Goal: Information Seeking & Learning: Learn about a topic

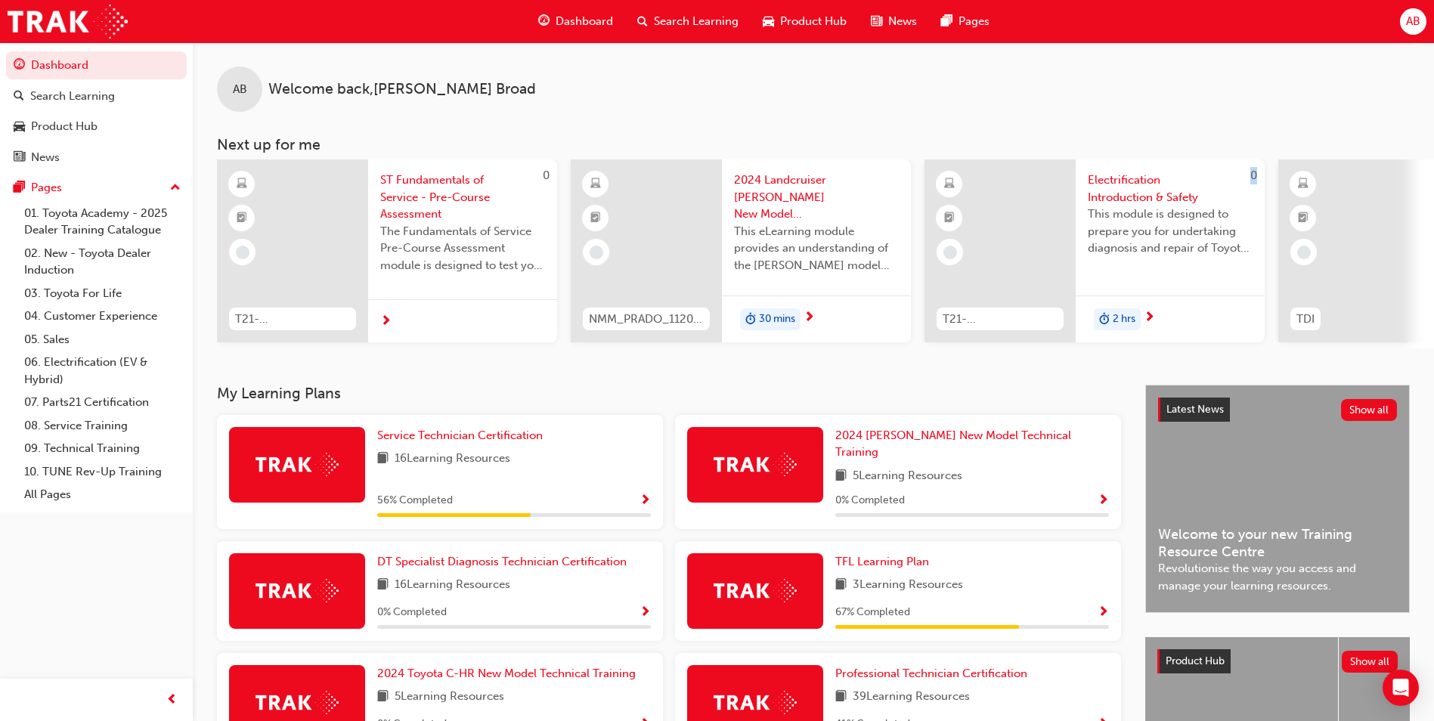
drag, startPoint x: 860, startPoint y: 361, endPoint x: 973, endPoint y: 371, distance: 113.9
click at [973, 371] on div "AB Welcome back , Alex Broad Next up for me 0 T21-STFOS_PRE_EXAM ST Fundamental…" at bounding box center [814, 213] width 1242 height 343
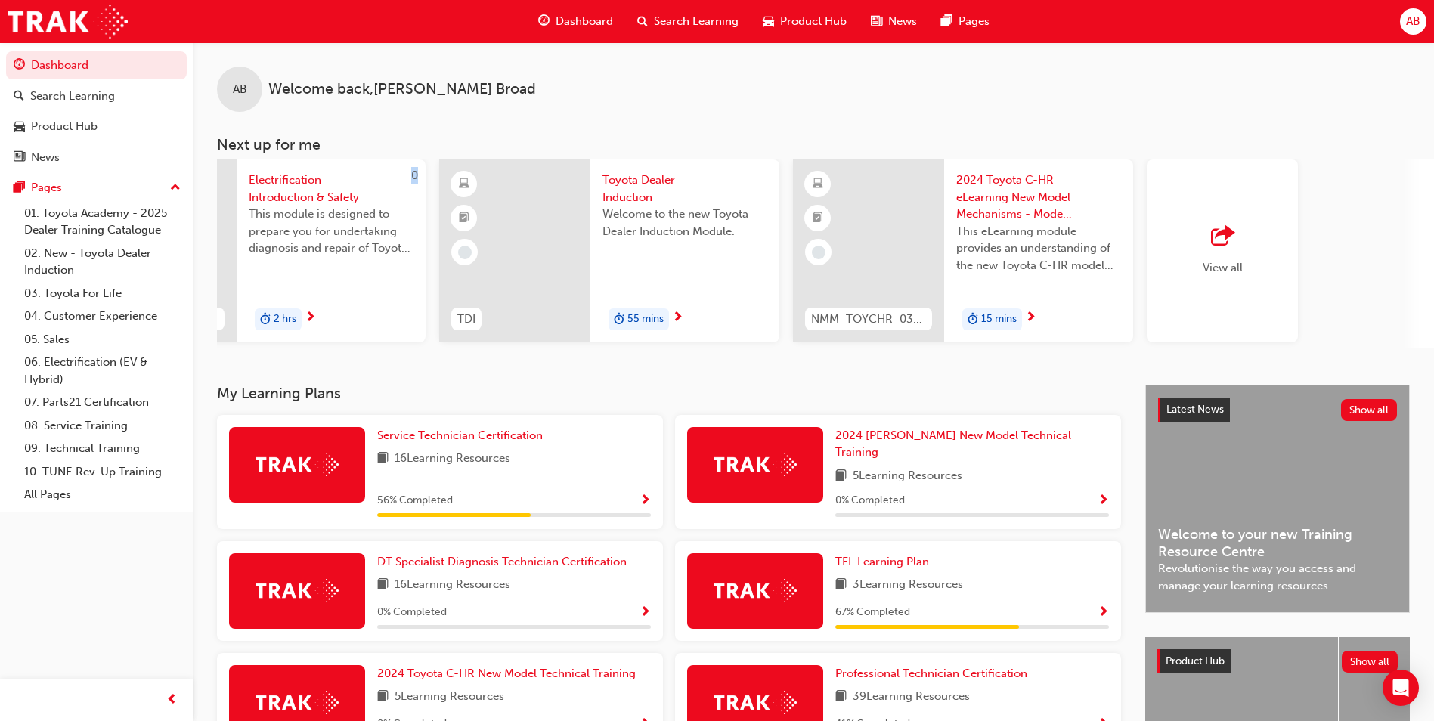
click at [526, 260] on div at bounding box center [514, 251] width 151 height 183
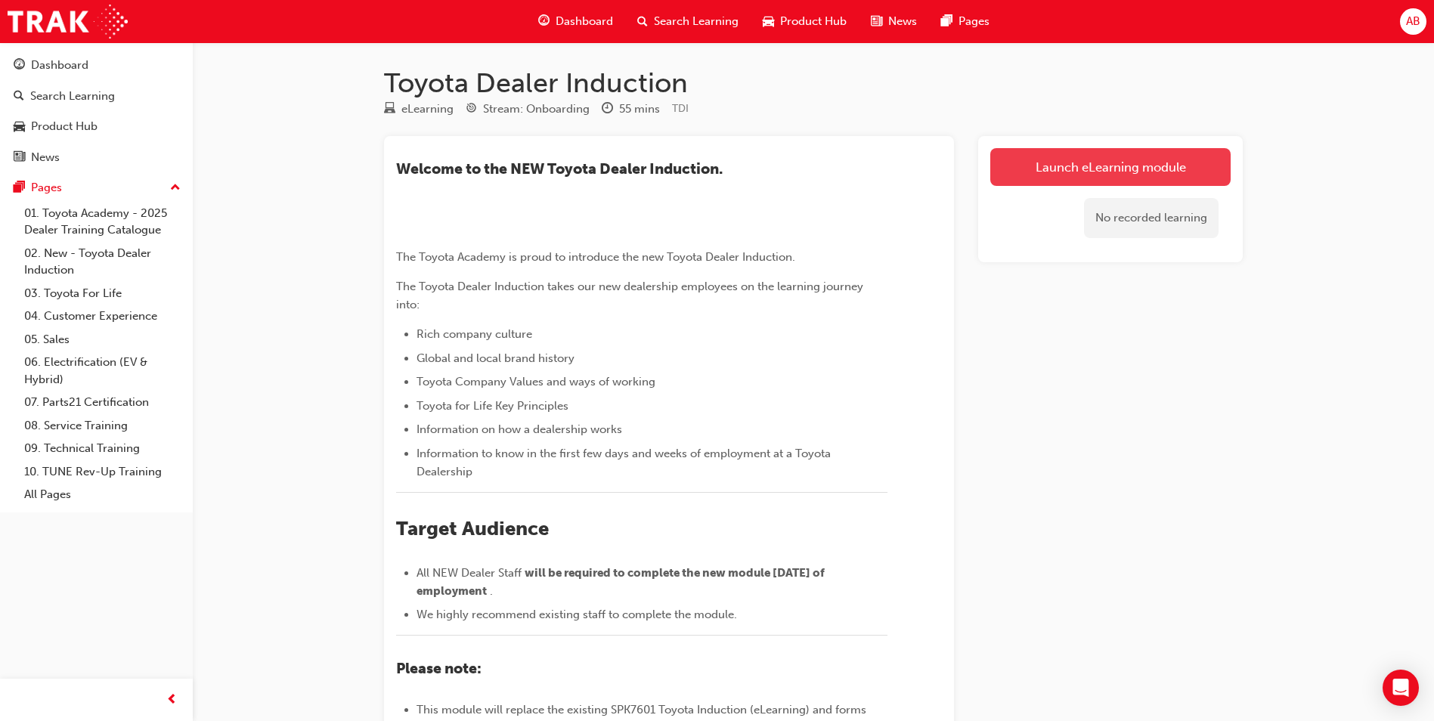
click at [1089, 161] on link "Launch eLearning module" at bounding box center [1111, 167] width 240 height 38
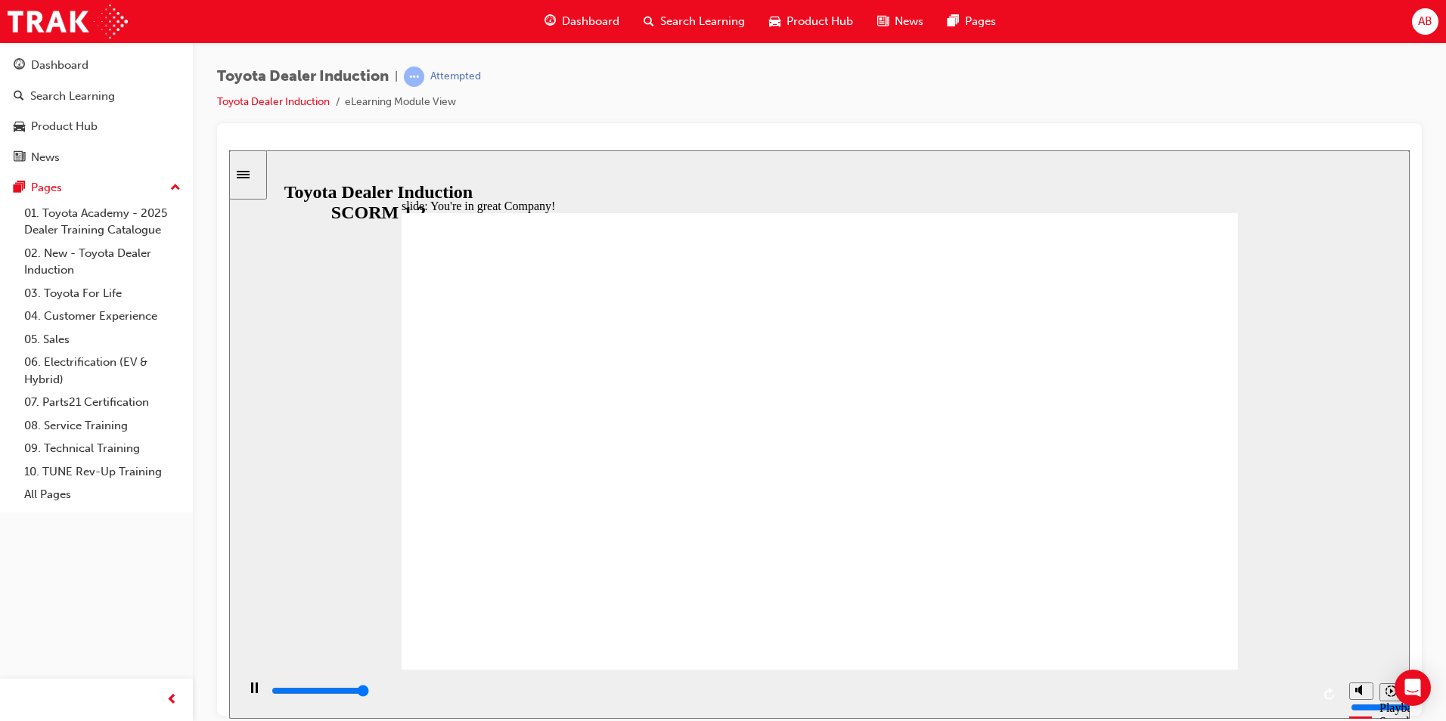
type input "7500"
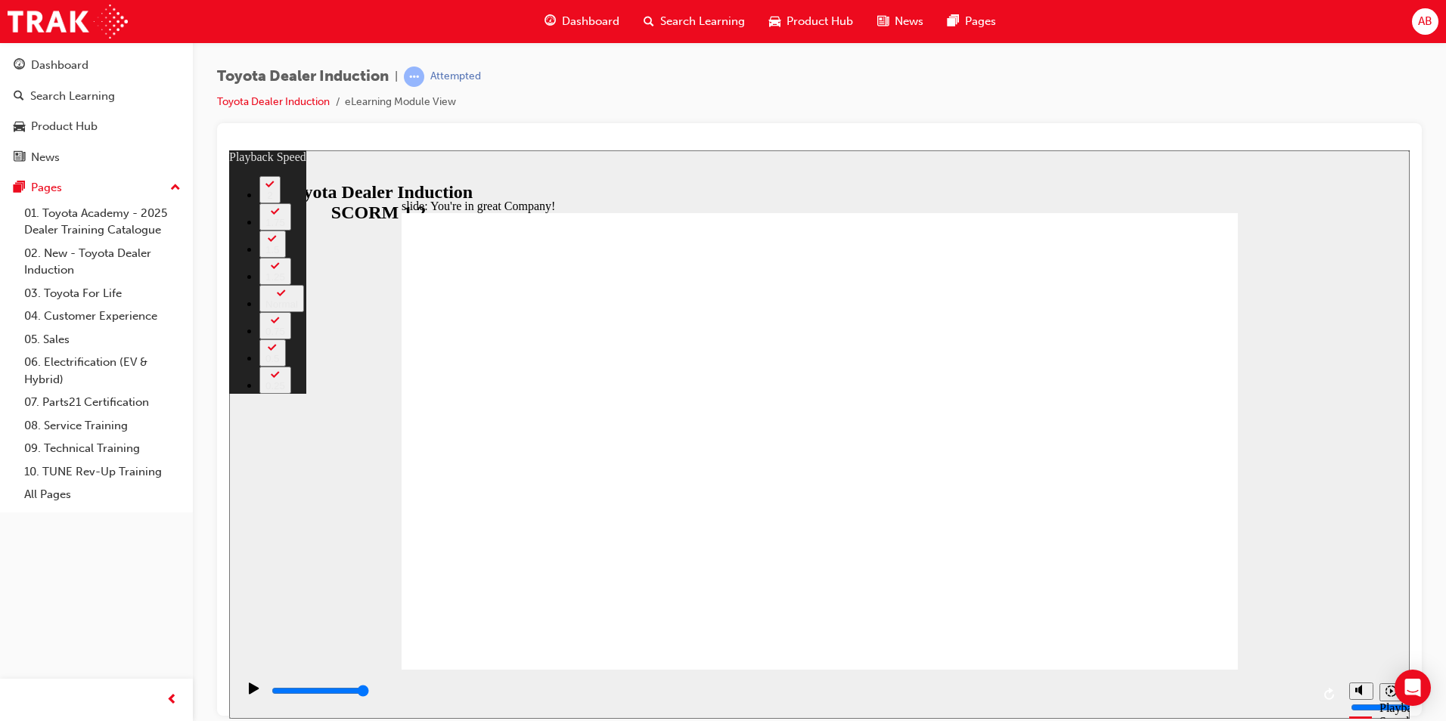
type input "156"
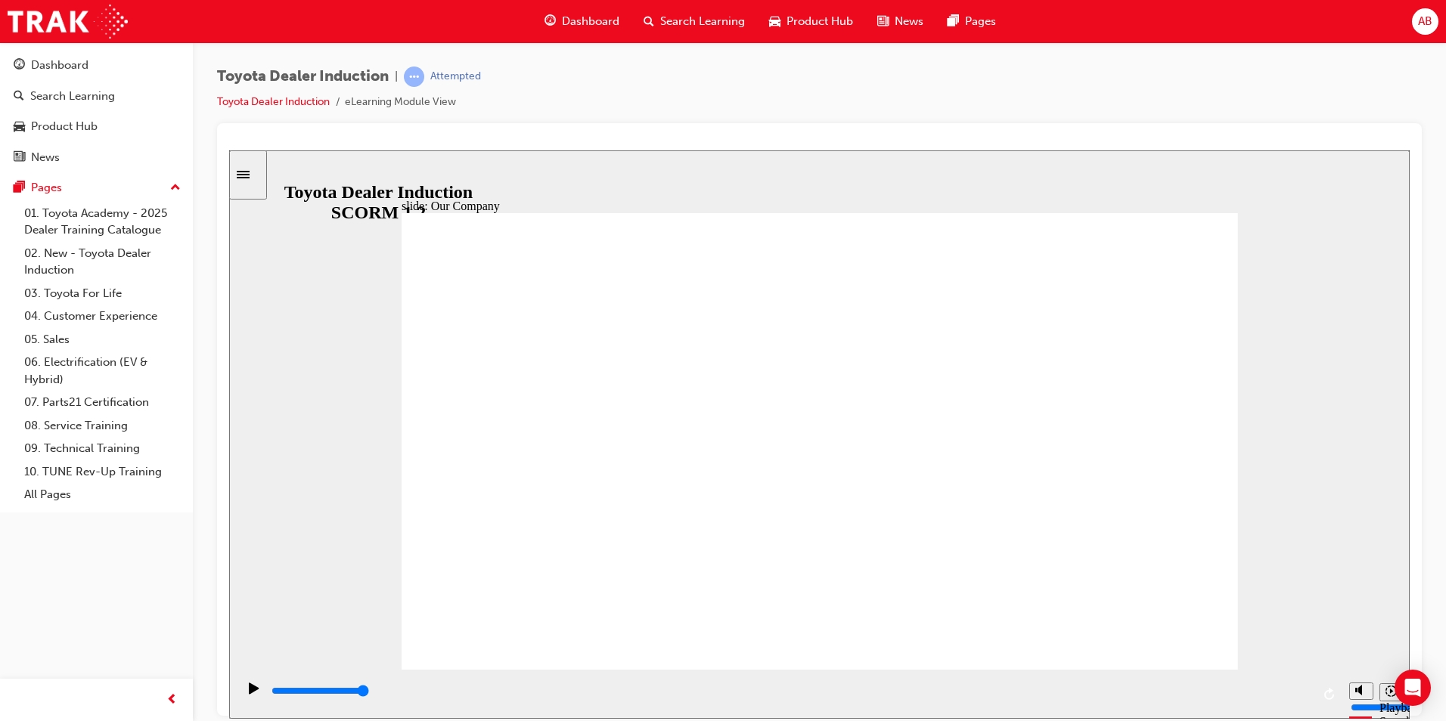
drag, startPoint x: 591, startPoint y: 581, endPoint x: 656, endPoint y: 586, distance: 64.4
drag, startPoint x: 578, startPoint y: 580, endPoint x: 738, endPoint y: 599, distance: 161.4
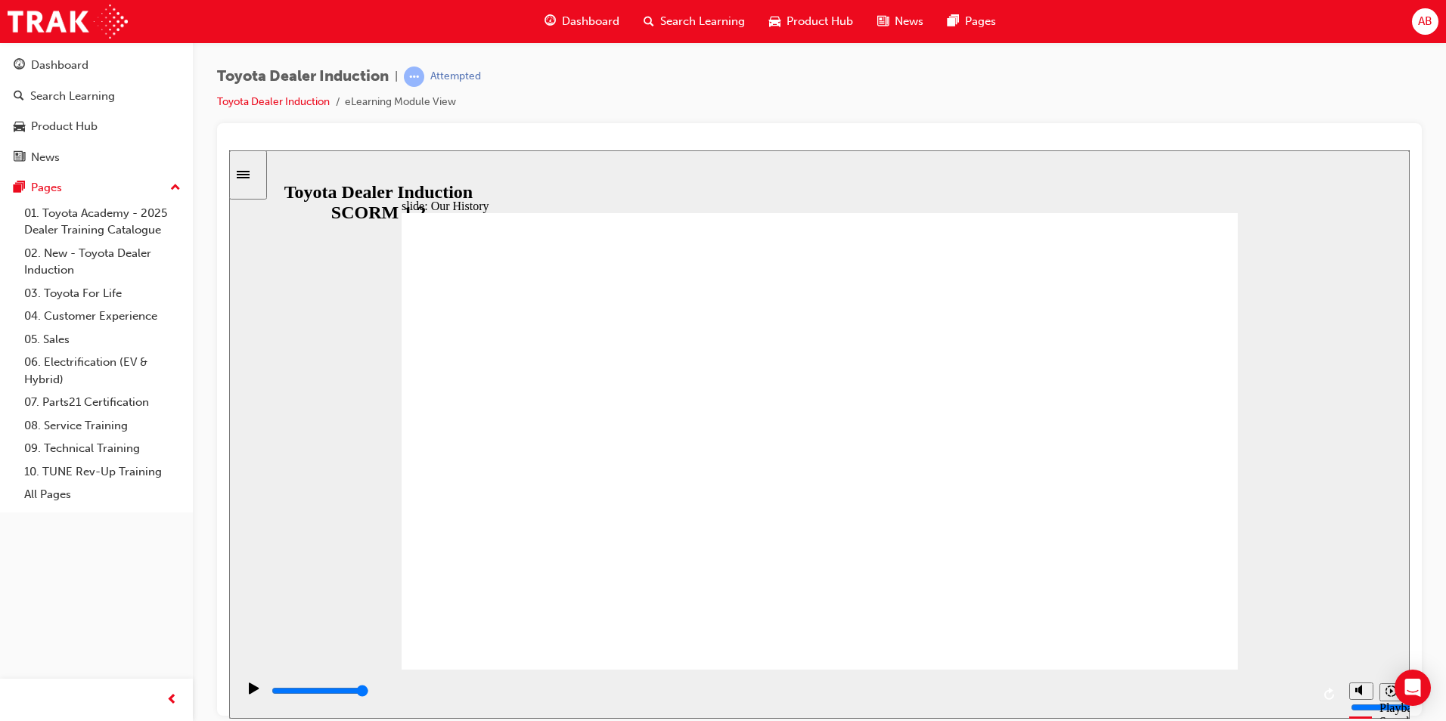
drag, startPoint x: 814, startPoint y: 578, endPoint x: 999, endPoint y: 585, distance: 185.4
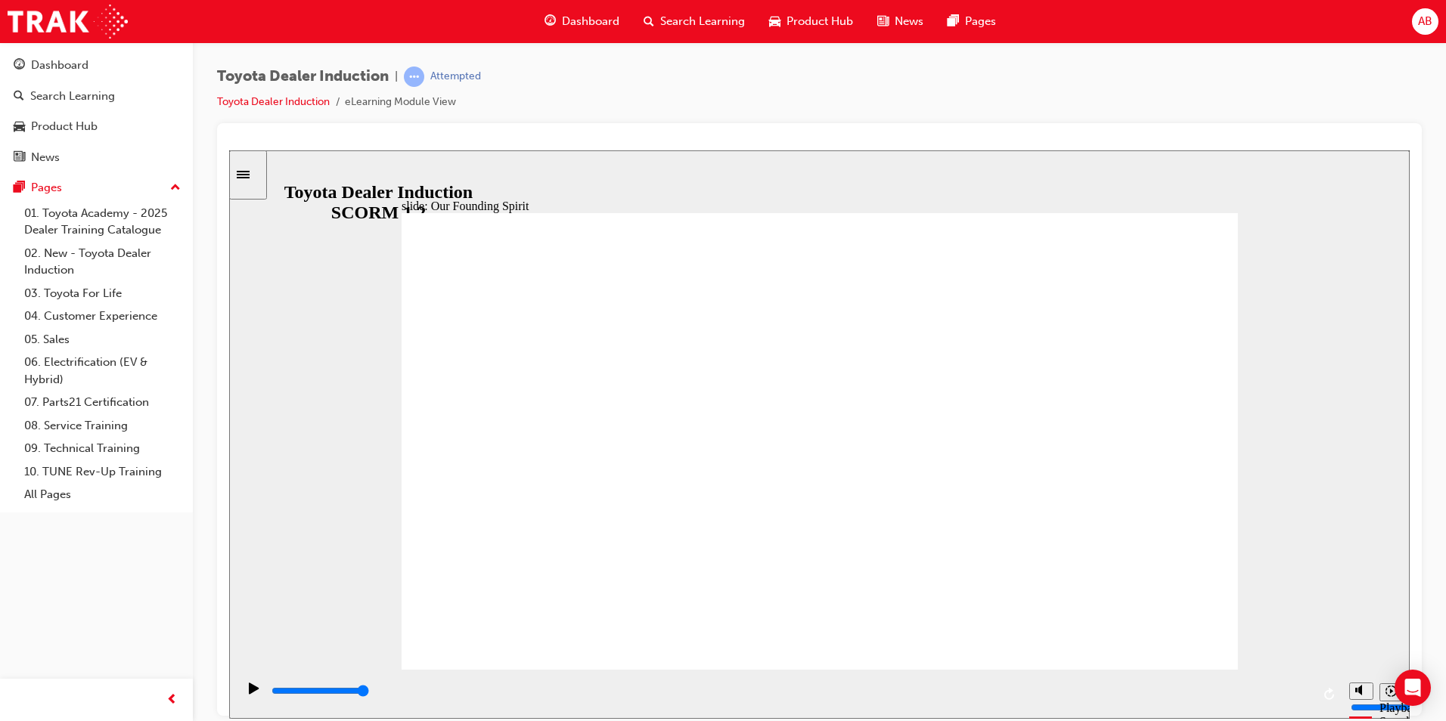
type input "8300"
type input "2"
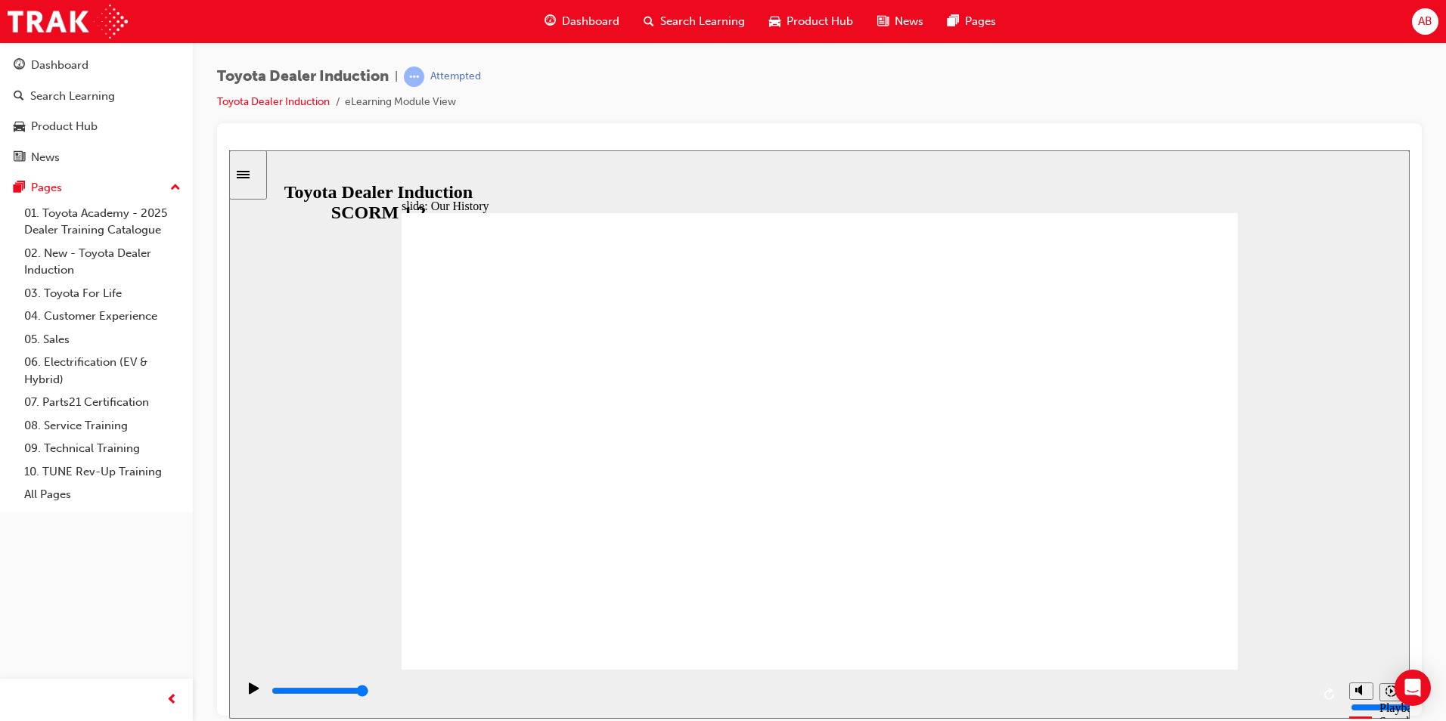
drag, startPoint x: 1019, startPoint y: 579, endPoint x: 835, endPoint y: 578, distance: 183.8
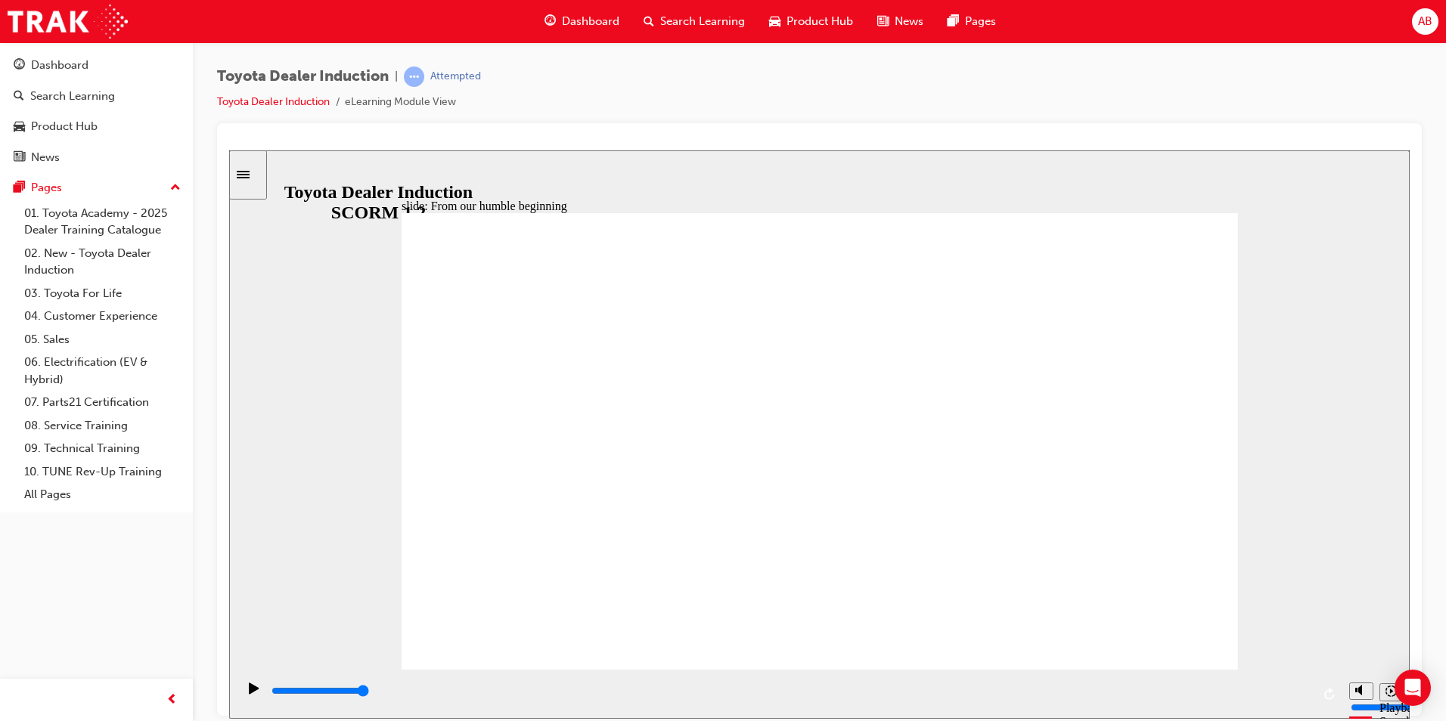
drag, startPoint x: 661, startPoint y: 509, endPoint x: 845, endPoint y: 446, distance: 194.9
type input "1400"
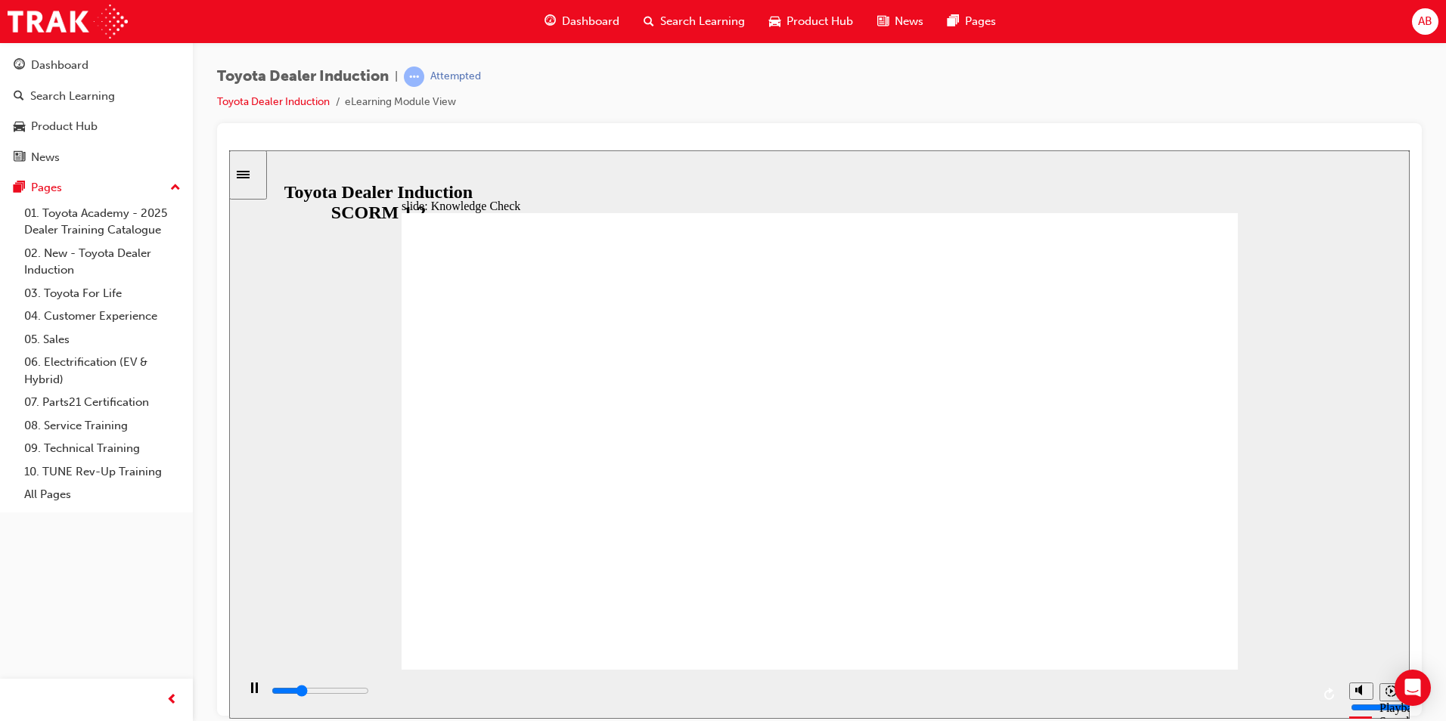
radio input "true"
type input "3800"
radio input "true"
drag, startPoint x: 1156, startPoint y: 228, endPoint x: 1128, endPoint y: 352, distance: 127.1
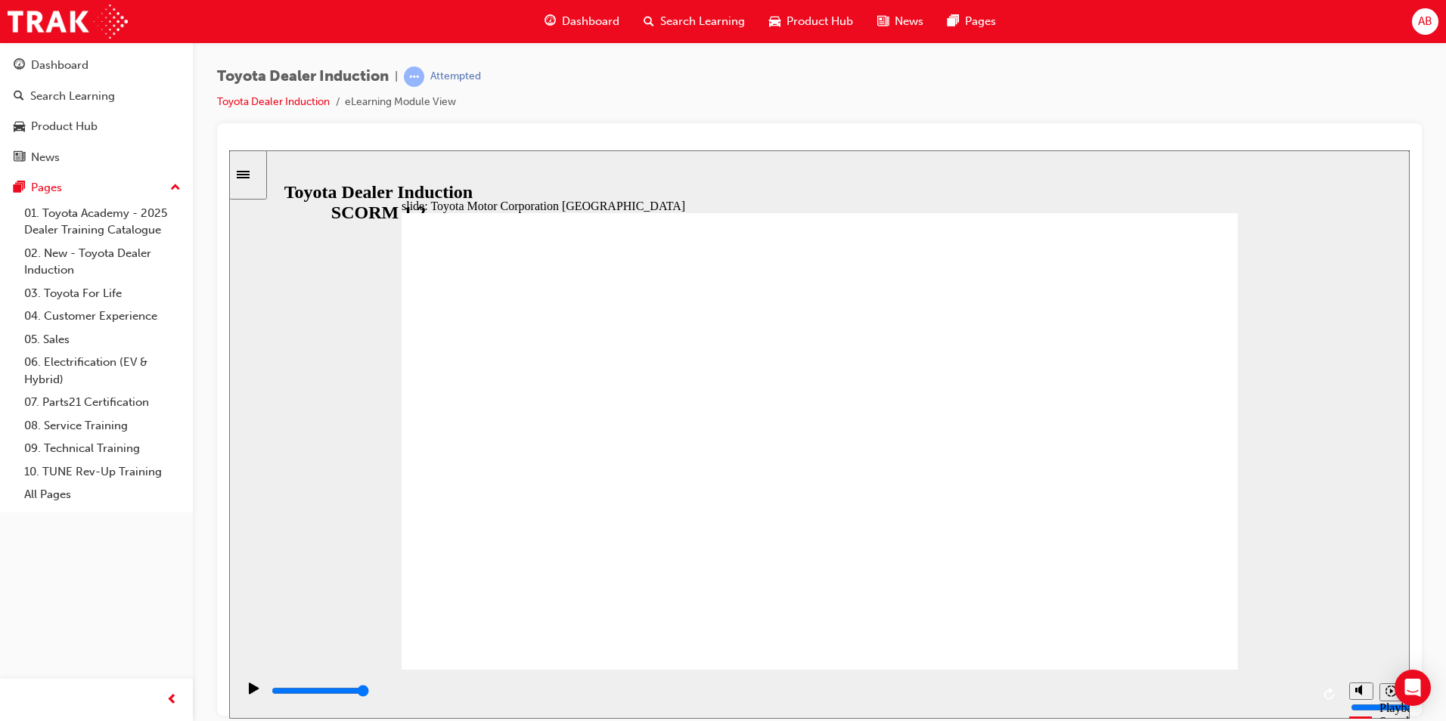
type input "15300"
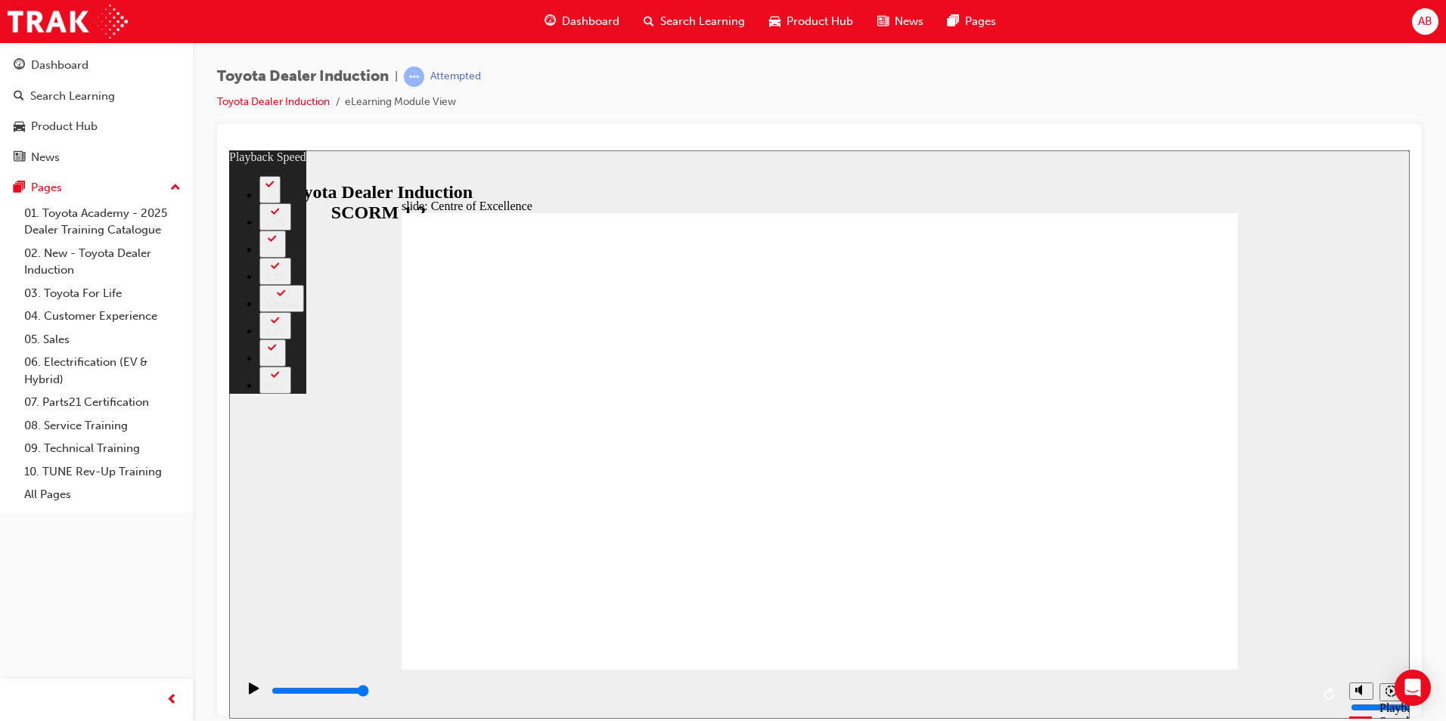
type input "248"
drag, startPoint x: 1163, startPoint y: 631, endPoint x: 1165, endPoint y: 639, distance: 8.6
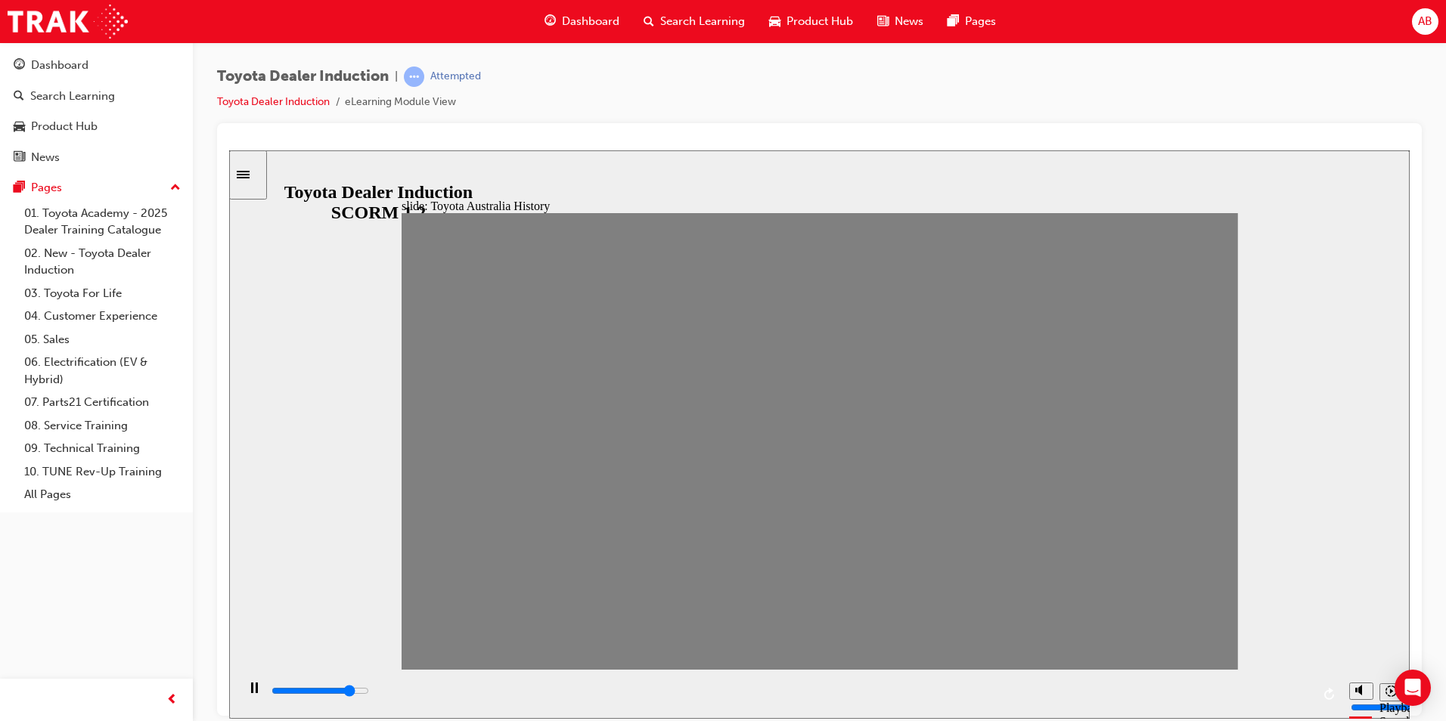
drag, startPoint x: 426, startPoint y: 453, endPoint x: 475, endPoint y: 457, distance: 48.6
drag, startPoint x: 511, startPoint y: 451, endPoint x: 473, endPoint y: 449, distance: 37.9
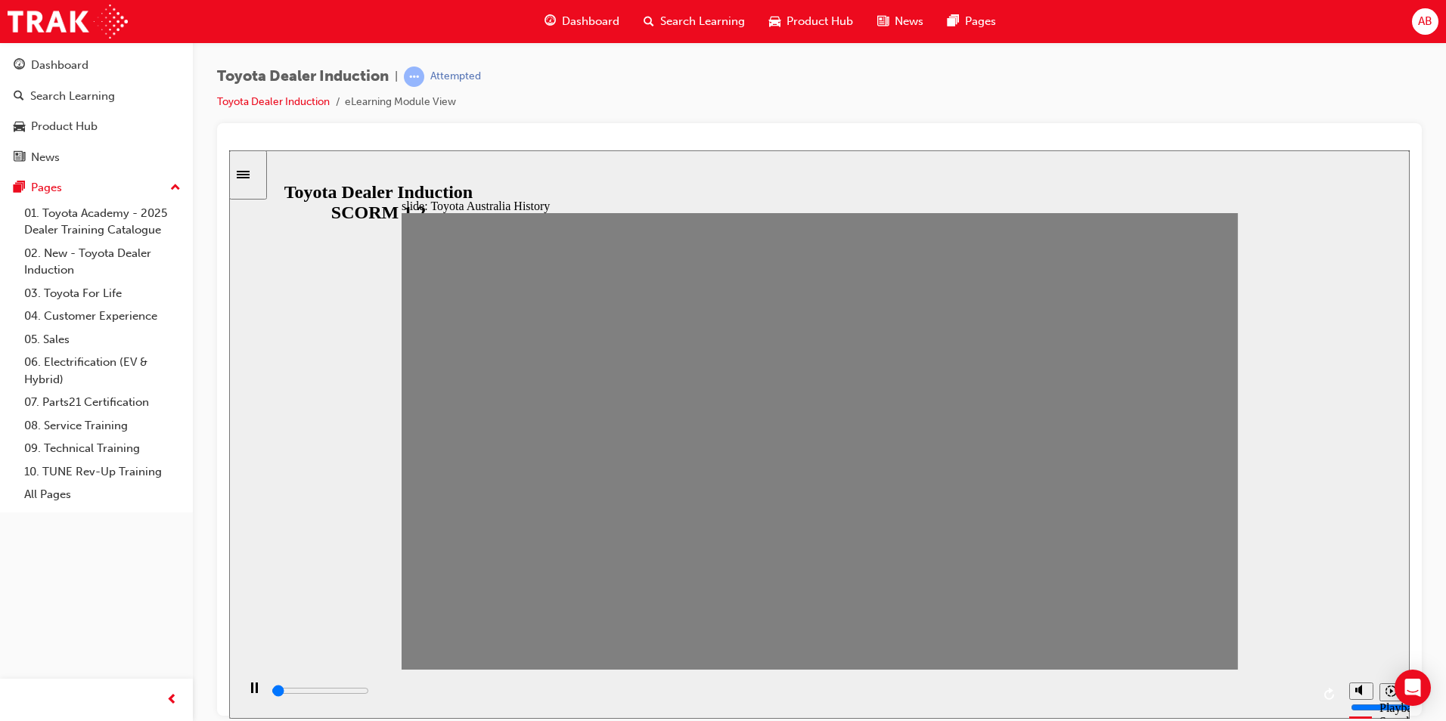
drag, startPoint x: 460, startPoint y: 453, endPoint x: 491, endPoint y: 458, distance: 31.5
drag, startPoint x: 519, startPoint y: 459, endPoint x: 531, endPoint y: 459, distance: 11.3
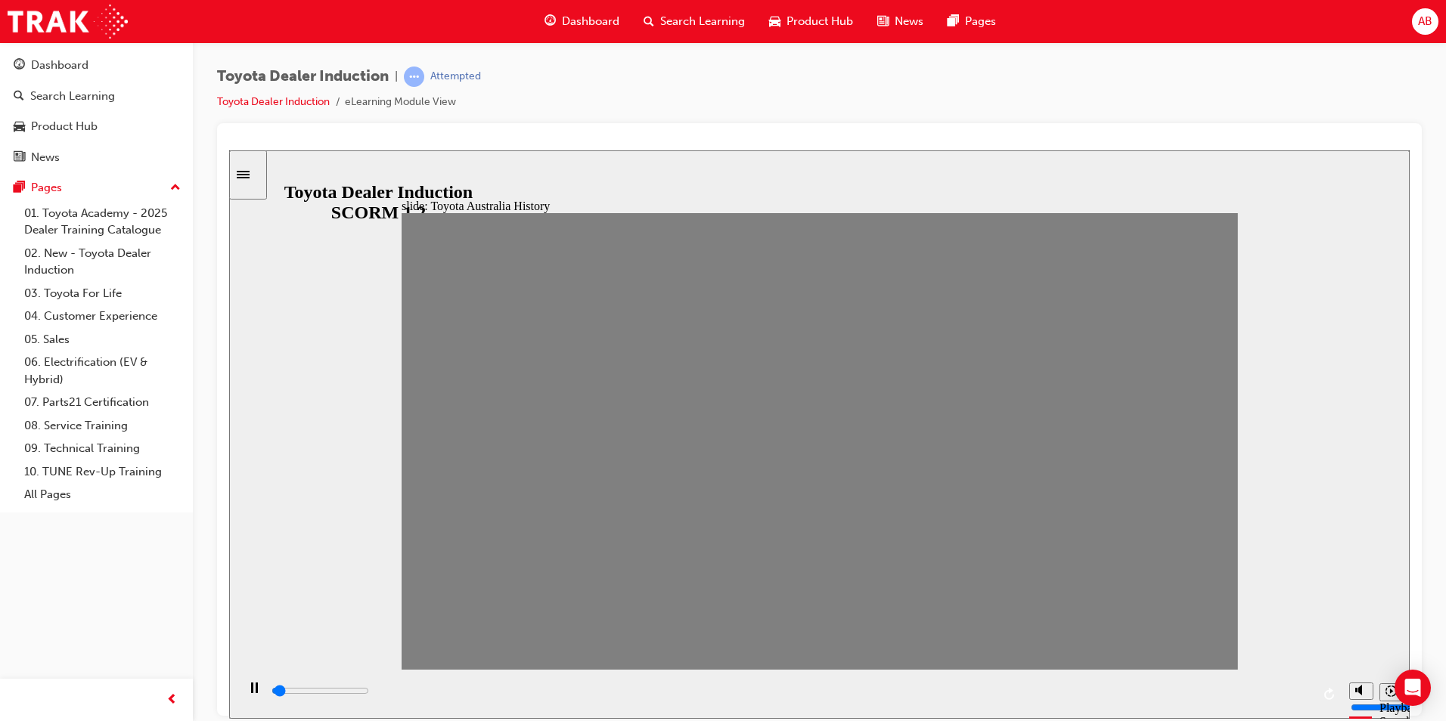
drag, startPoint x: 545, startPoint y: 456, endPoint x: 574, endPoint y: 452, distance: 29.0
drag, startPoint x: 587, startPoint y: 457, endPoint x: 605, endPoint y: 454, distance: 18.4
drag, startPoint x: 640, startPoint y: 455, endPoint x: 657, endPoint y: 458, distance: 17.7
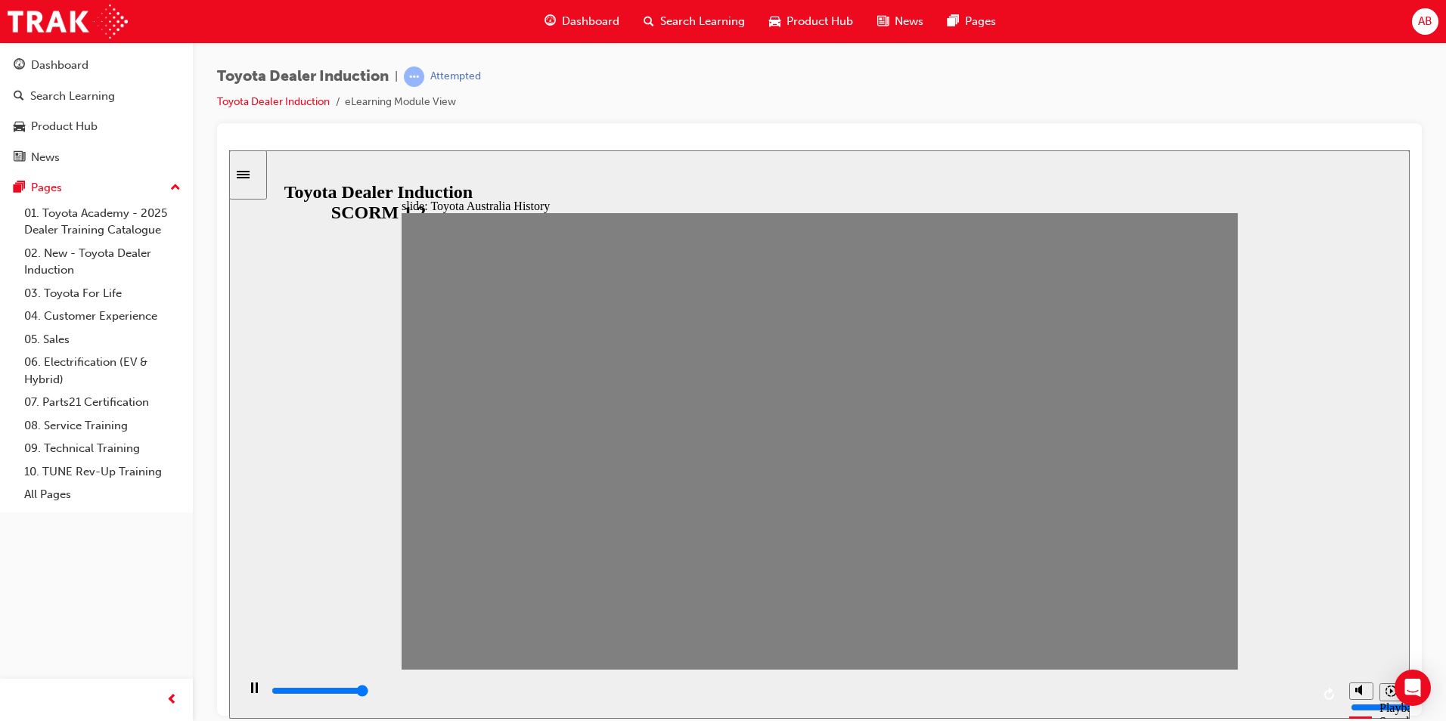
drag, startPoint x: 634, startPoint y: 449, endPoint x: 655, endPoint y: 449, distance: 20.4
drag, startPoint x: 662, startPoint y: 456, endPoint x: 718, endPoint y: 443, distance: 57.4
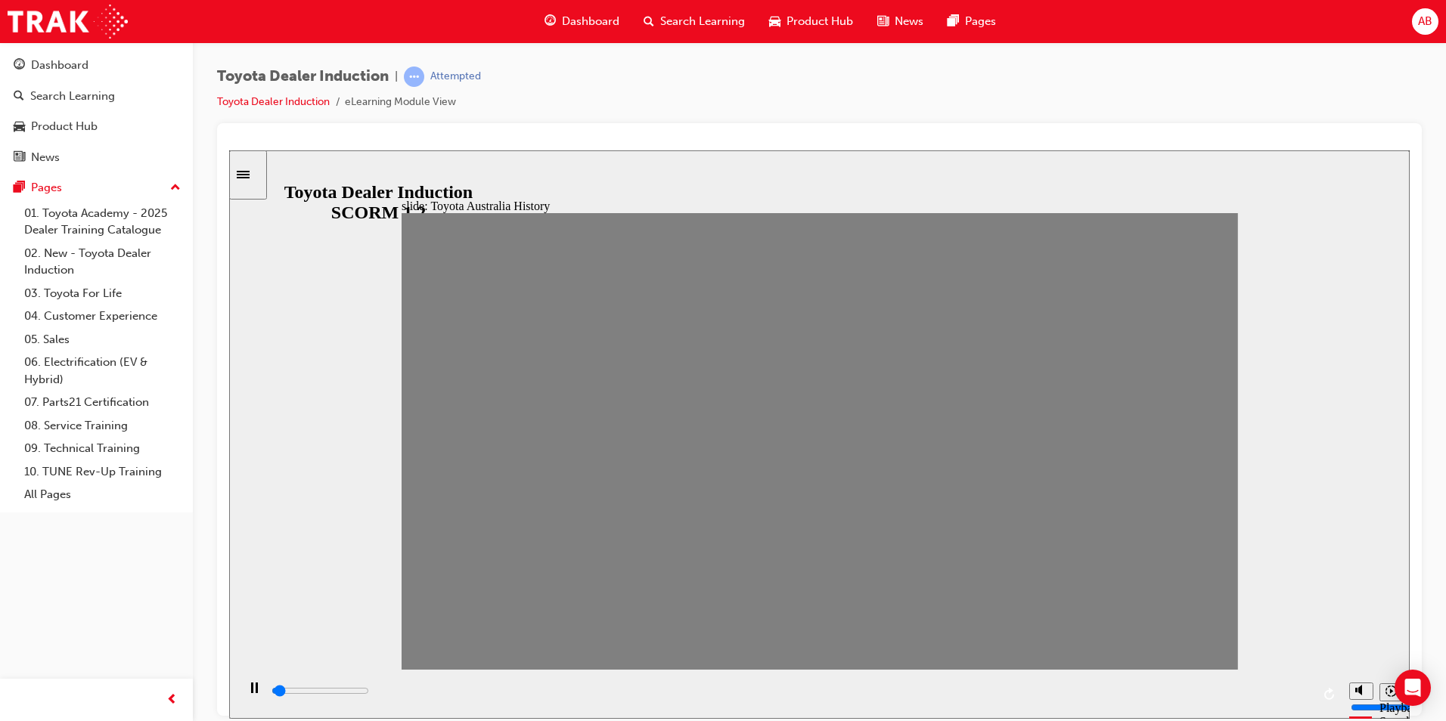
drag, startPoint x: 701, startPoint y: 456, endPoint x: 731, endPoint y: 459, distance: 30.4
drag, startPoint x: 738, startPoint y: 457, endPoint x: 770, endPoint y: 450, distance: 32.6
drag, startPoint x: 790, startPoint y: 451, endPoint x: 801, endPoint y: 451, distance: 10.6
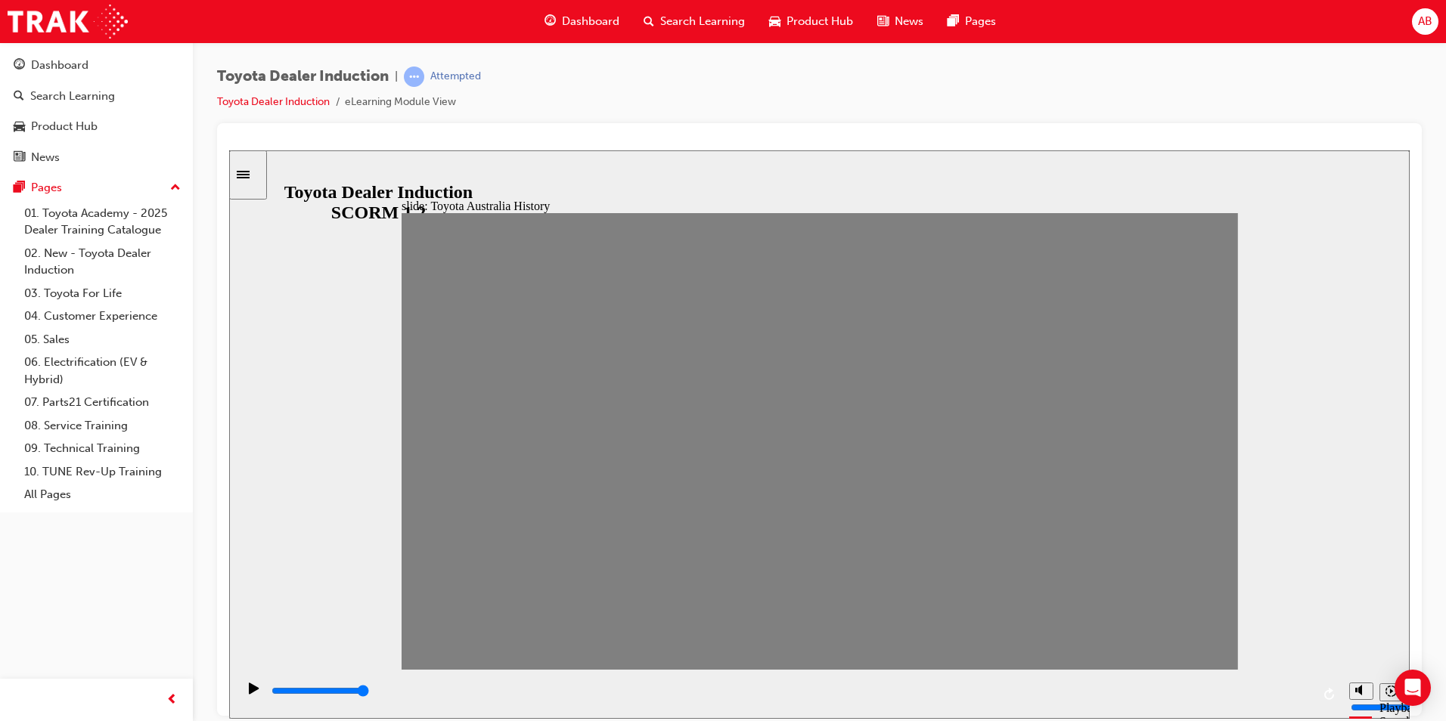
drag, startPoint x: 827, startPoint y: 452, endPoint x: 843, endPoint y: 446, distance: 17.0
drag, startPoint x: 854, startPoint y: 448, endPoint x: 882, endPoint y: 446, distance: 27.3
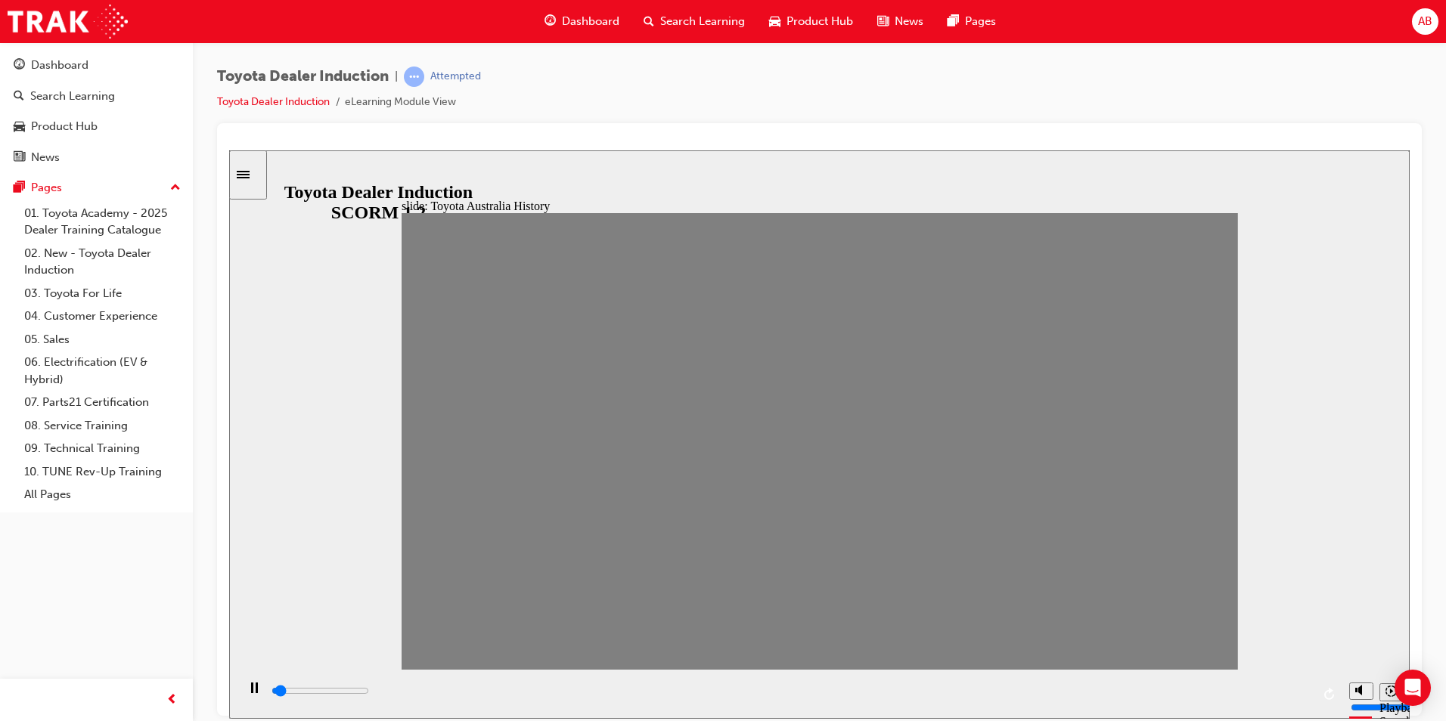
drag, startPoint x: 894, startPoint y: 452, endPoint x: 952, endPoint y: 450, distance: 58.3
type input "0"
type input "13"
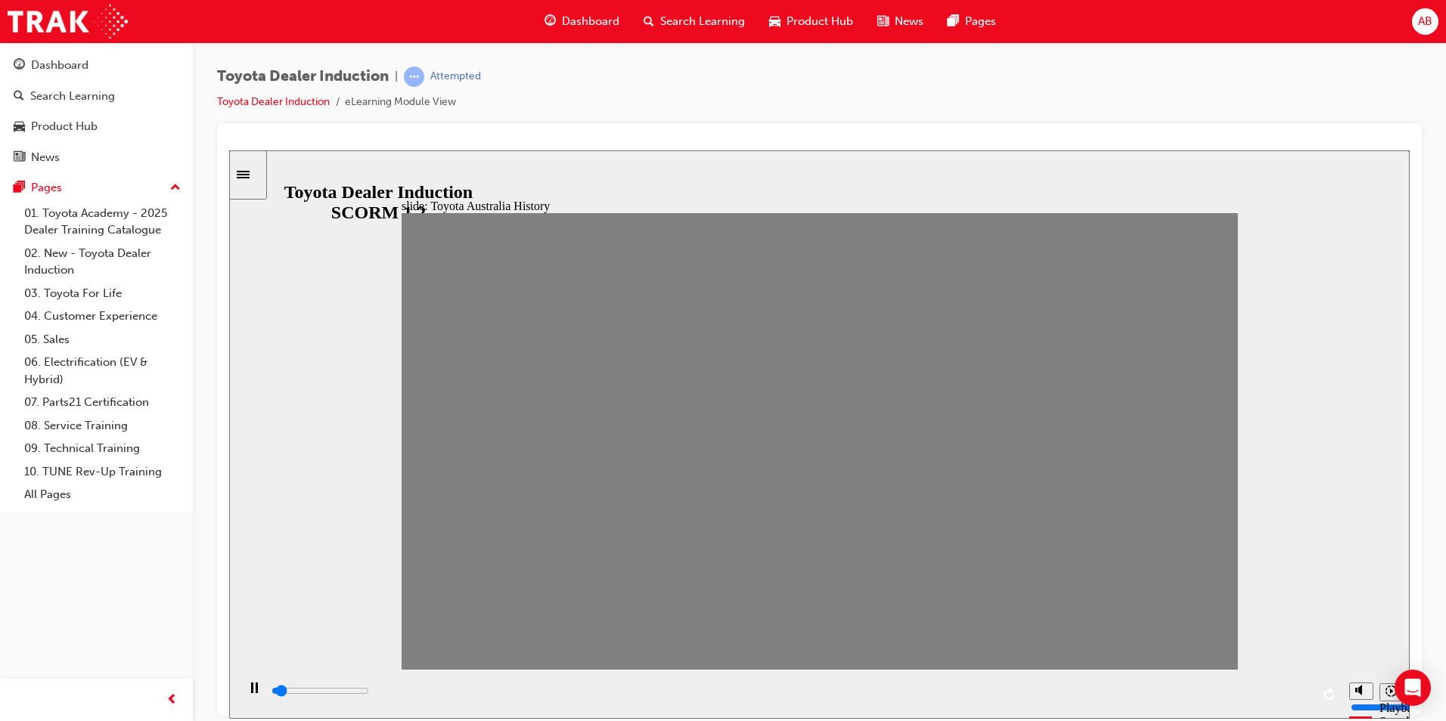
drag, startPoint x: 938, startPoint y: 451, endPoint x: 954, endPoint y: 451, distance: 15.9
type input "0"
type input "14"
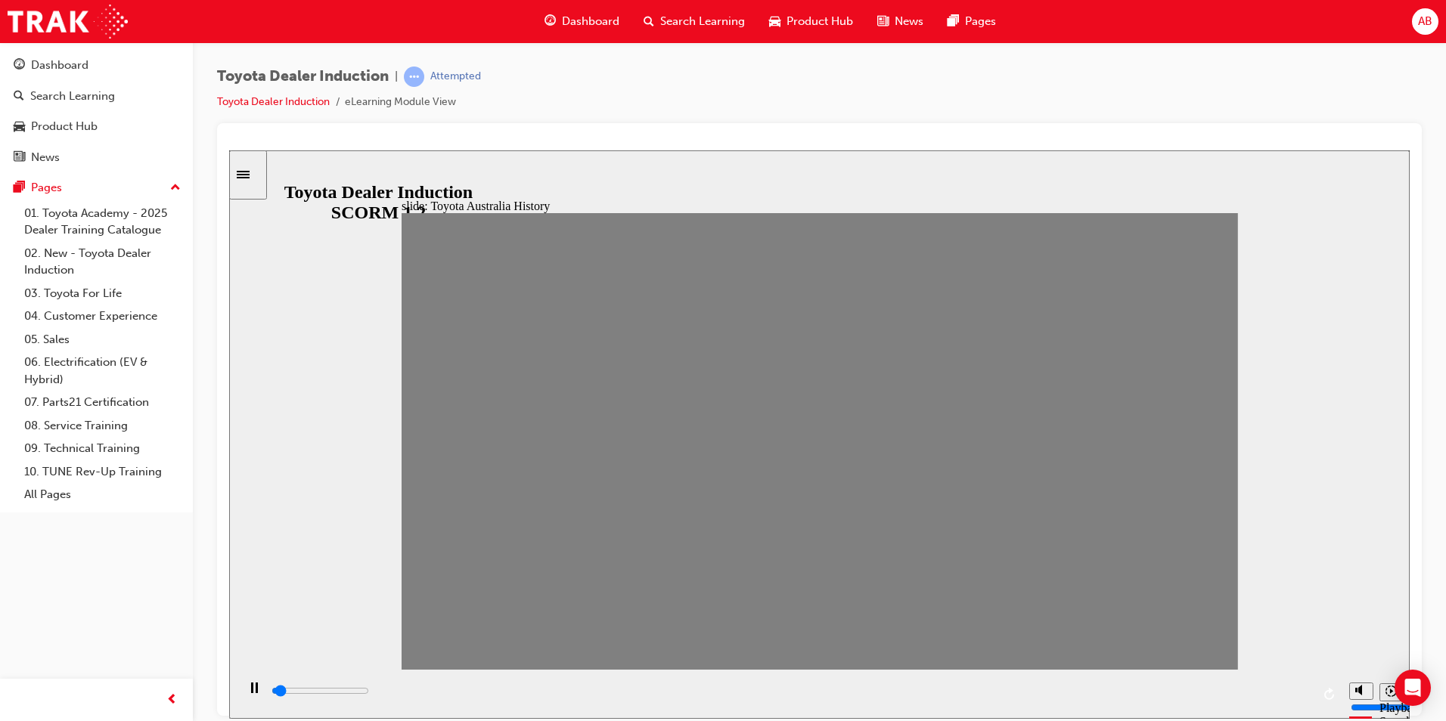
drag, startPoint x: 947, startPoint y: 453, endPoint x: 960, endPoint y: 451, distance: 12.3
drag, startPoint x: 973, startPoint y: 450, endPoint x: 1000, endPoint y: 451, distance: 26.5
drag, startPoint x: 1006, startPoint y: 450, endPoint x: 1033, endPoint y: 448, distance: 26.6
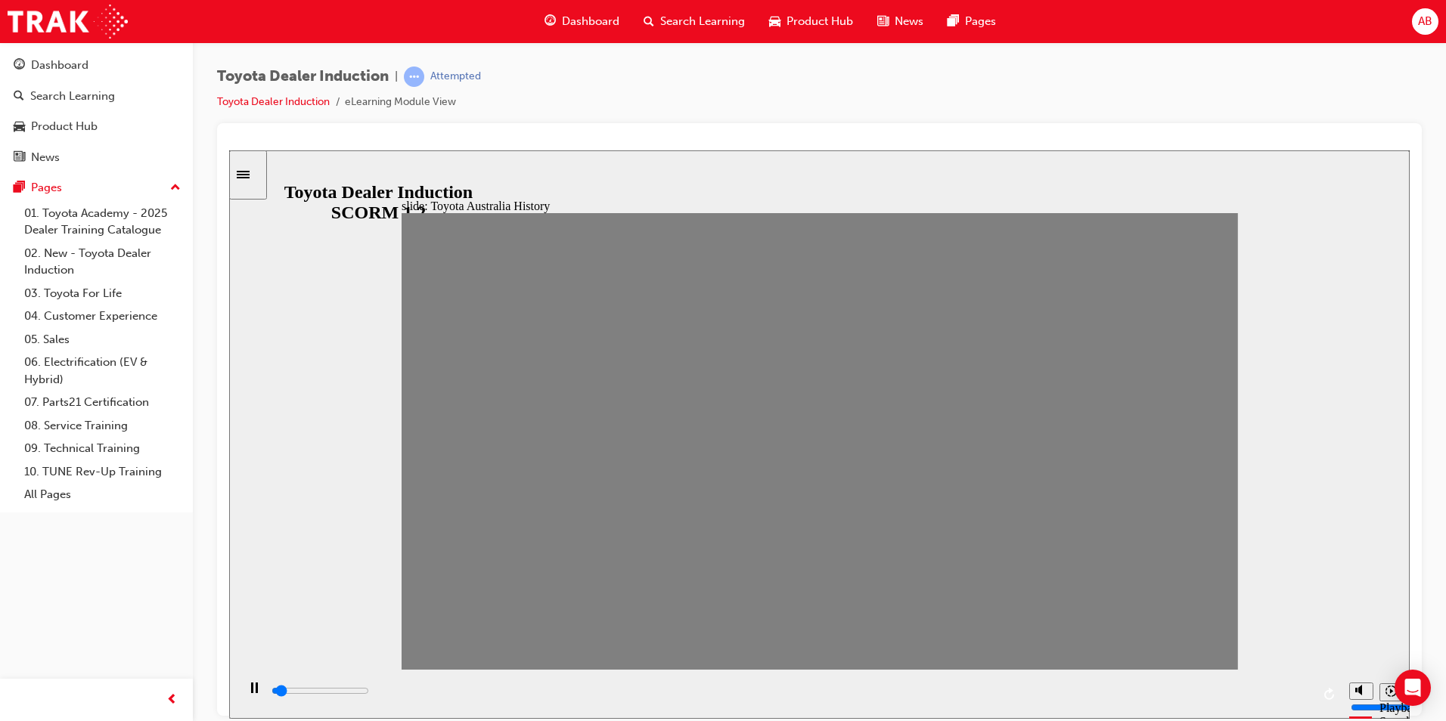
drag, startPoint x: 1039, startPoint y: 447, endPoint x: 1067, endPoint y: 445, distance: 28.0
drag, startPoint x: 1097, startPoint y: 448, endPoint x: 1113, endPoint y: 452, distance: 16.3
drag, startPoint x: 1101, startPoint y: 457, endPoint x: 1118, endPoint y: 457, distance: 17.4
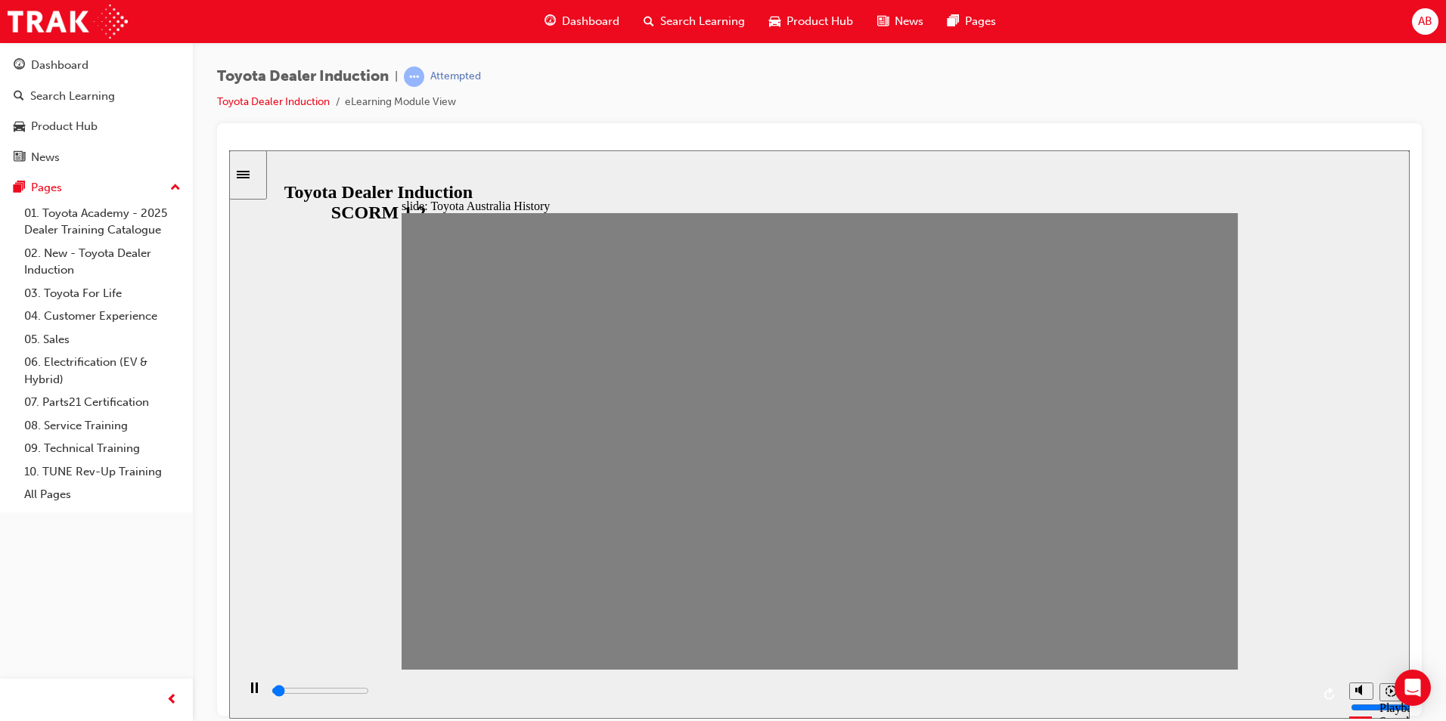
drag, startPoint x: 1122, startPoint y: 454, endPoint x: 1158, endPoint y: 449, distance: 35.9
drag, startPoint x: 1161, startPoint y: 464, endPoint x: 1183, endPoint y: 462, distance: 21.2
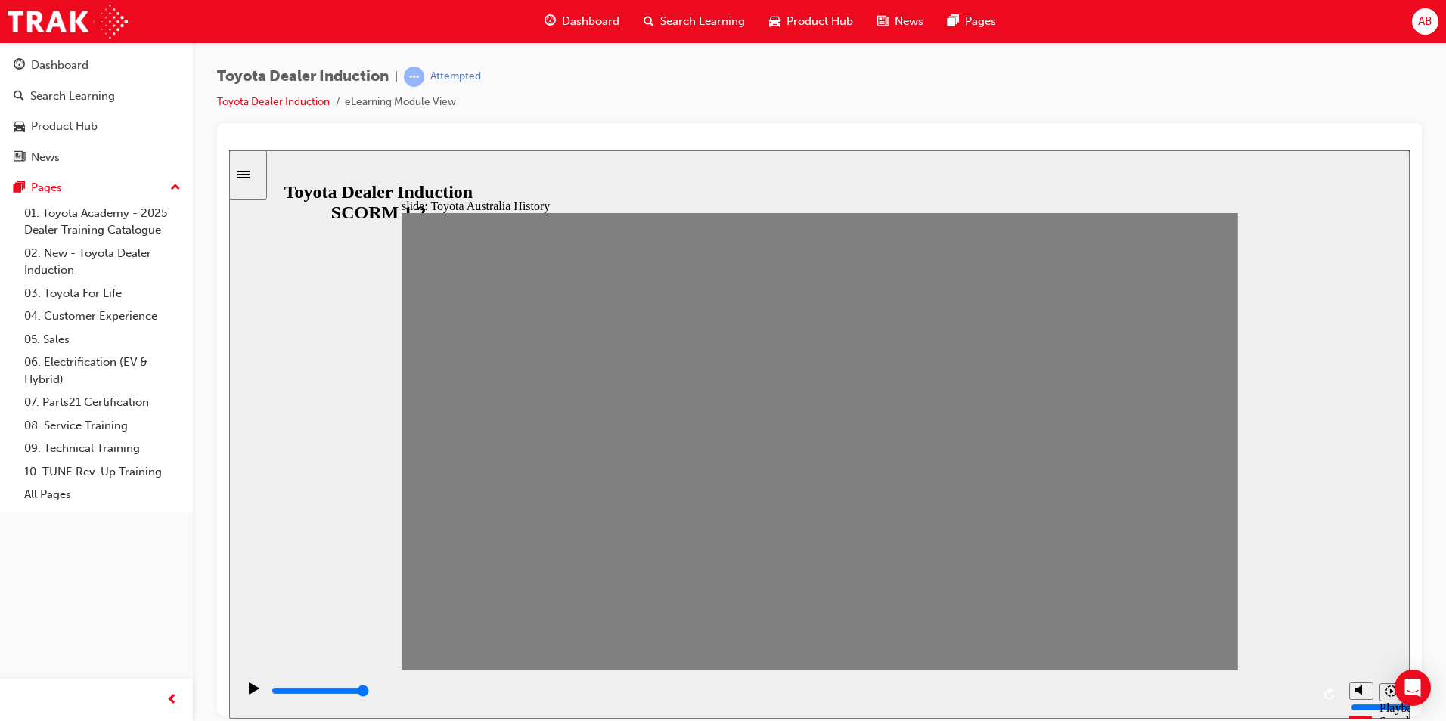
drag, startPoint x: 1207, startPoint y: 448, endPoint x: 1016, endPoint y: 431, distance: 192.0
drag, startPoint x: 657, startPoint y: 450, endPoint x: 636, endPoint y: 448, distance: 21.2
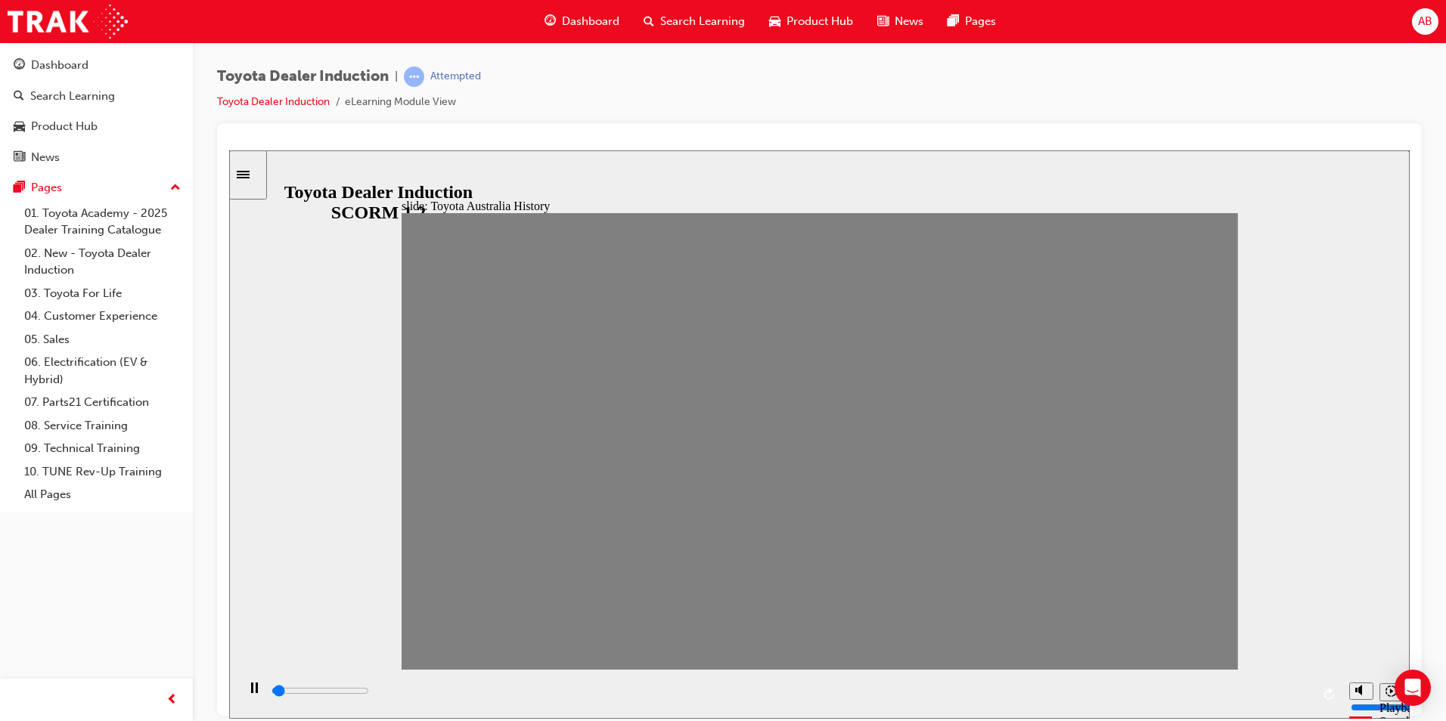
drag, startPoint x: 628, startPoint y: 454, endPoint x: 590, endPoint y: 450, distance: 38.0
drag, startPoint x: 590, startPoint y: 450, endPoint x: 561, endPoint y: 451, distance: 28.7
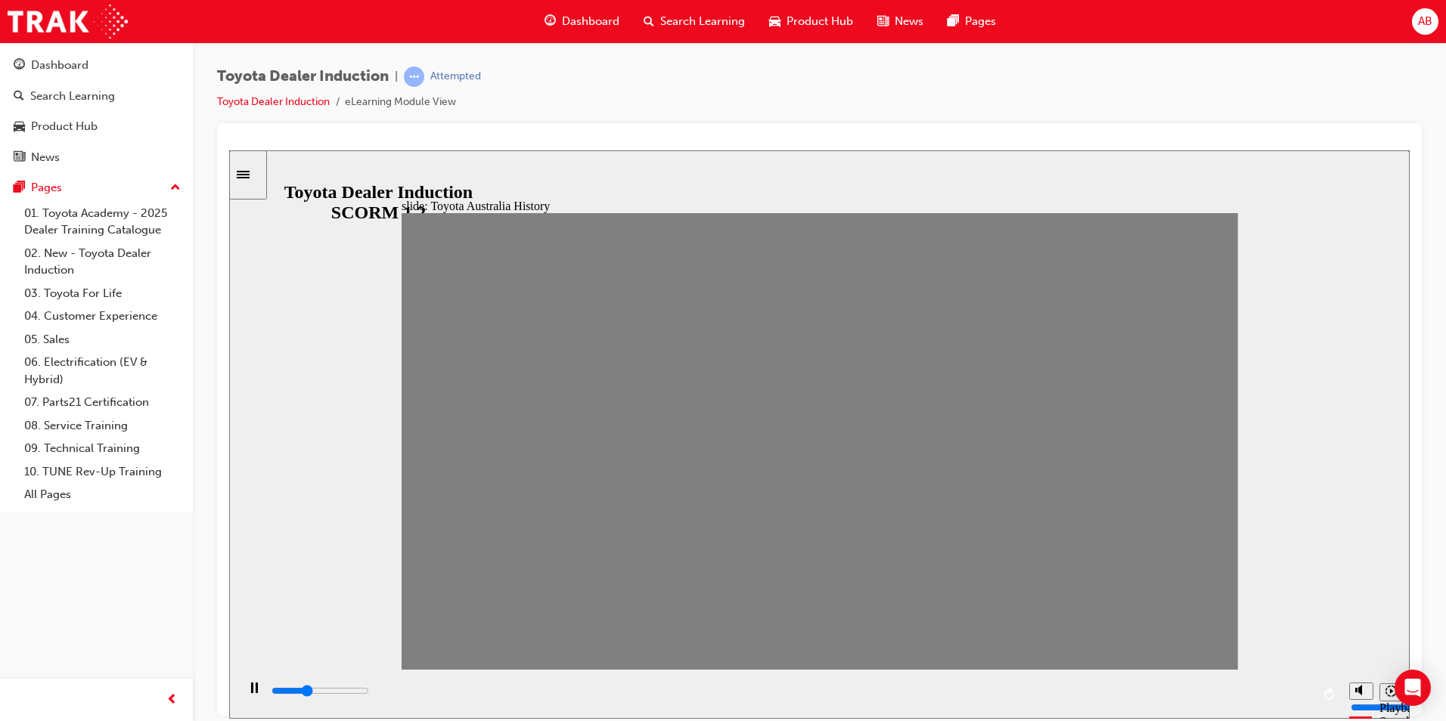
type input "0"
type input "4"
type input "100"
type input "5"
type input "0"
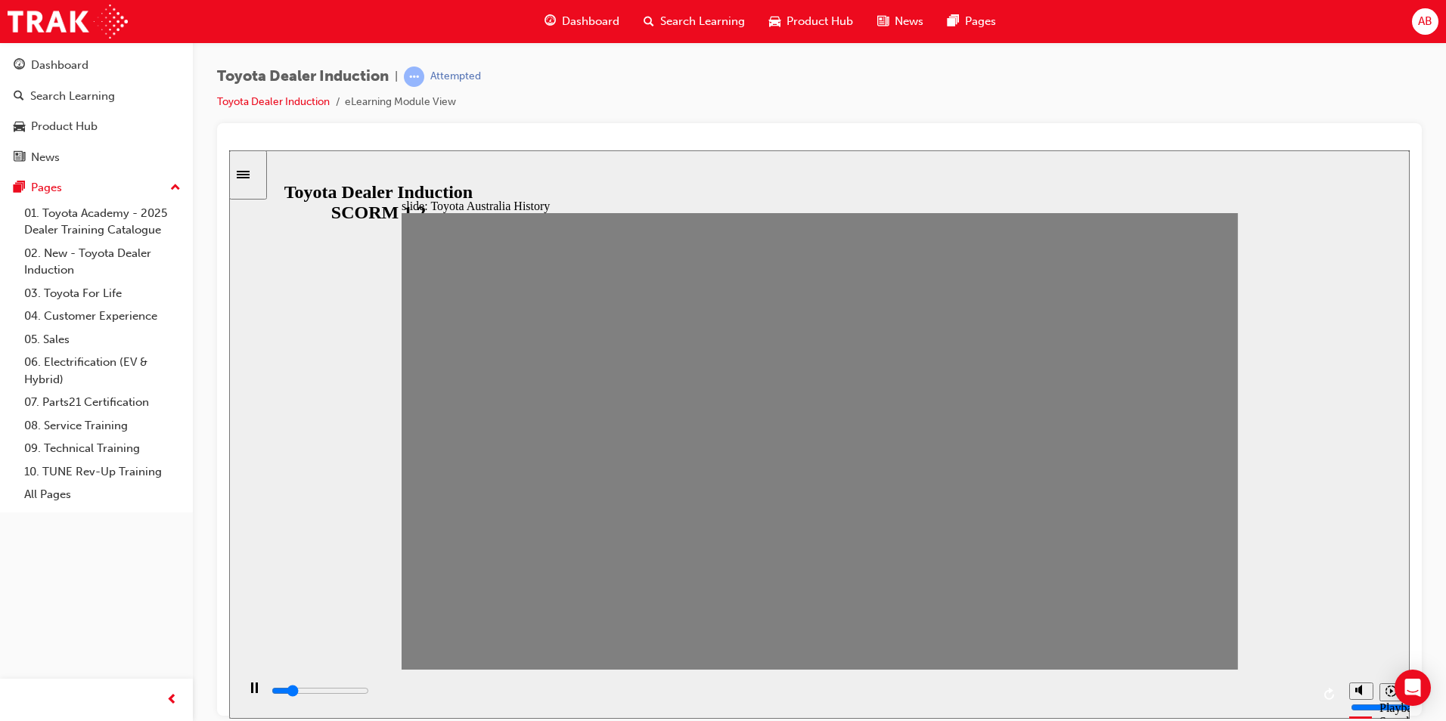
type input "6"
type input "0"
type input "15"
type input "0"
type input "16"
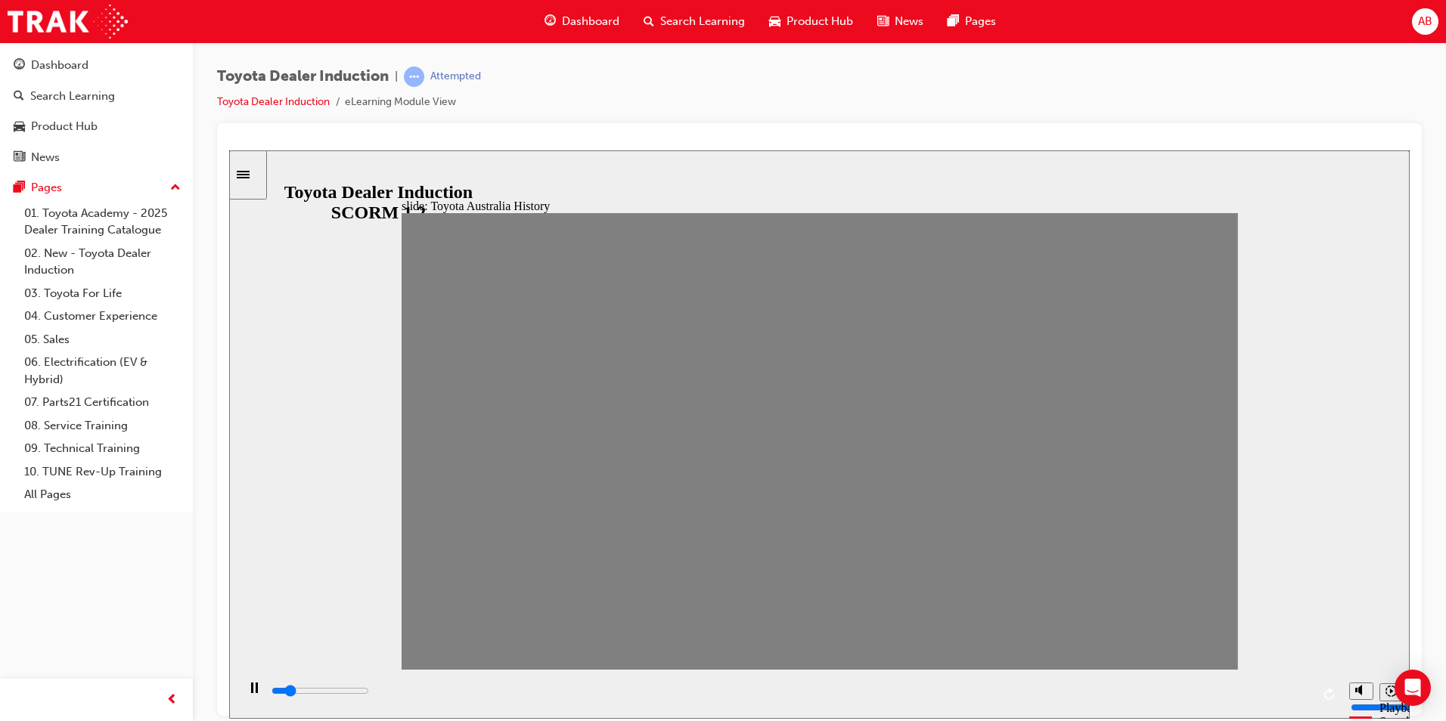
type input "0"
type input "19"
type input "1700"
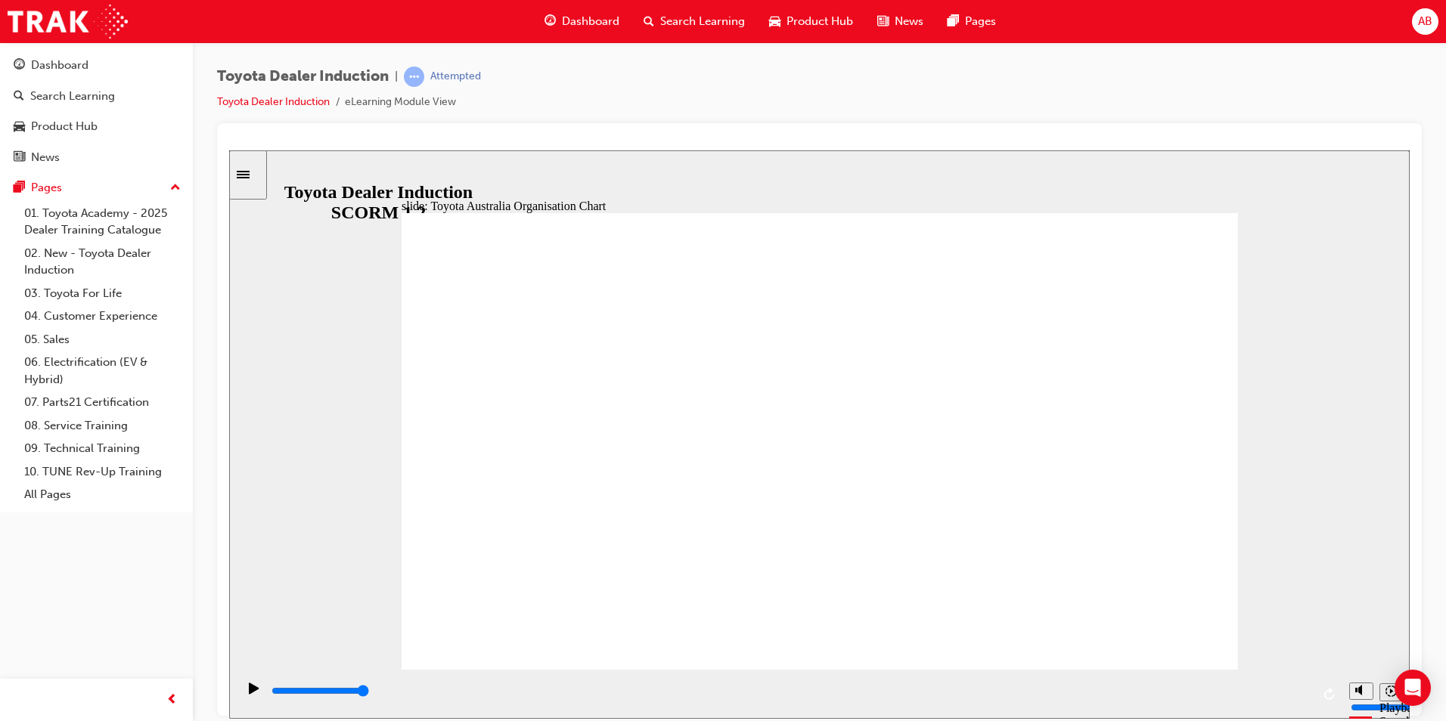
drag, startPoint x: 842, startPoint y: 581, endPoint x: 828, endPoint y: 570, distance: 18.3
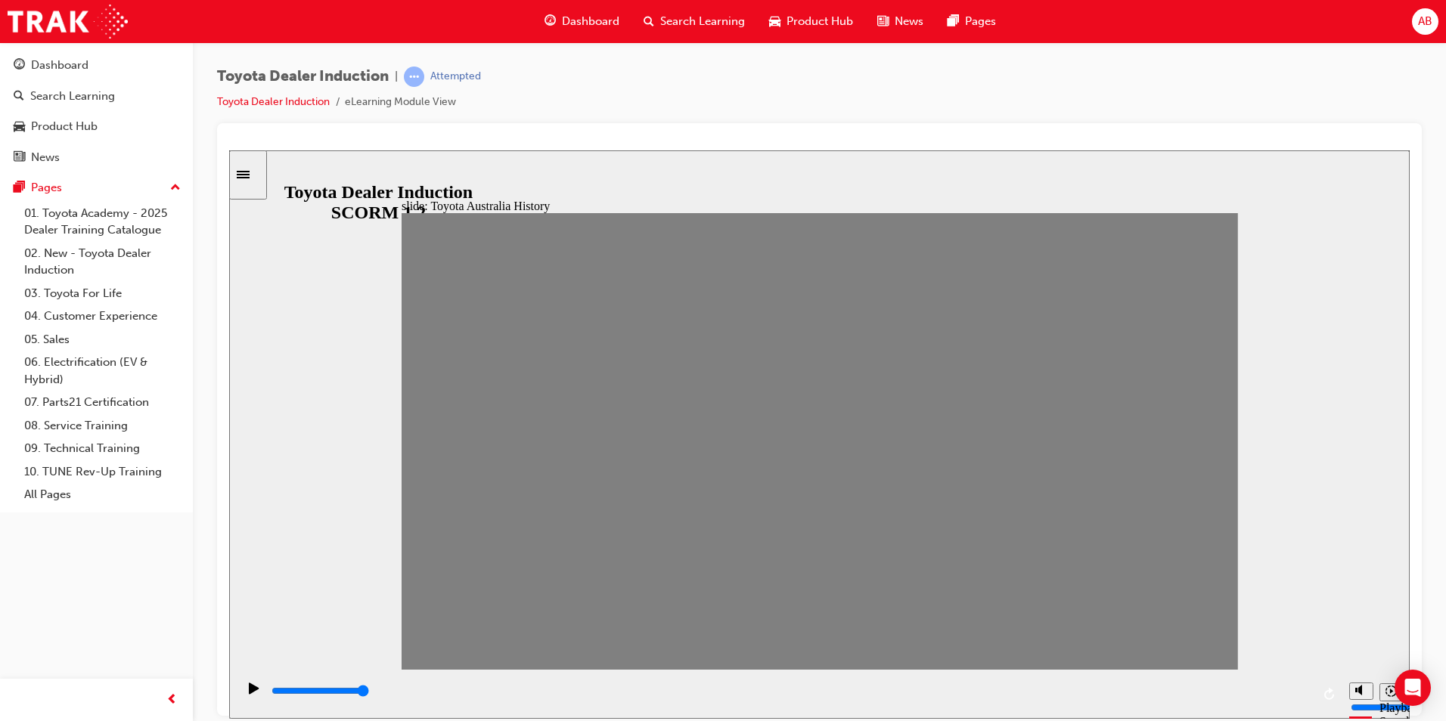
type input "0"
type input "7"
drag, startPoint x: 1186, startPoint y: 450, endPoint x: 699, endPoint y: 458, distance: 486.3
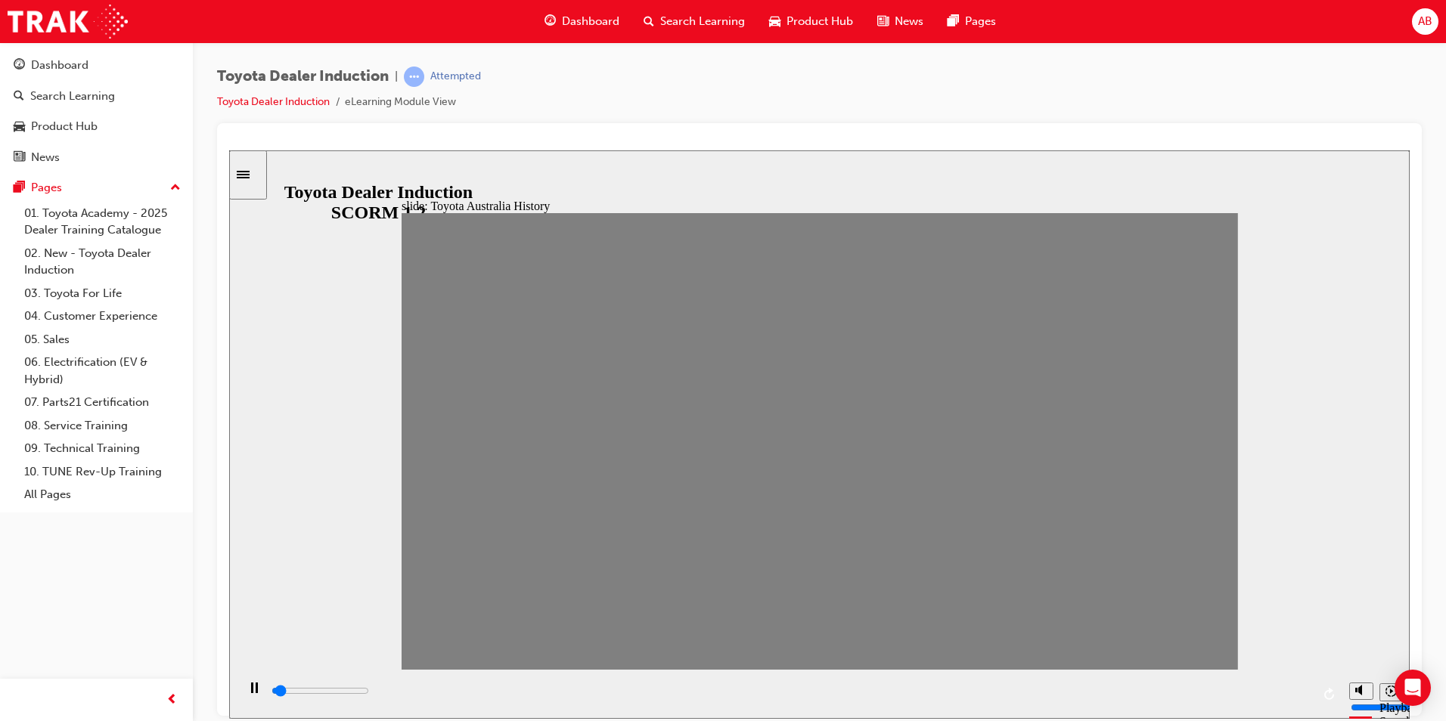
type input "0"
type input "8"
drag, startPoint x: 699, startPoint y: 458, endPoint x: 727, endPoint y: 454, distance: 28.2
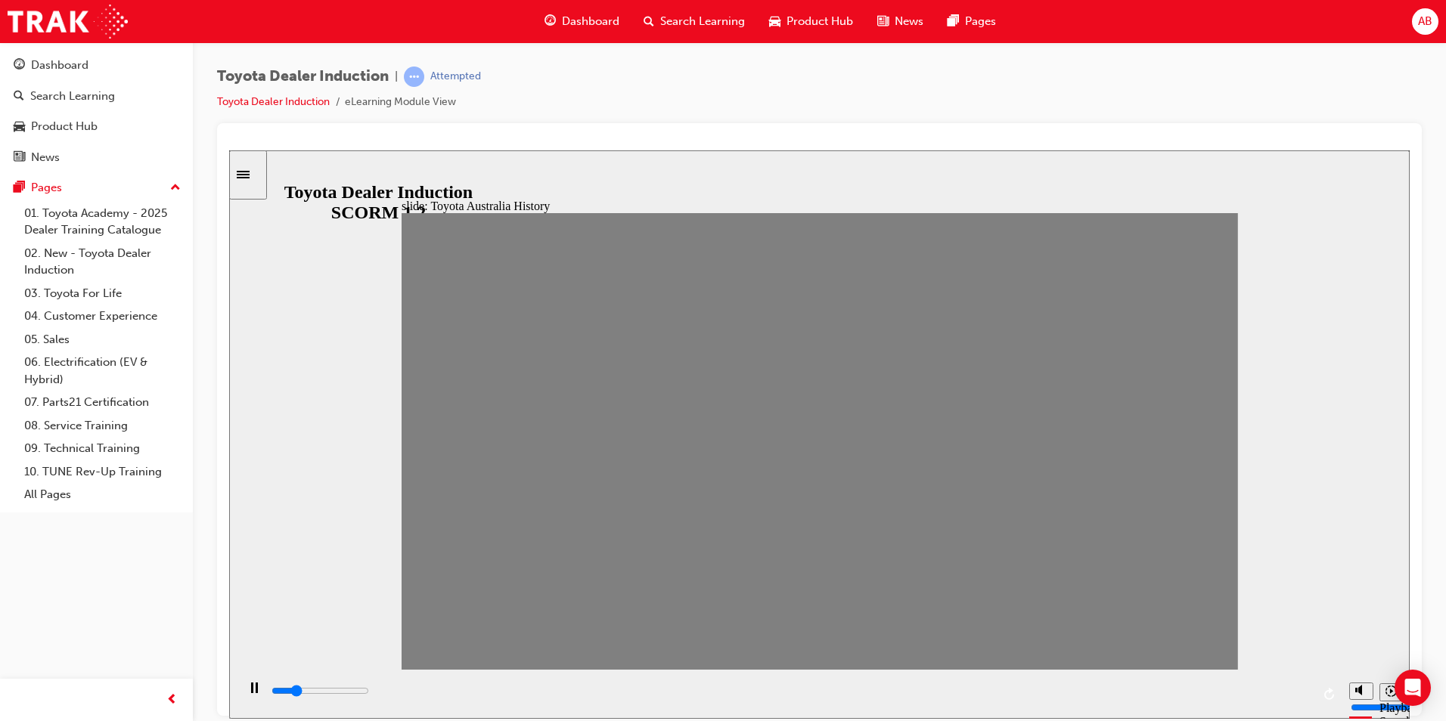
type input "0"
type input "7"
type input "0"
type input "6"
drag, startPoint x: 721, startPoint y: 451, endPoint x: 548, endPoint y: 447, distance: 173.2
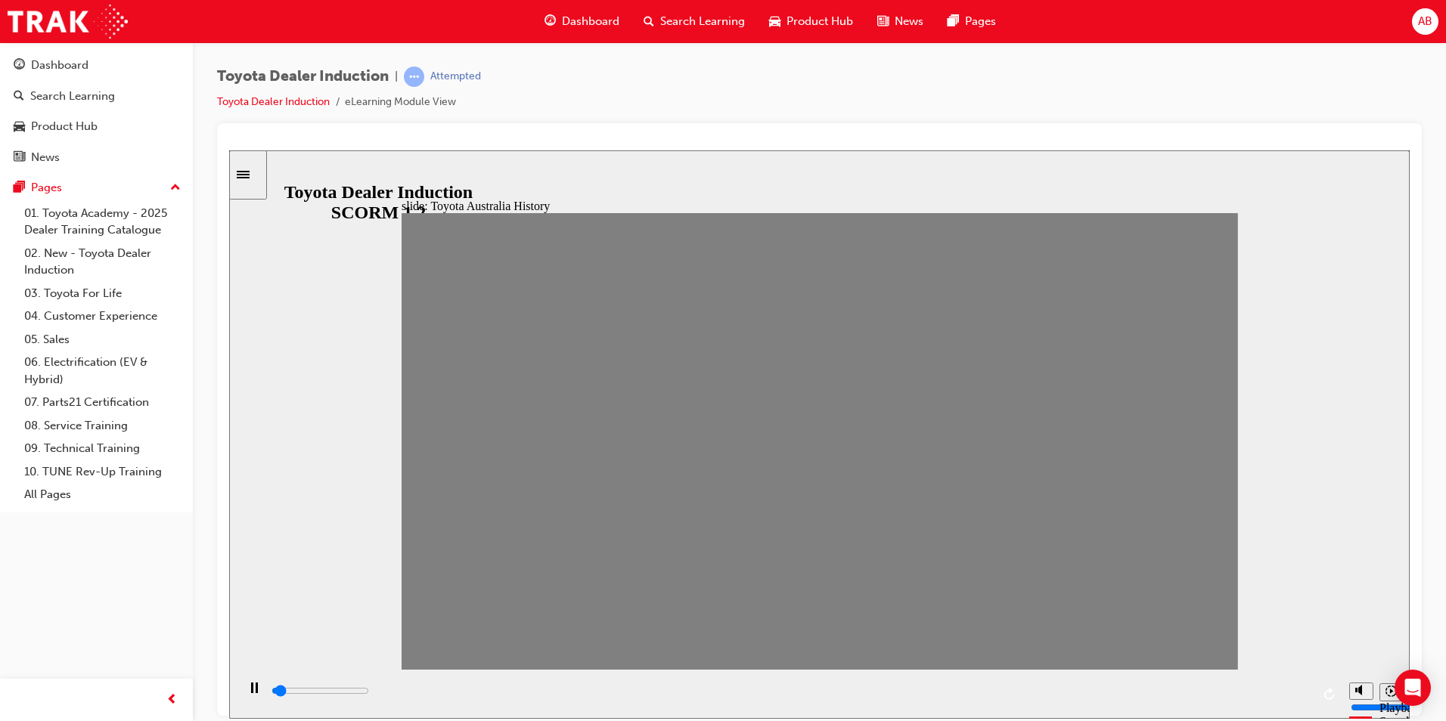
type input "100"
type input "4"
type input "0"
type input "5"
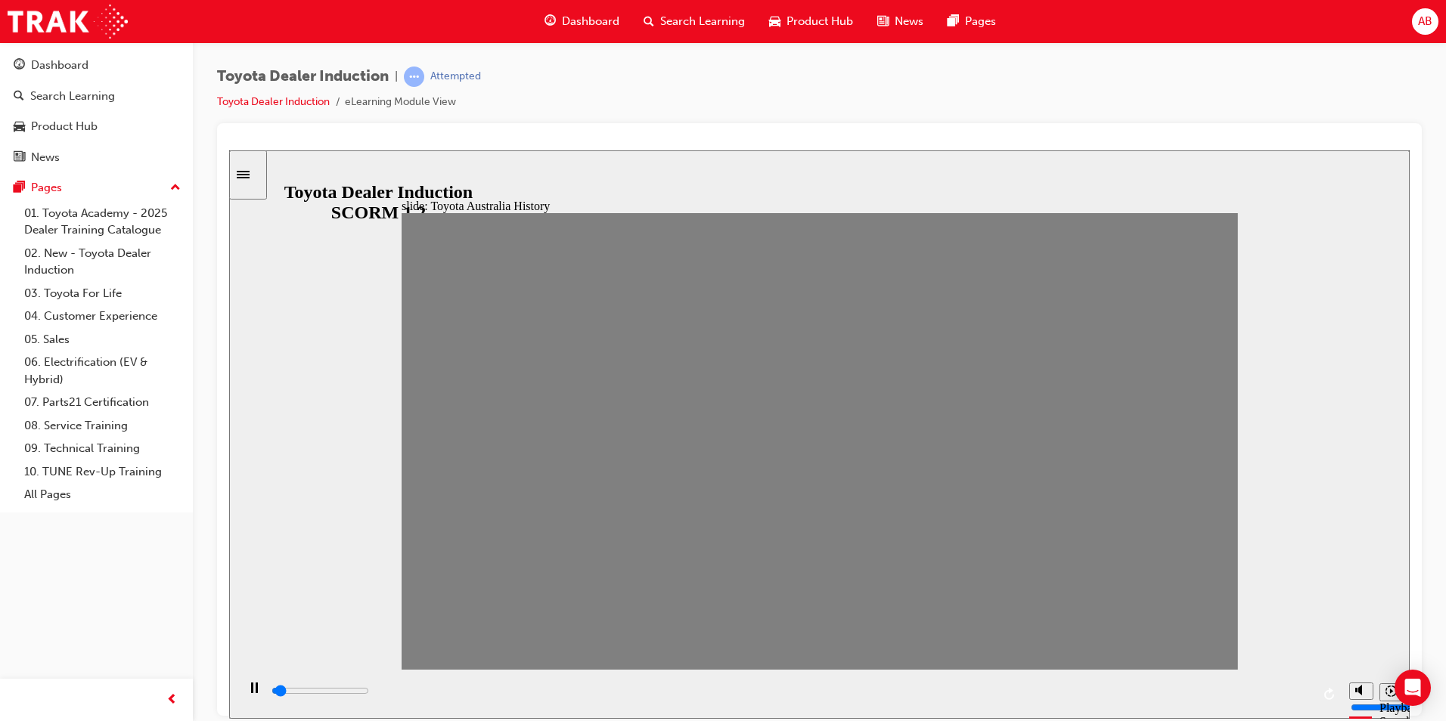
type input "0"
type input "4"
drag, startPoint x: 548, startPoint y: 447, endPoint x: 588, endPoint y: 448, distance: 40.1
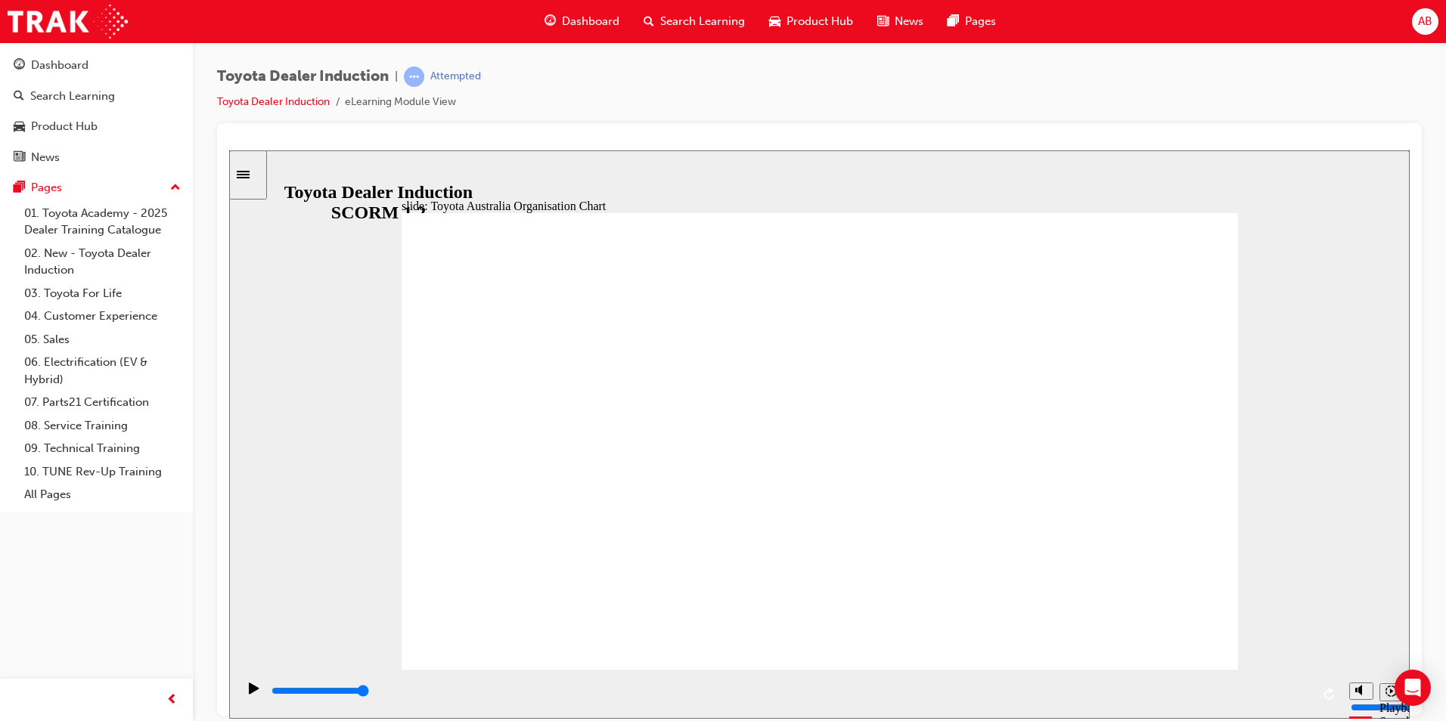
type input "2300"
radio input "true"
type input "3400"
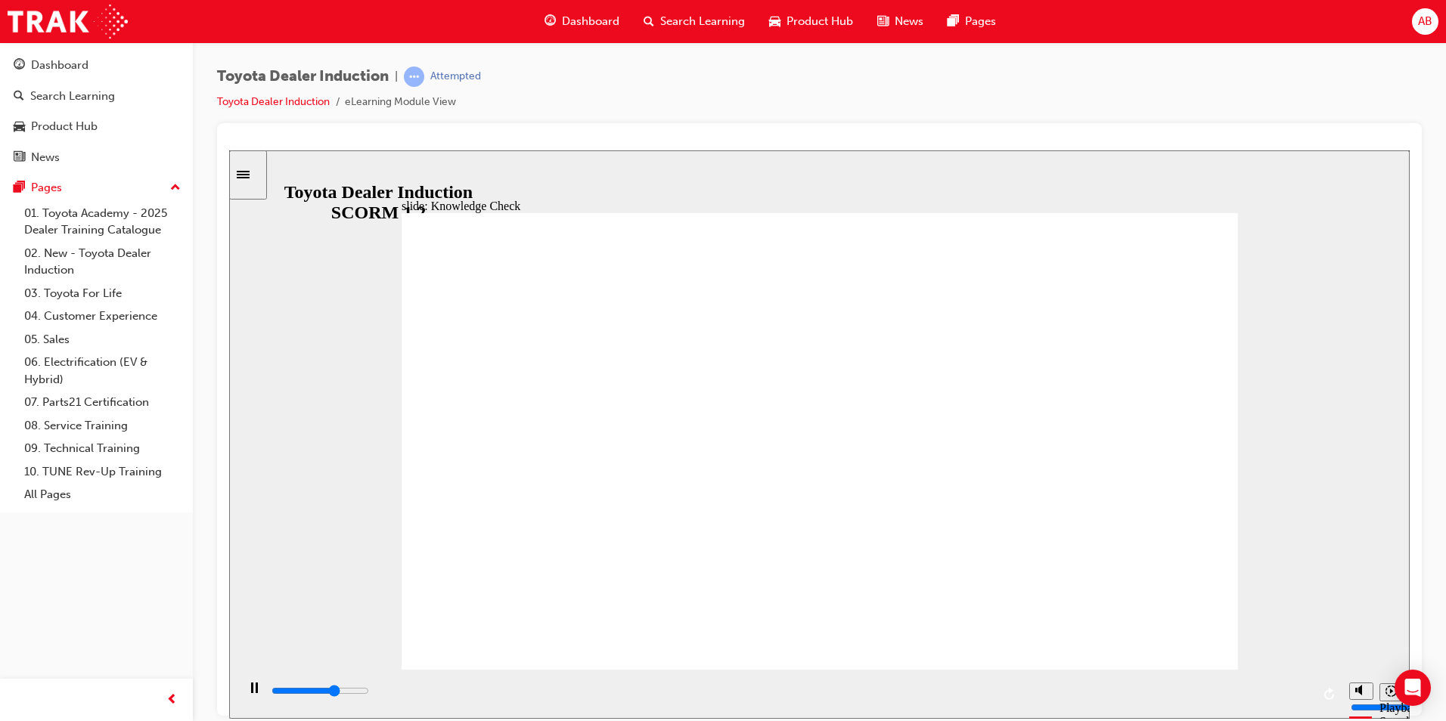
radio input "true"
type input "4200"
radio input "true"
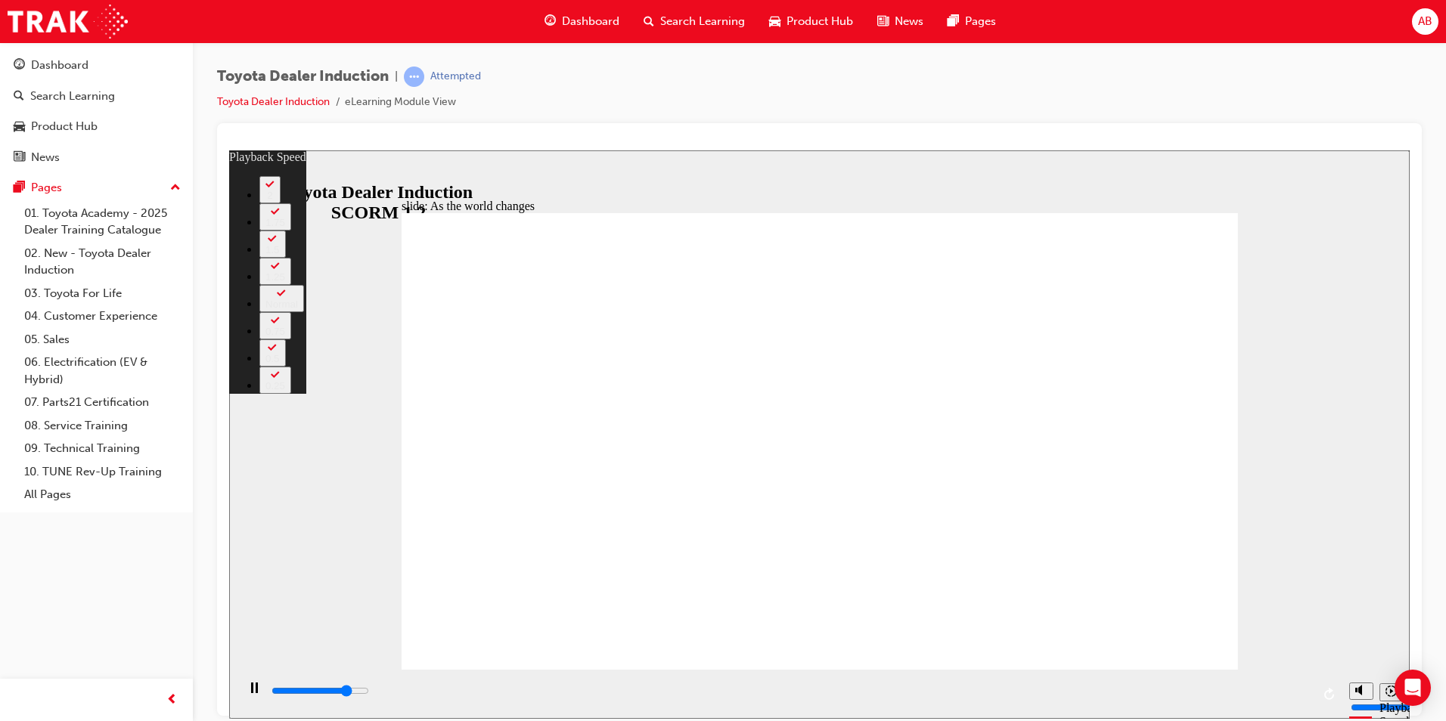
type input "7500"
type input "0"
type input "7800"
type input "0"
type input "8000"
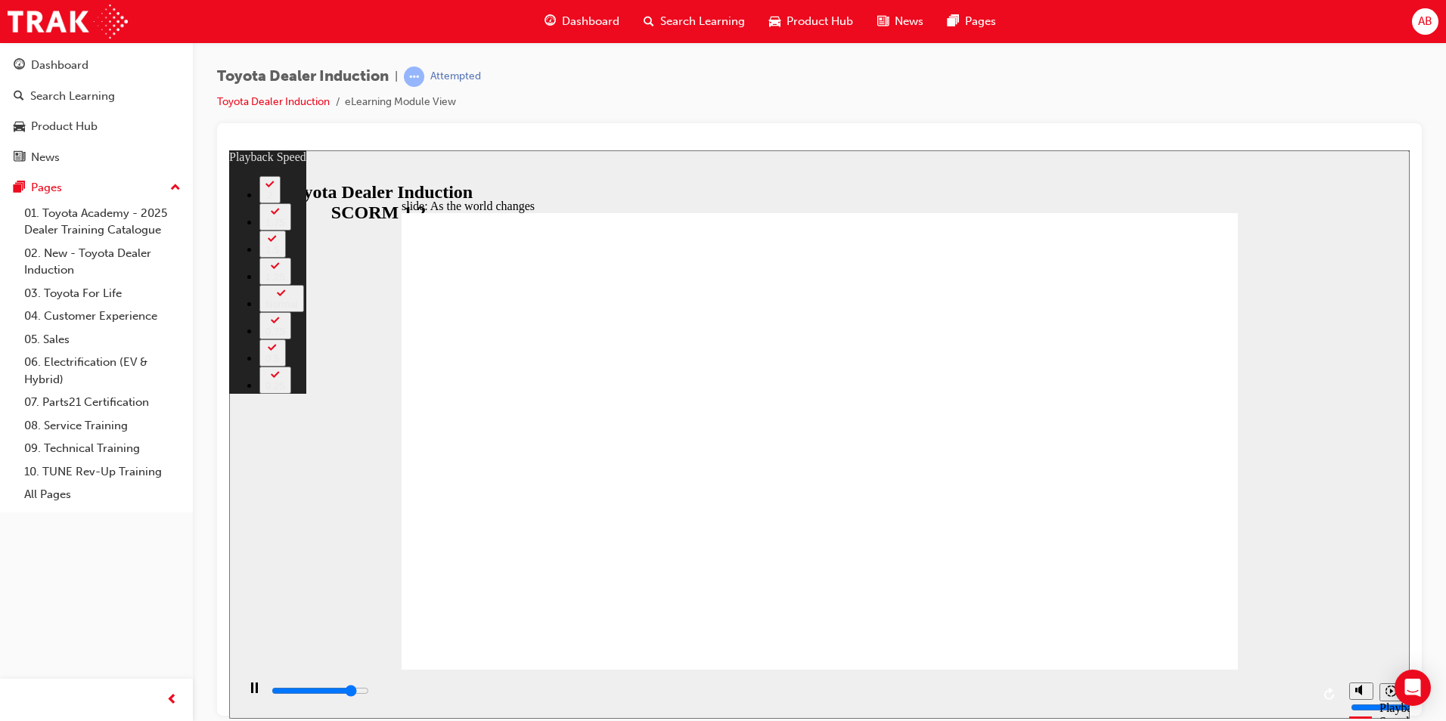
type input "1"
type input "8200"
type input "1"
type input "8300"
type input "1"
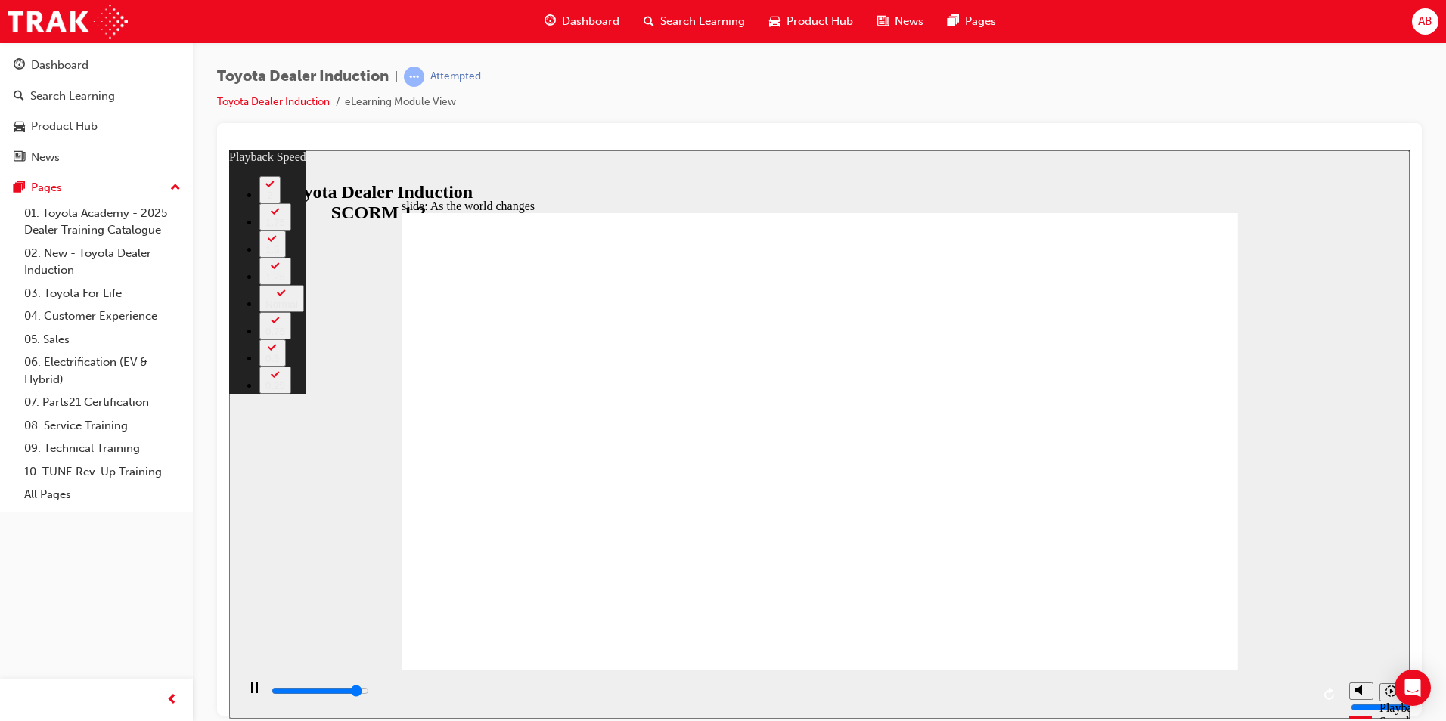
type input "8600"
type input "1"
type input "8800"
type input "1"
type input "9100"
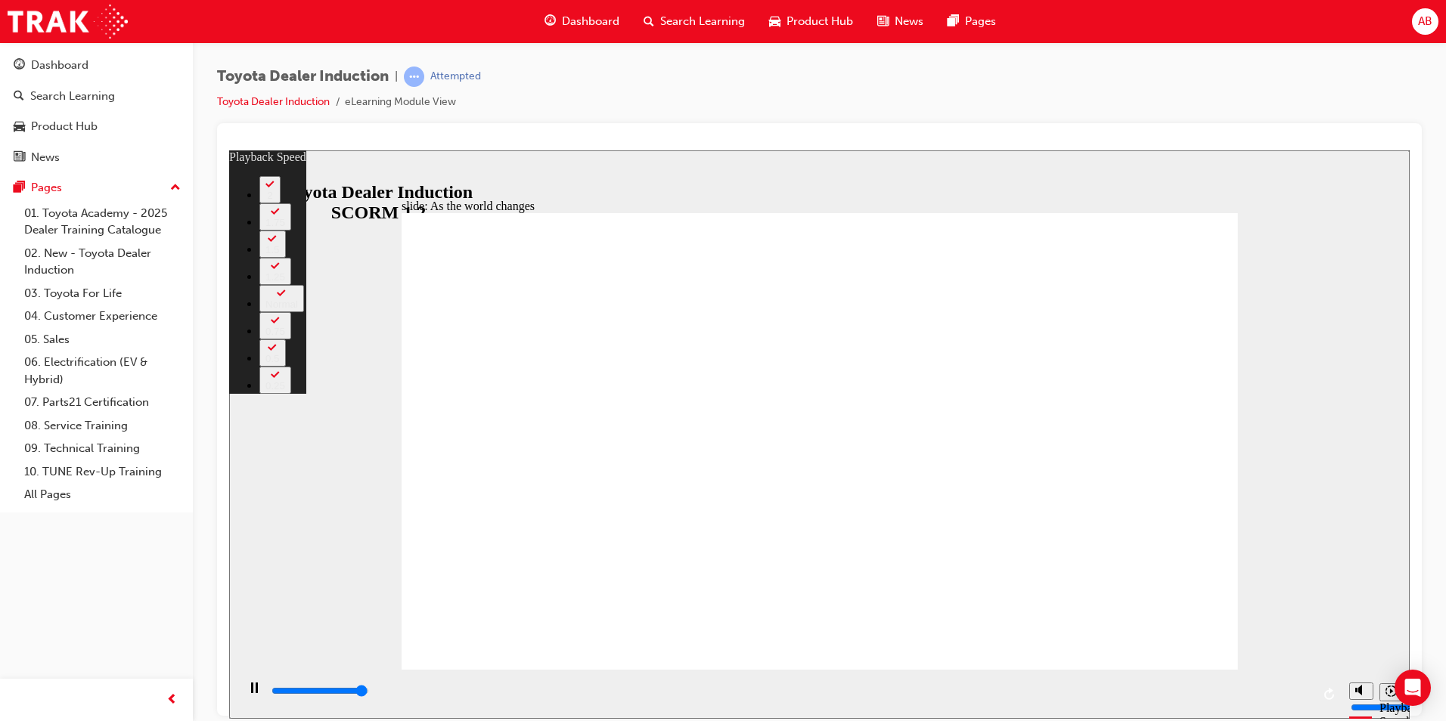
type input "2"
type input "9200"
type input "128"
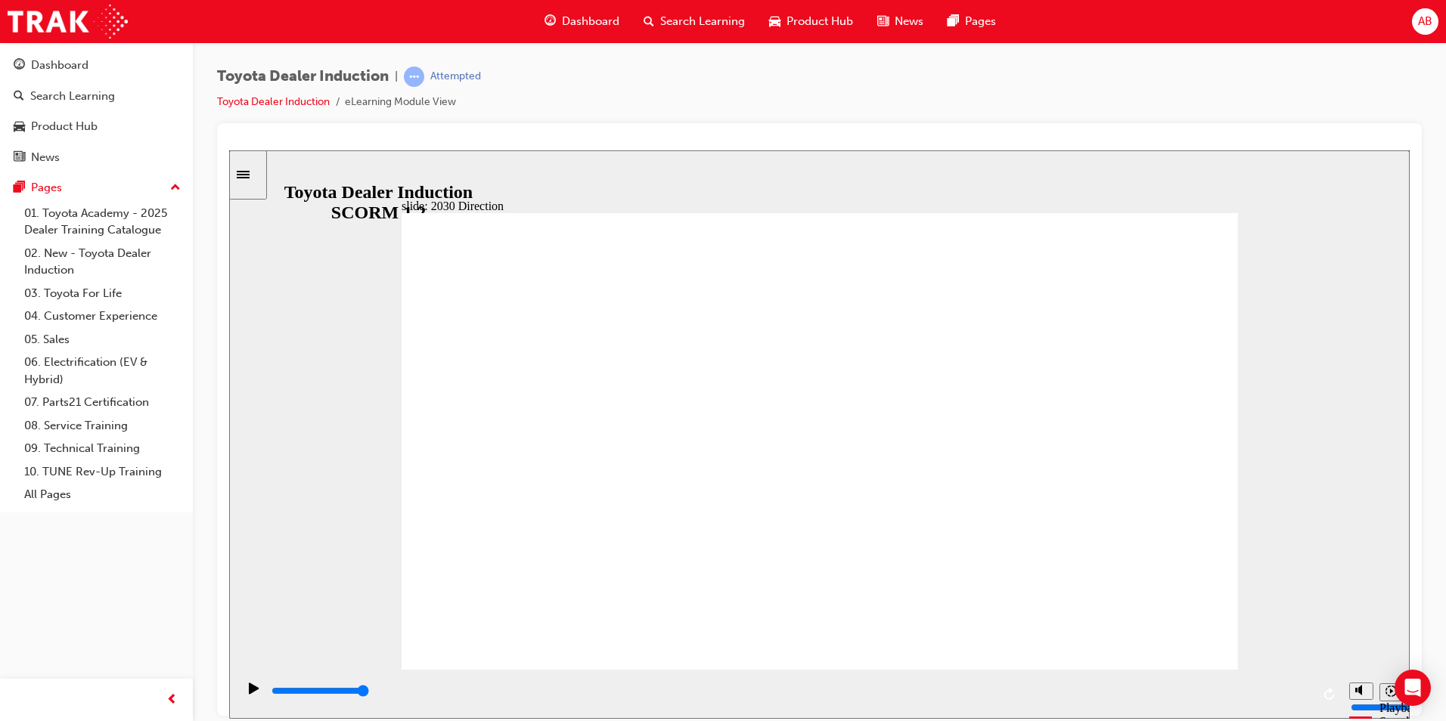
drag, startPoint x: 485, startPoint y: 612, endPoint x: 483, endPoint y: 621, distance: 9.4
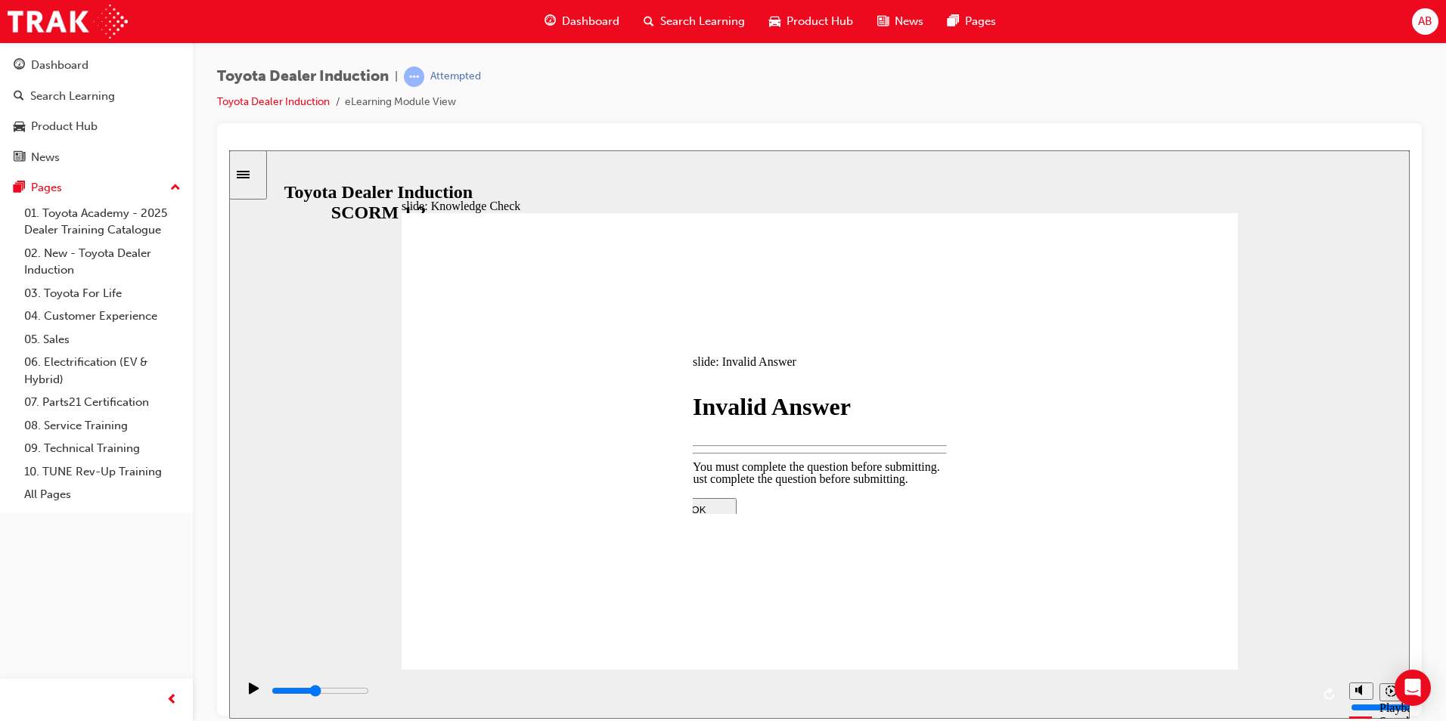
type input "2300"
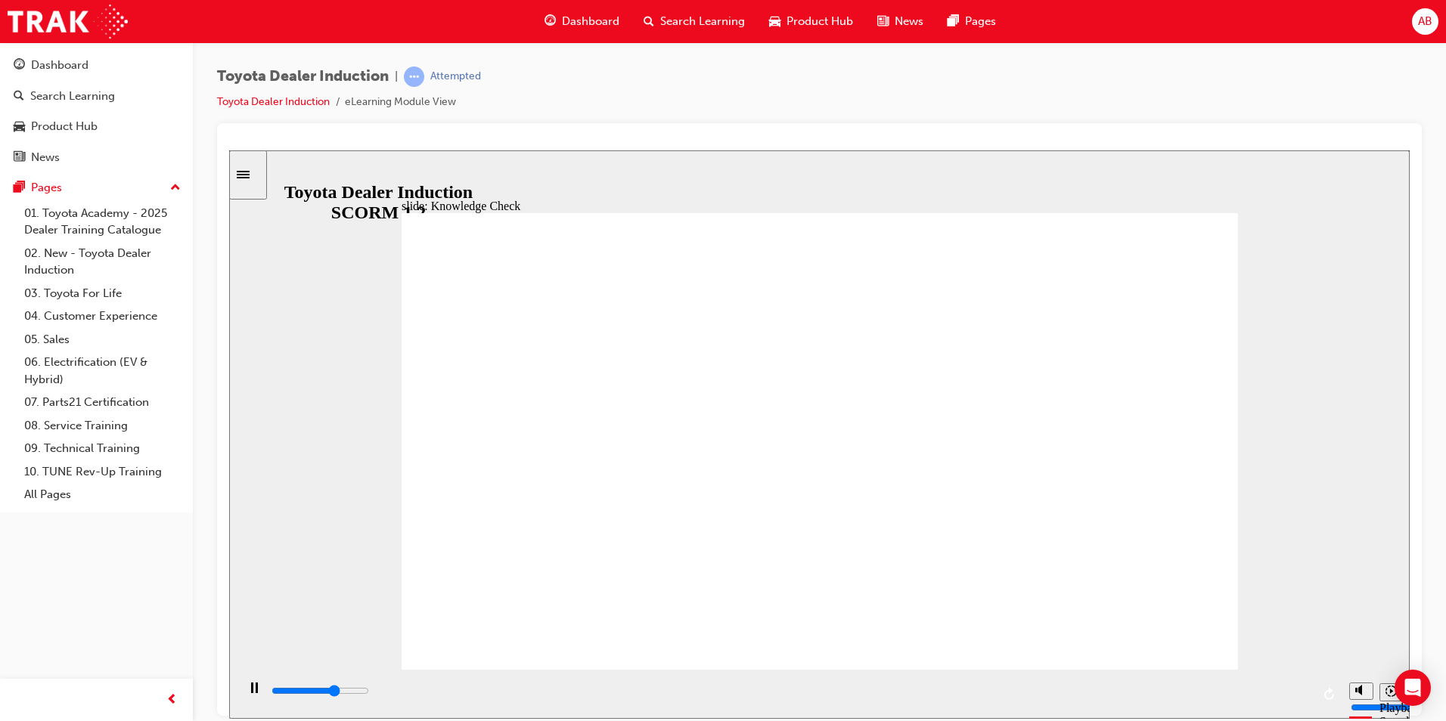
type input "5000"
type input "m"
type input "mo"
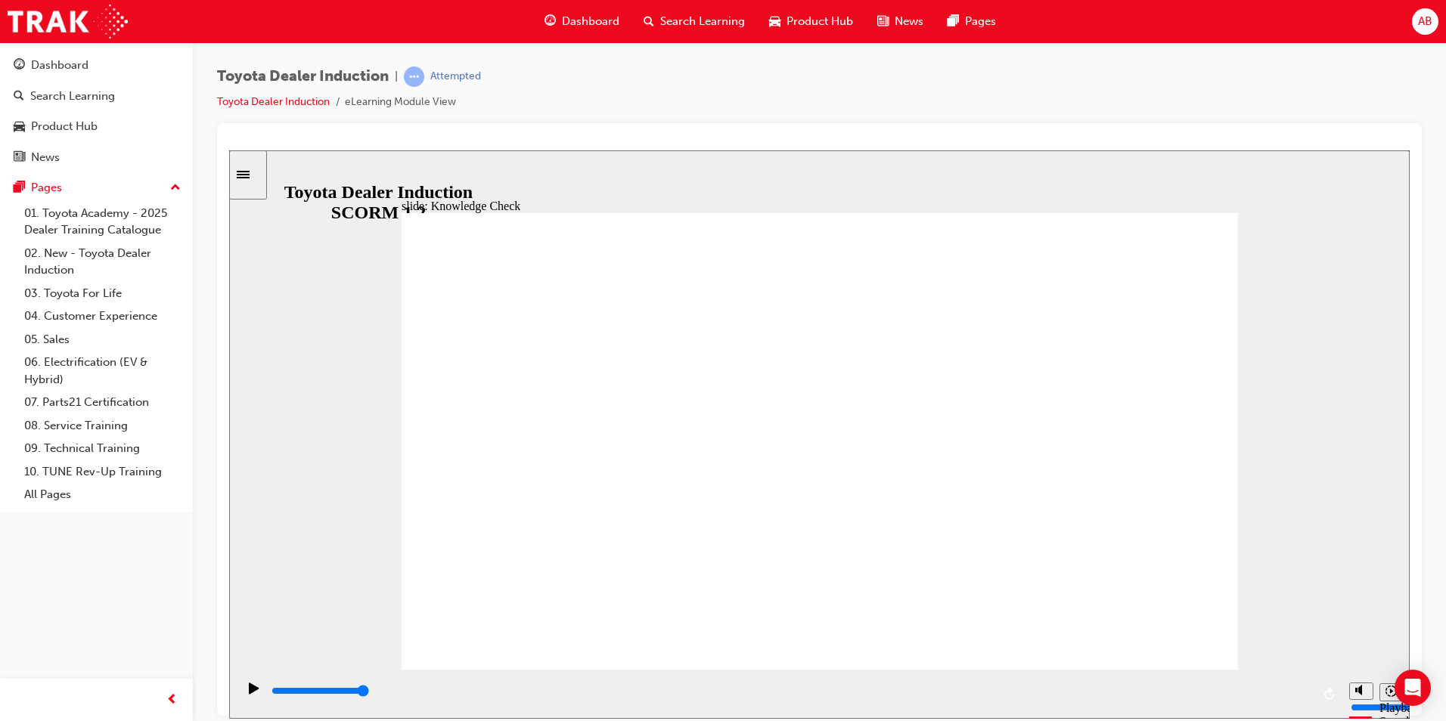
type input "mo"
type input "mob"
type input "mobi"
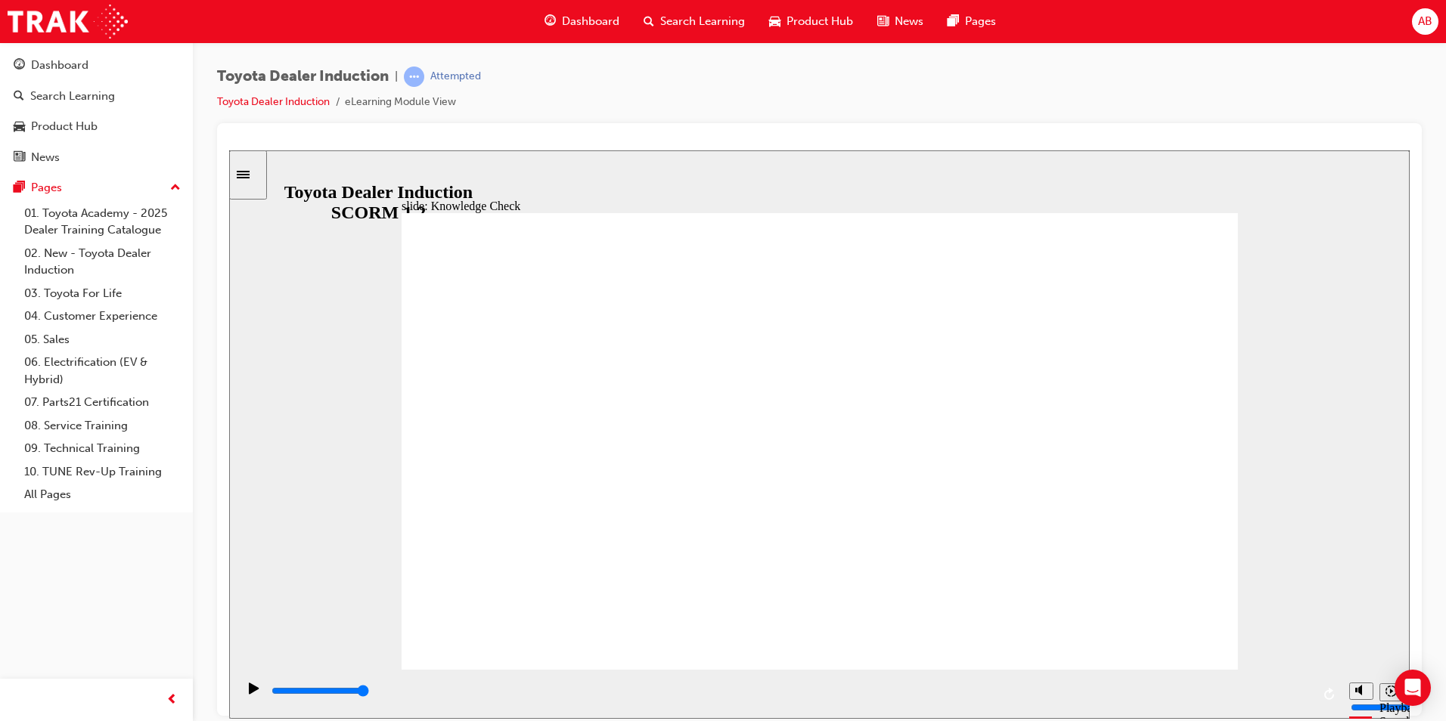
type input "mobil"
type input "mobili"
type input "mobilit"
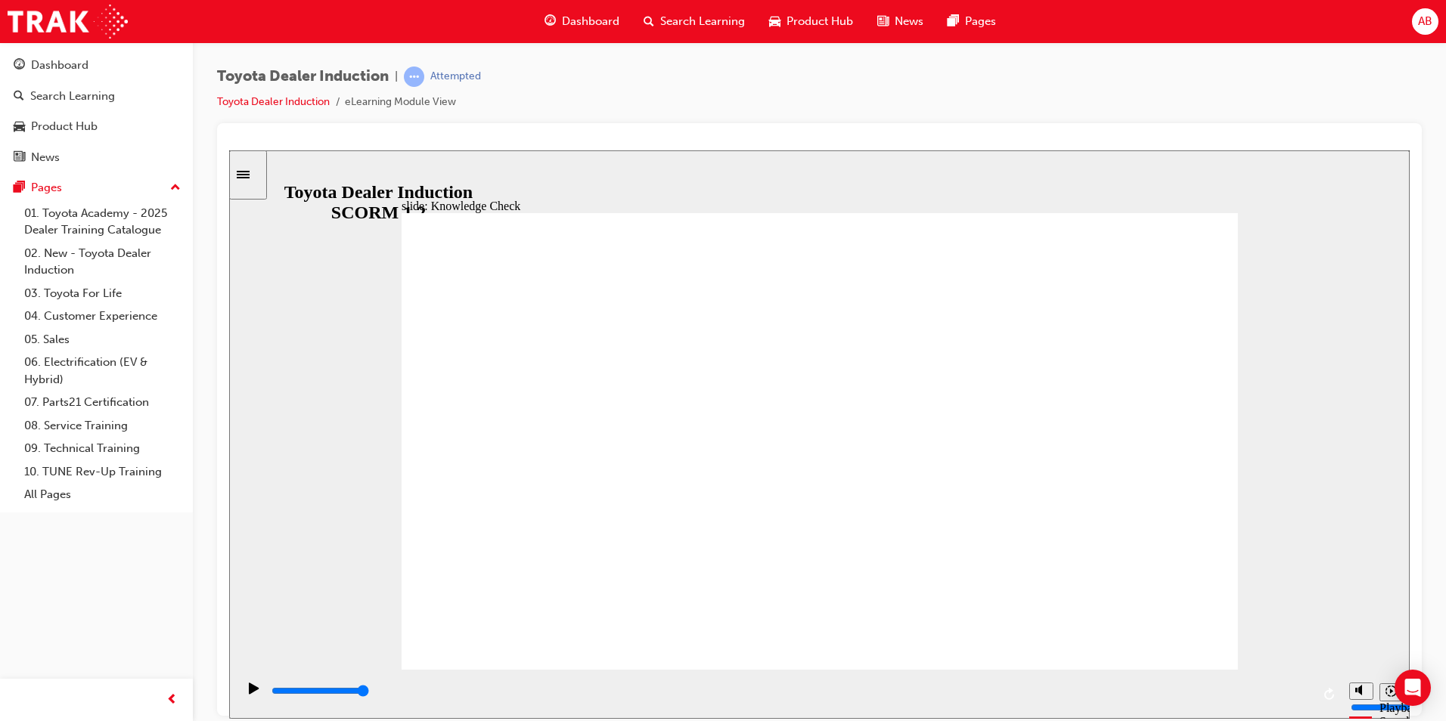
type input "mobilit"
type input "mobility"
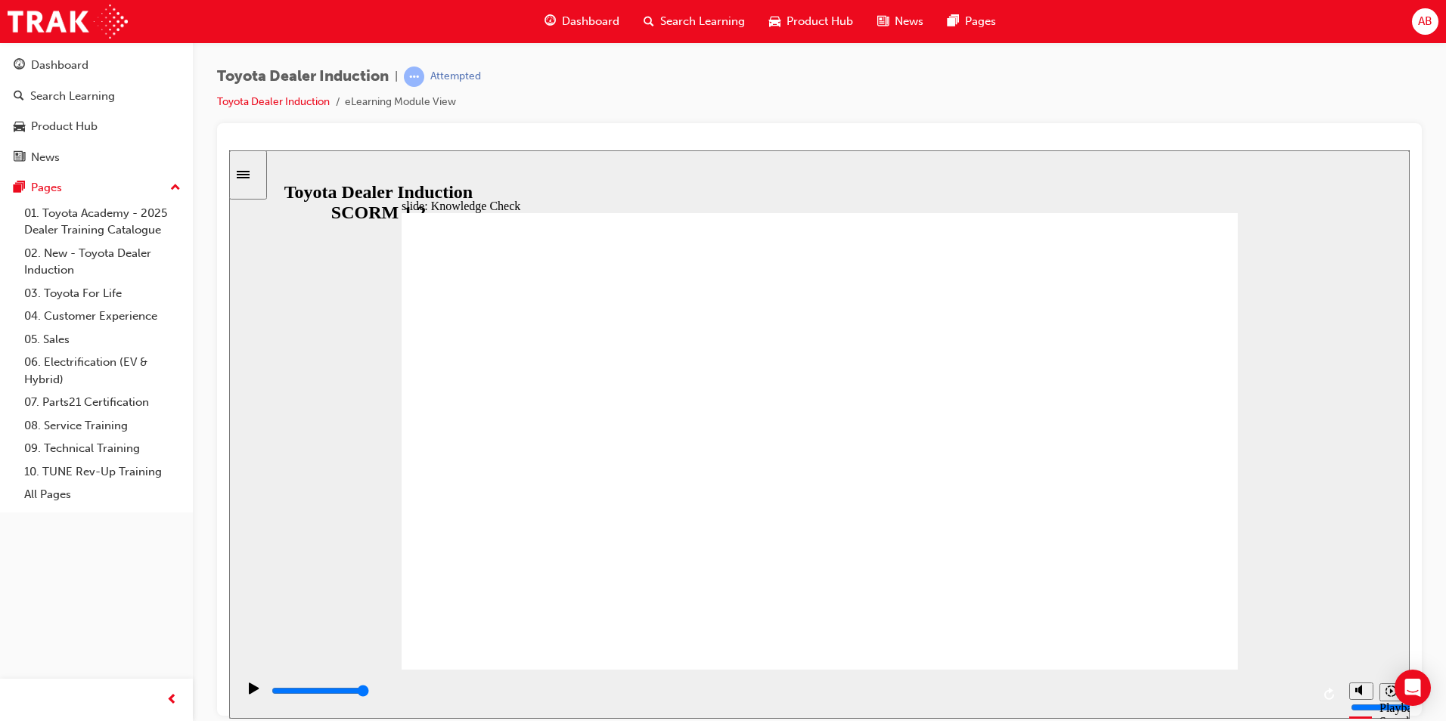
type input "mobility"
type input "4000"
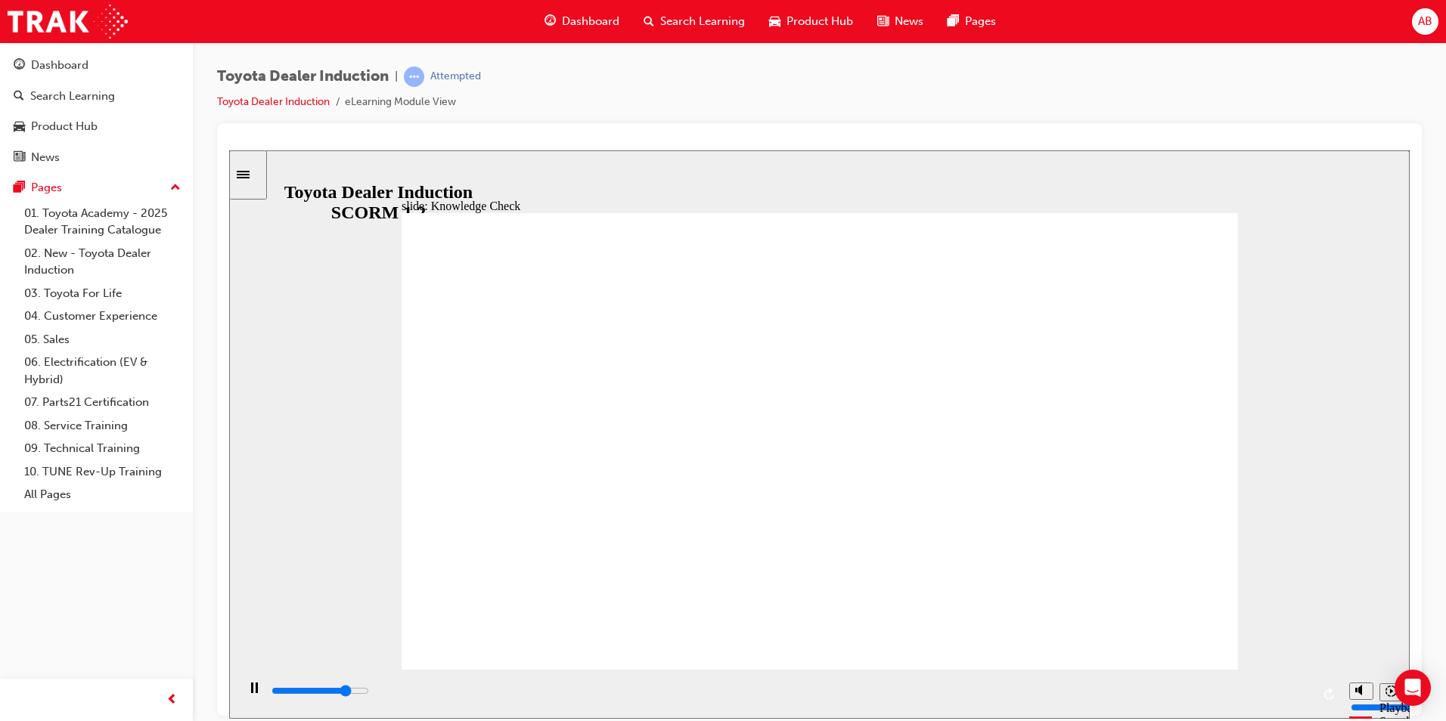
type input "moved"
type input "5000"
type input "moved"
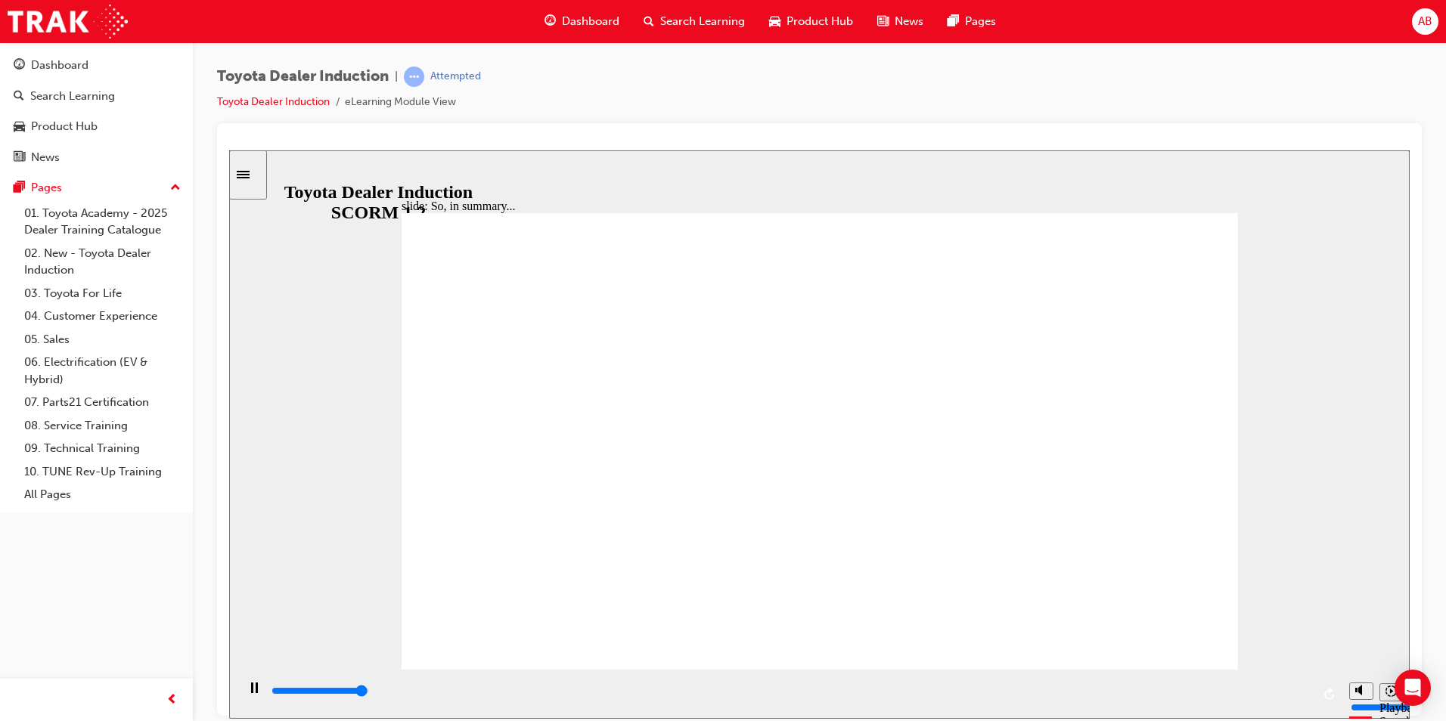
type input "6500"
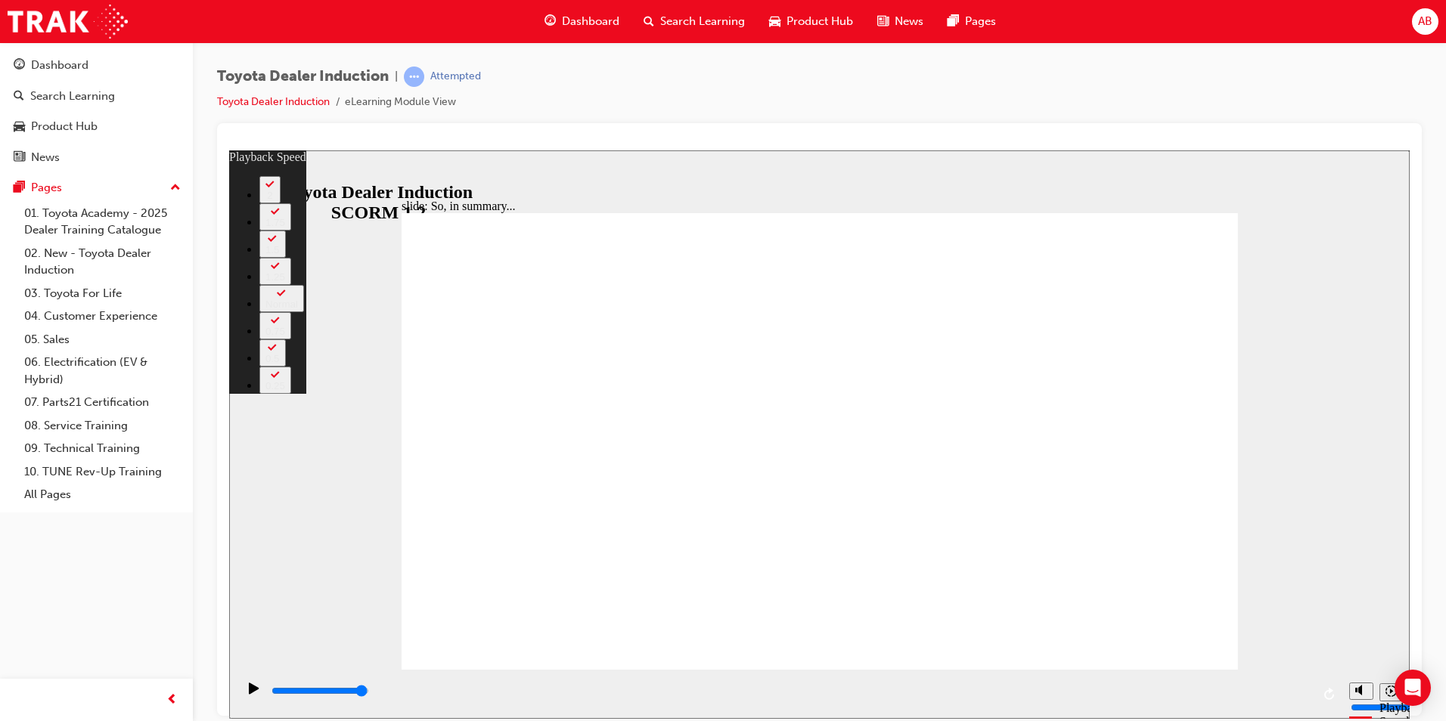
type input "128"
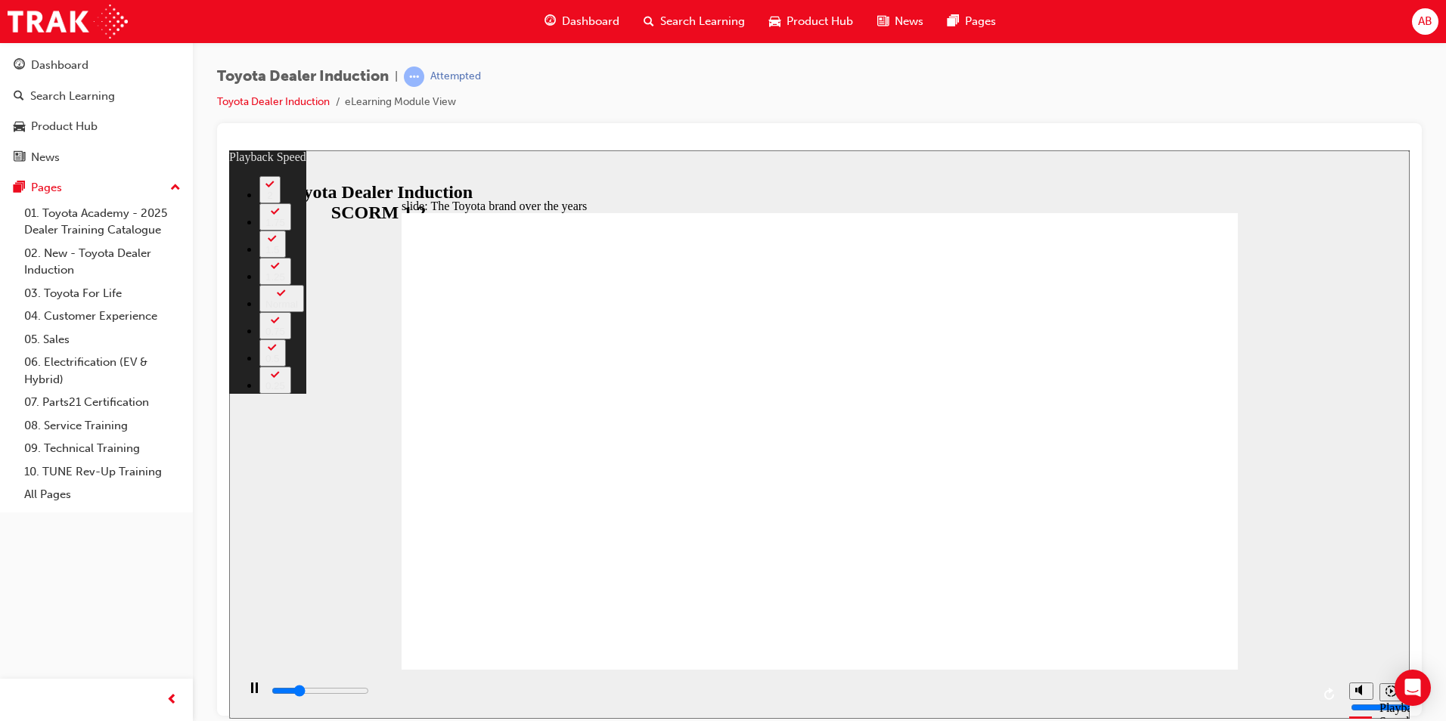
type input "2200"
type input "0"
type input "2500"
type input "0"
type input "2700"
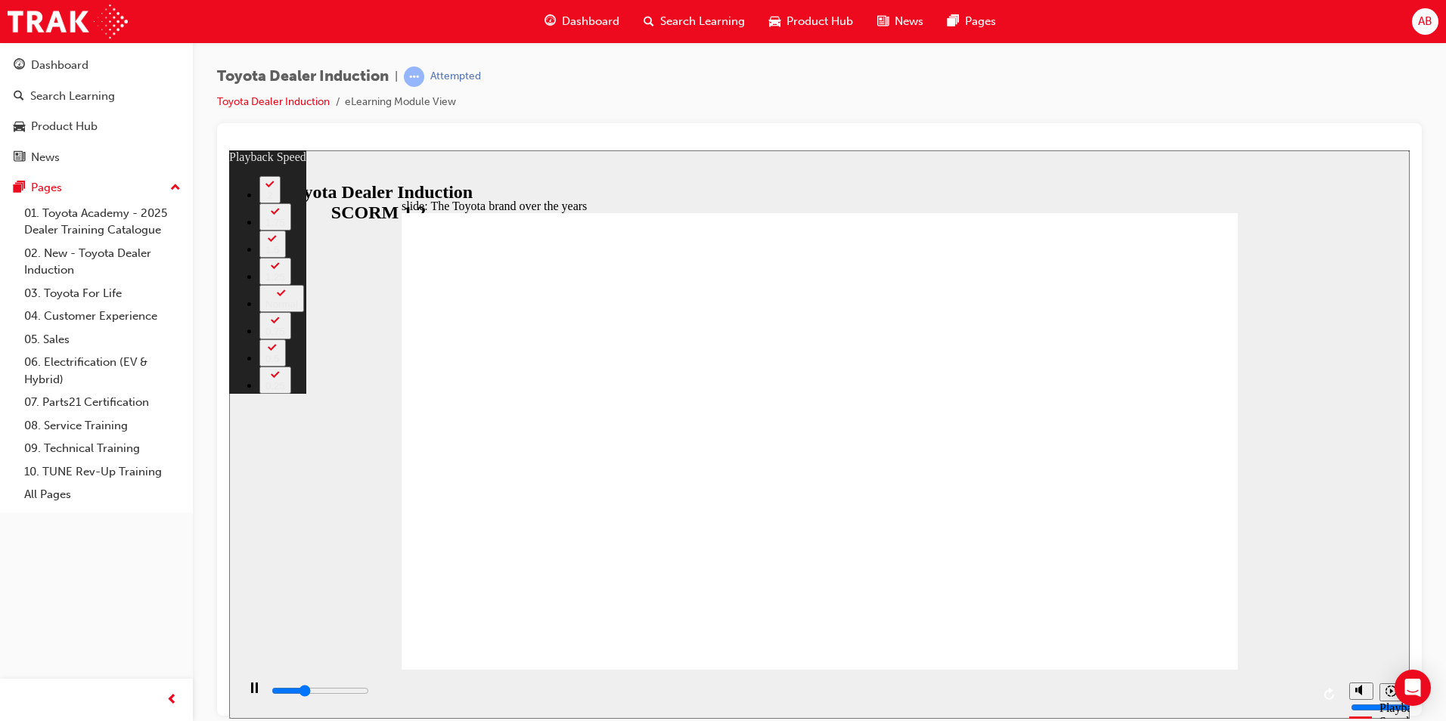
type input "1"
type input "3000"
type input "1"
type input "3300"
type input "1"
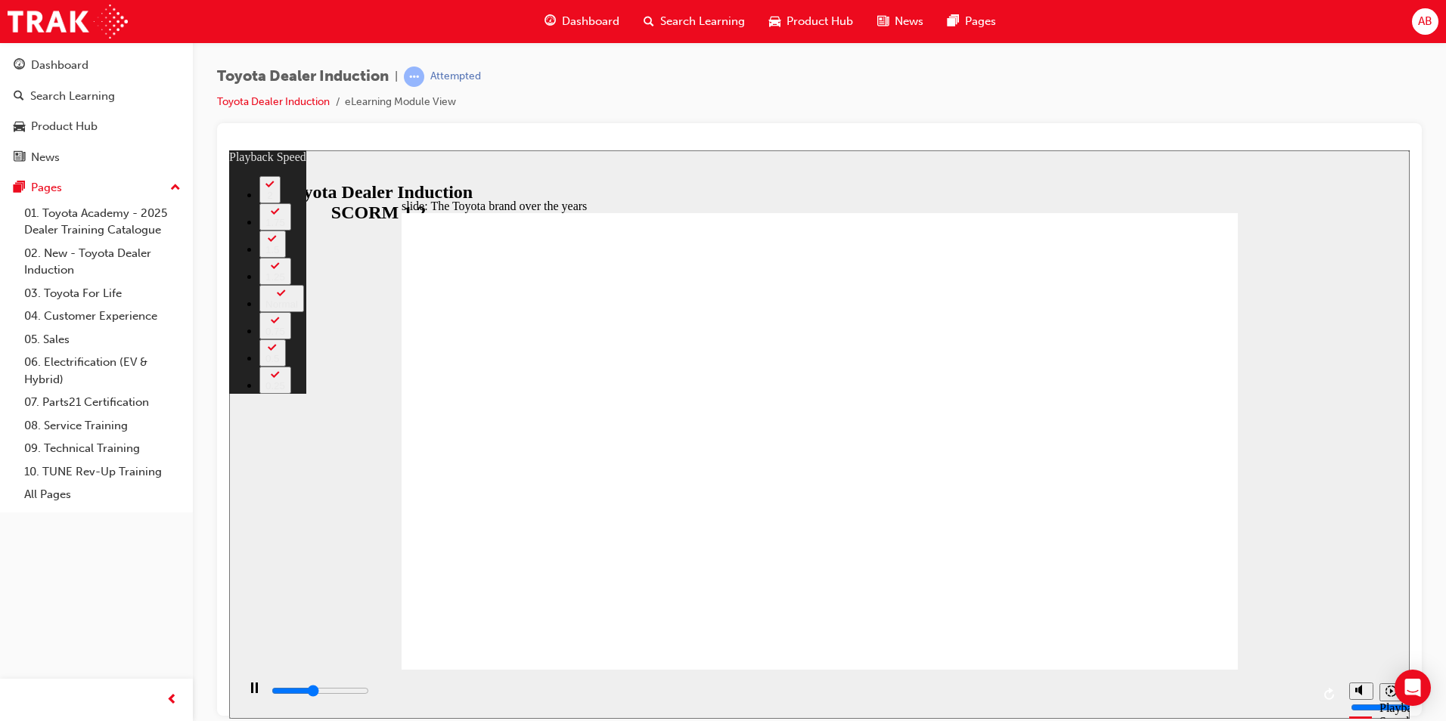
type input "3500"
type input "1"
type input "3800"
type input "2"
type input "4100"
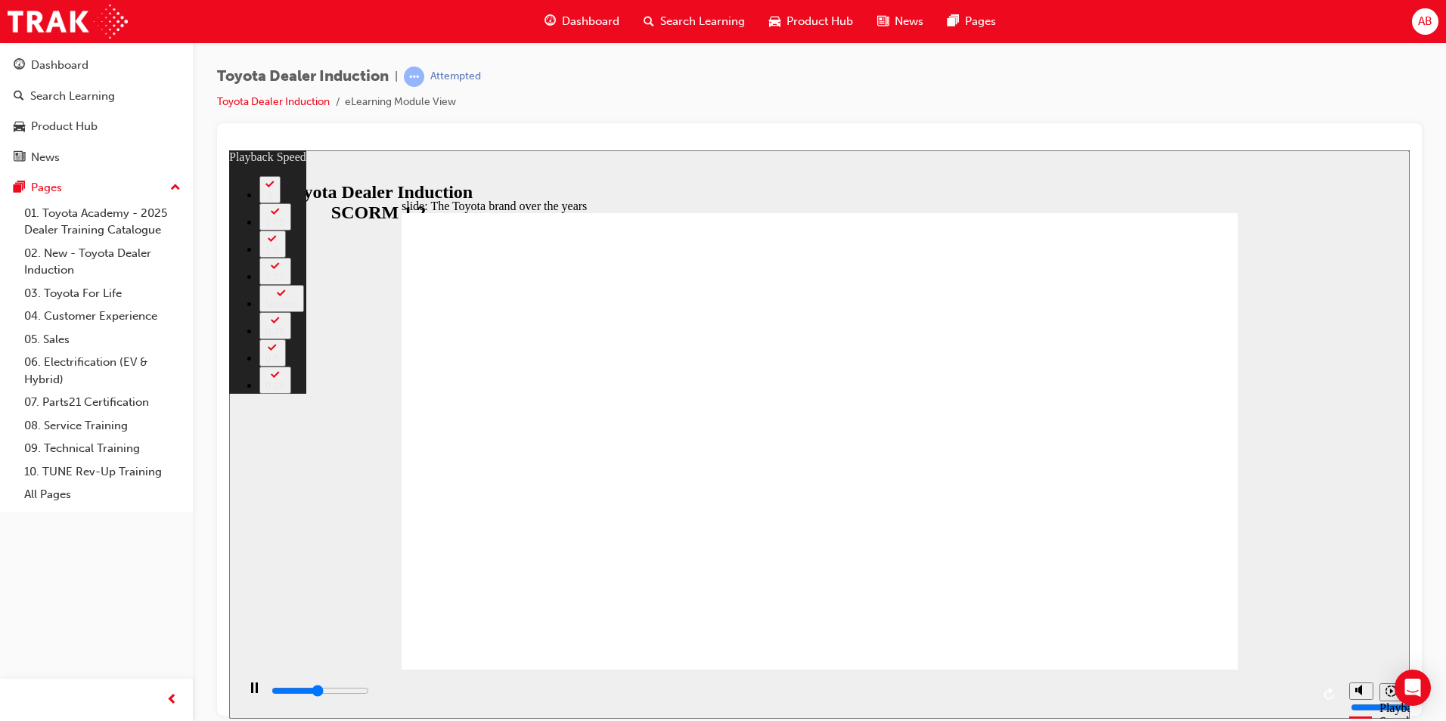
type input "2"
type input "4300"
type input "2"
type input "4600"
type input "2"
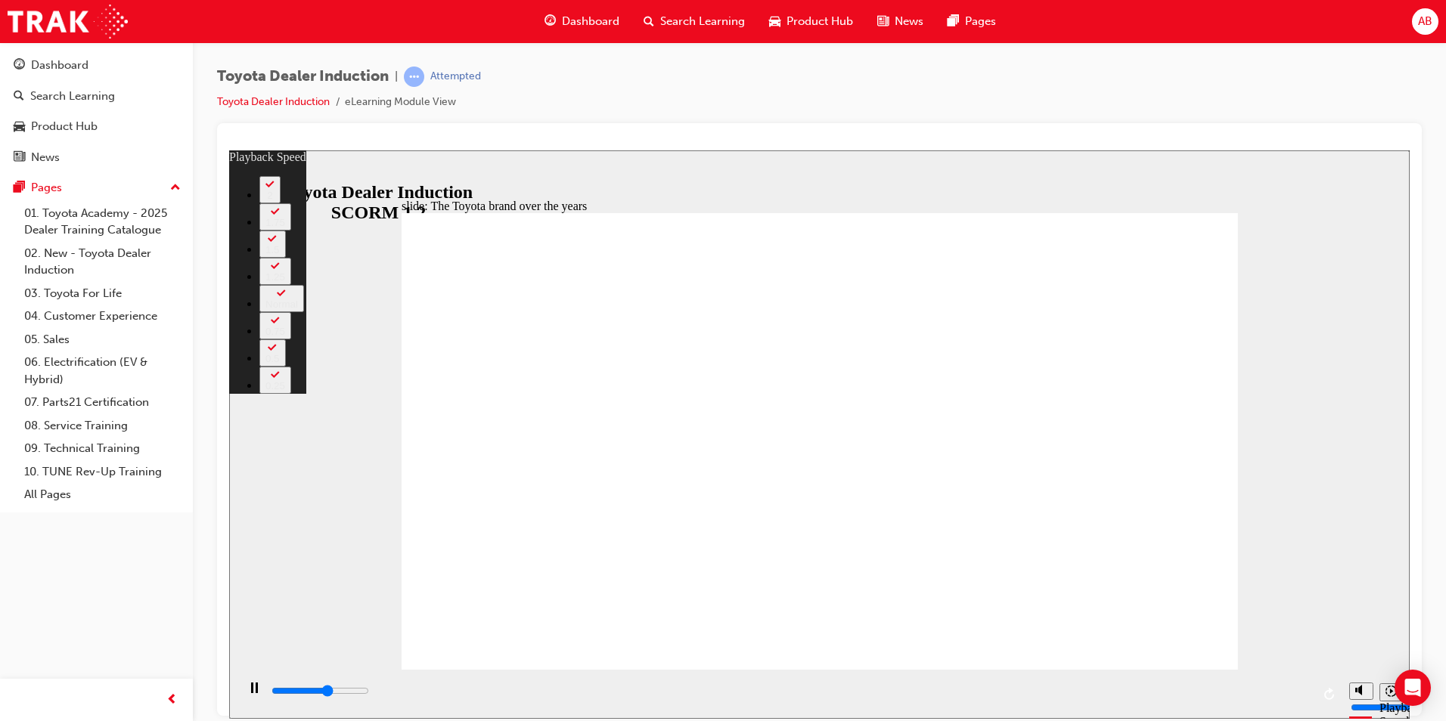
type input "4900"
type input "3"
type input "5100"
type input "3"
type input "5300"
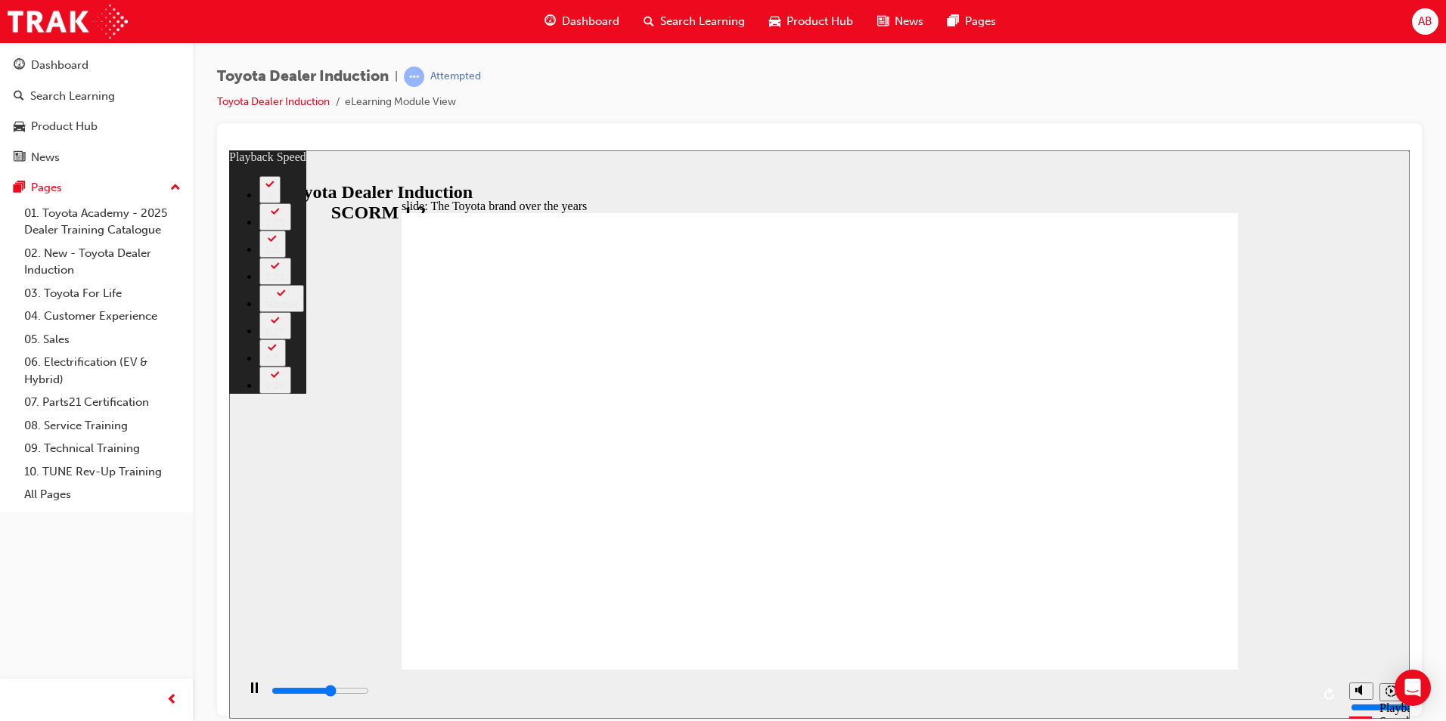
type input "3"
type input "5400"
type input "3"
type input "5600"
type input "3"
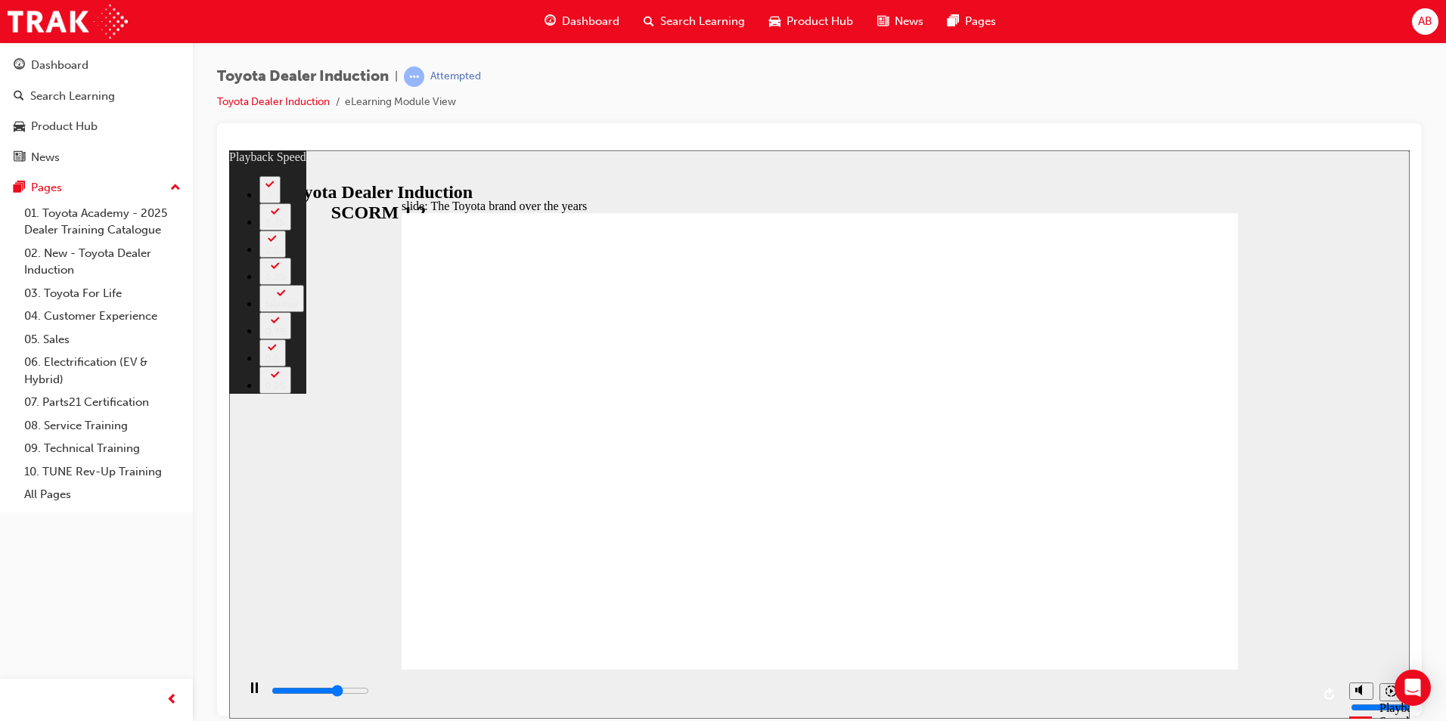
type input "5900"
type input "4"
type input "6200"
type input "4"
type input "6500"
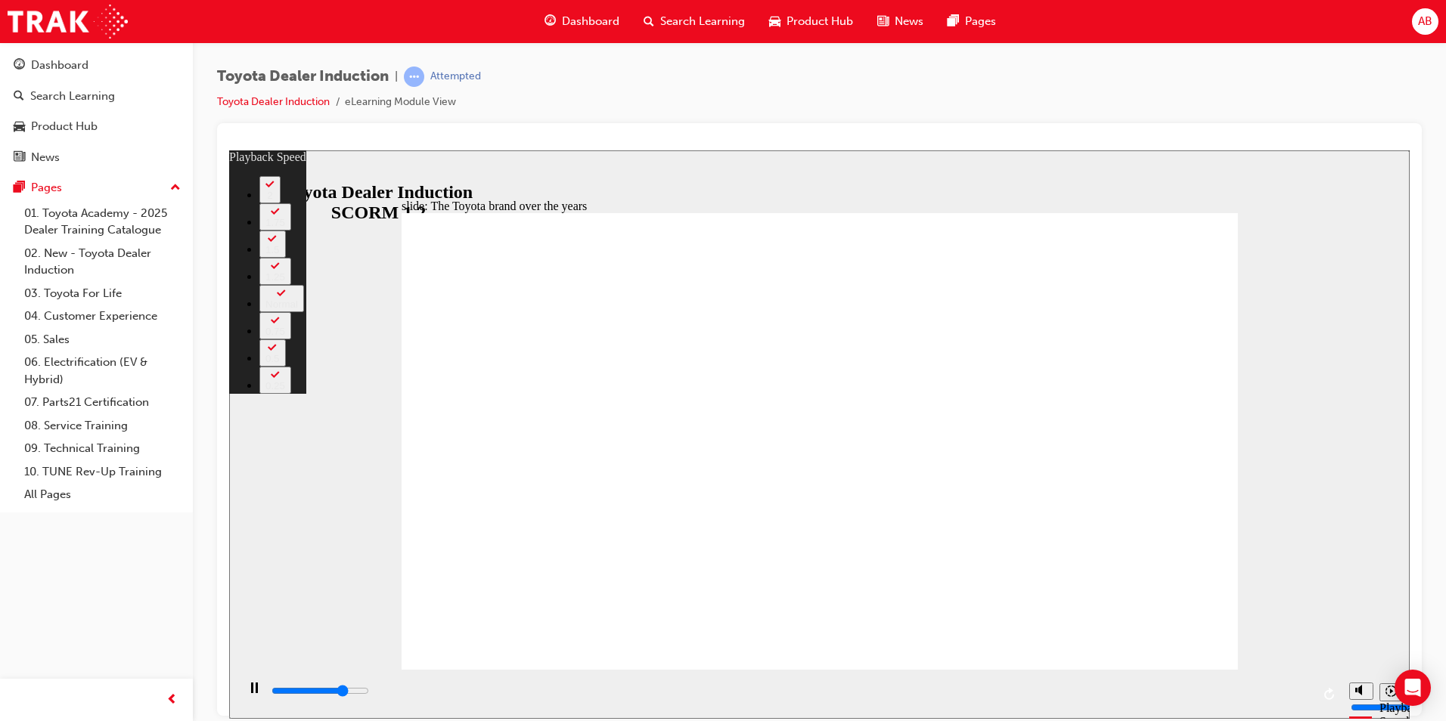
type input "4"
type input "6700"
type input "5"
type input "7000"
type input "5"
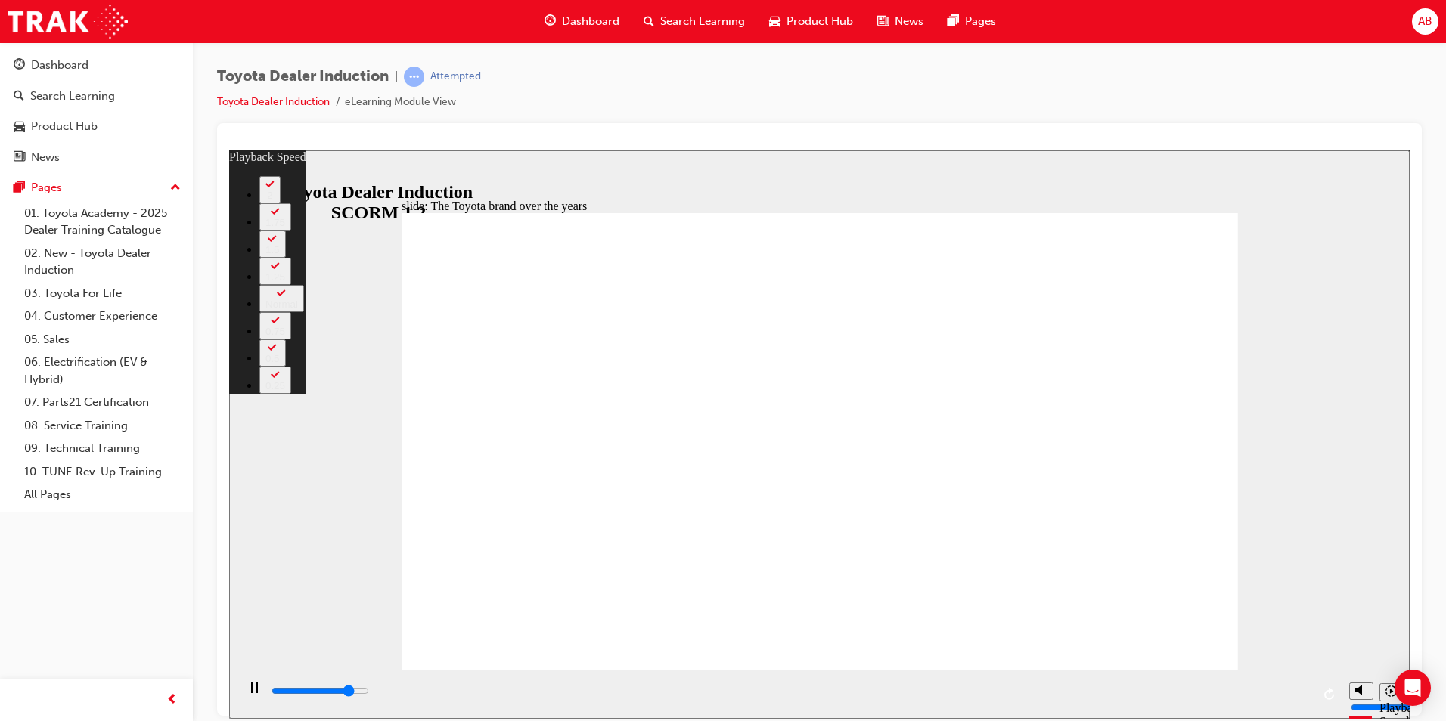
type input "7000"
type input "5"
type input "7000"
type input "5"
type input "7200"
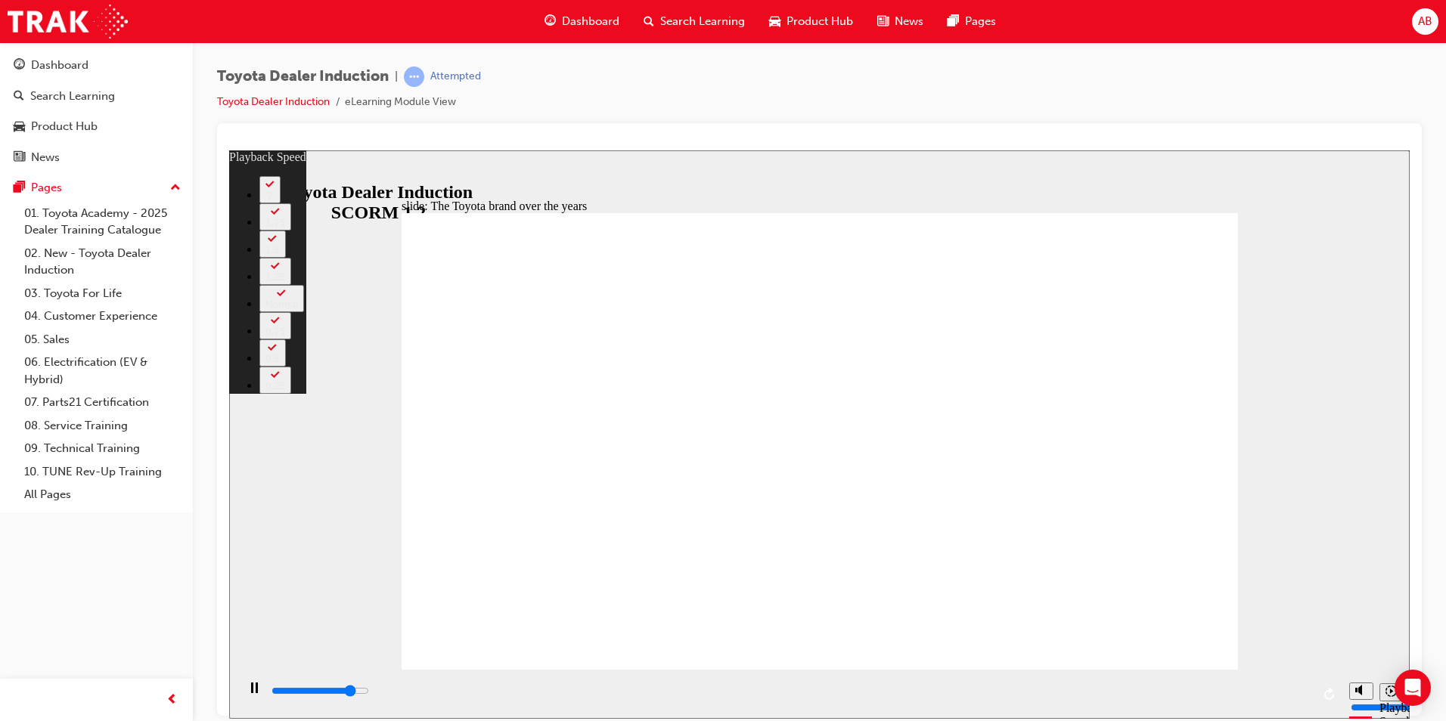
type input "5"
type input "7500"
type input "5"
type input "7800"
type input "6"
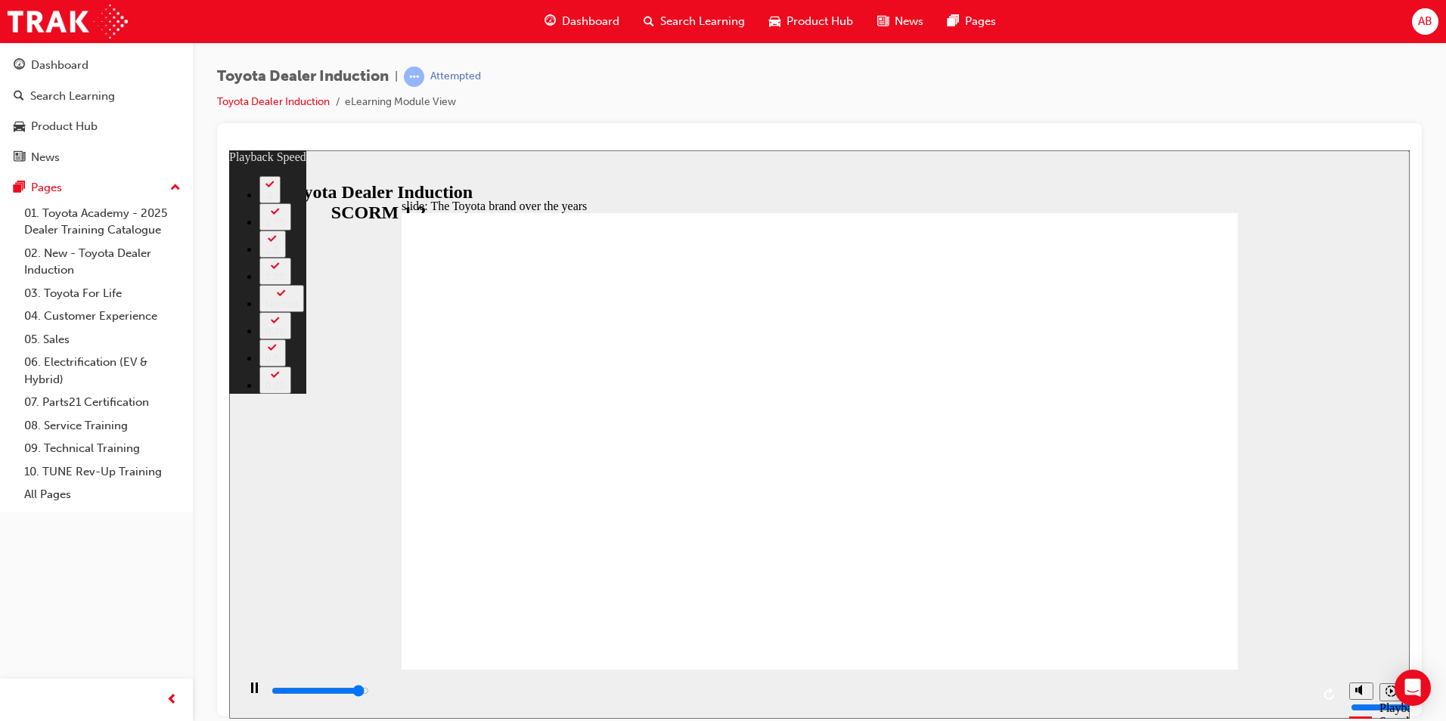
type input "8100"
type input "6"
type input "8300"
type input "6"
type input "8400"
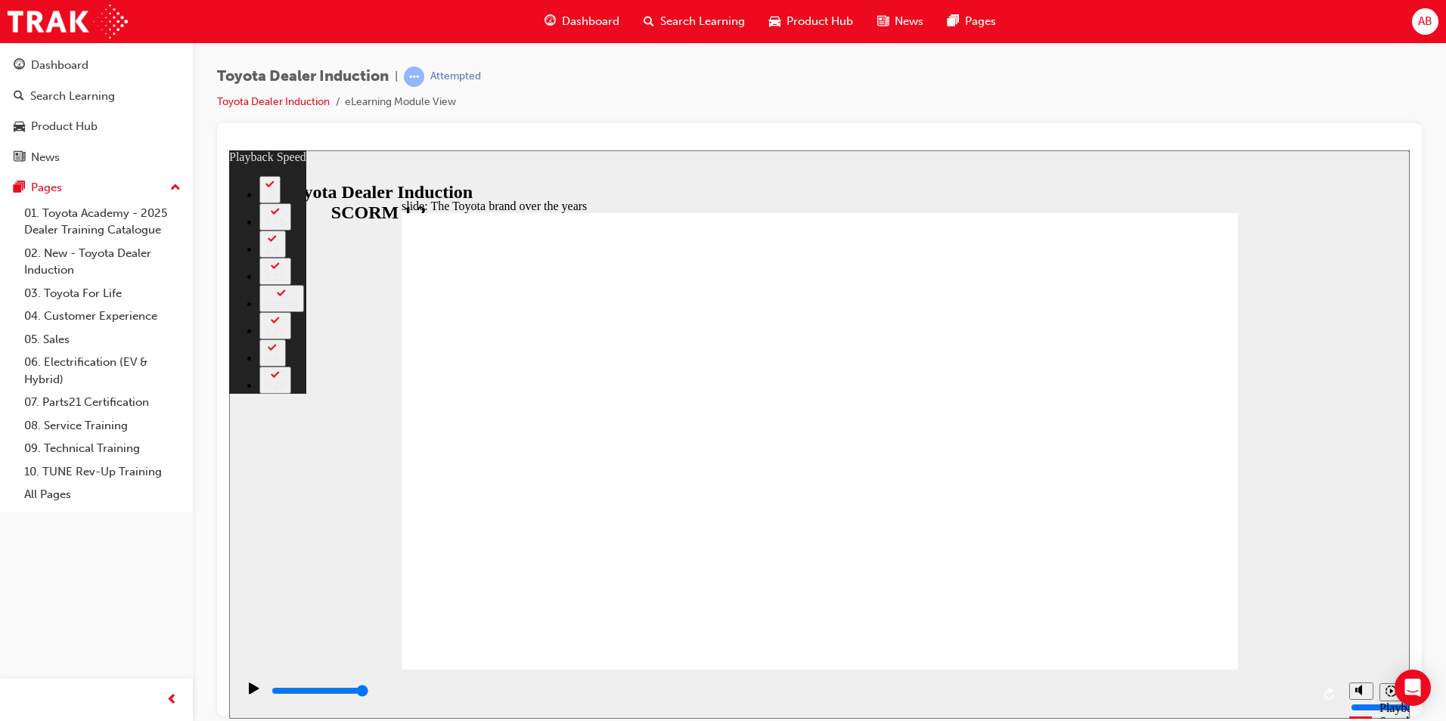
type input "165"
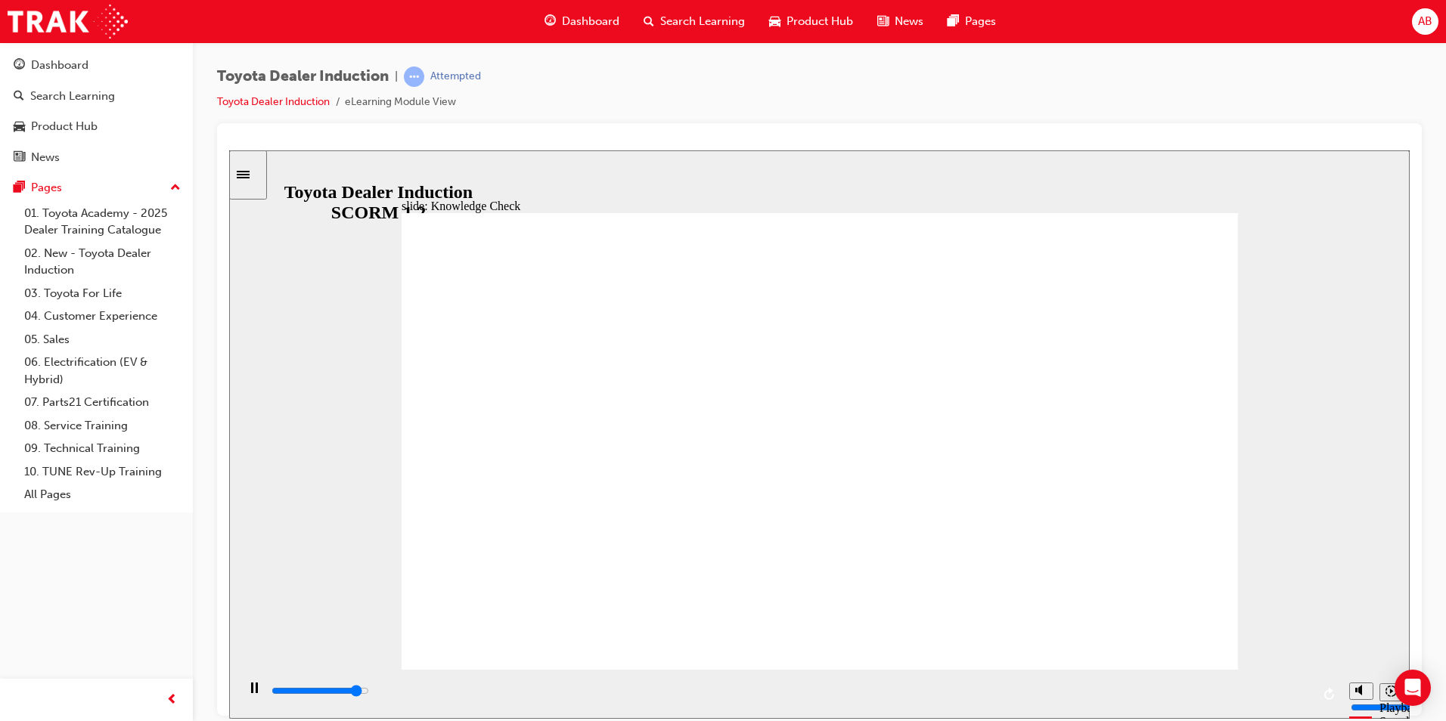
type input "4600"
radio input "true"
drag, startPoint x: 1162, startPoint y: 239, endPoint x: 1129, endPoint y: 305, distance: 74.4
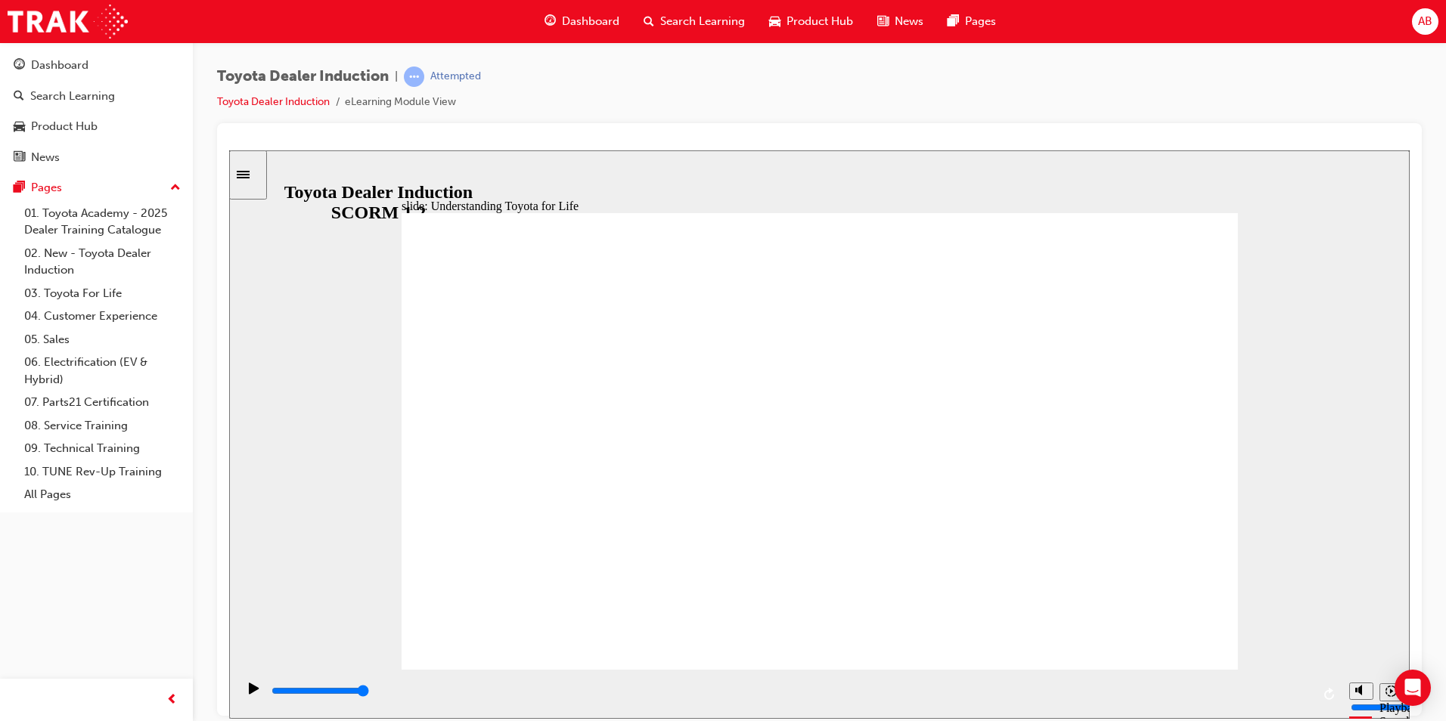
drag, startPoint x: 1146, startPoint y: 640, endPoint x: 1149, endPoint y: 629, distance: 11.6
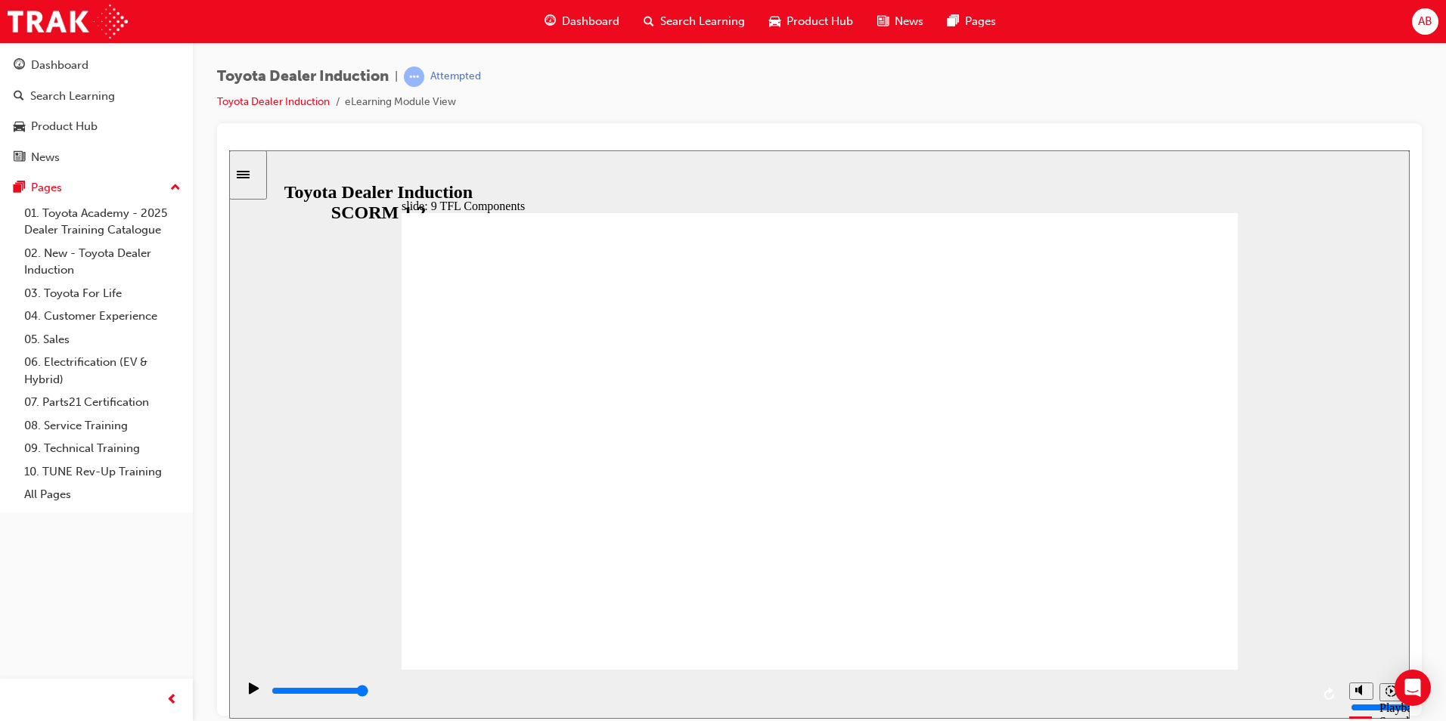
drag, startPoint x: 674, startPoint y: 546, endPoint x: 1102, endPoint y: 519, distance: 428.1
drag, startPoint x: 656, startPoint y: 548, endPoint x: 676, endPoint y: 547, distance: 20.4
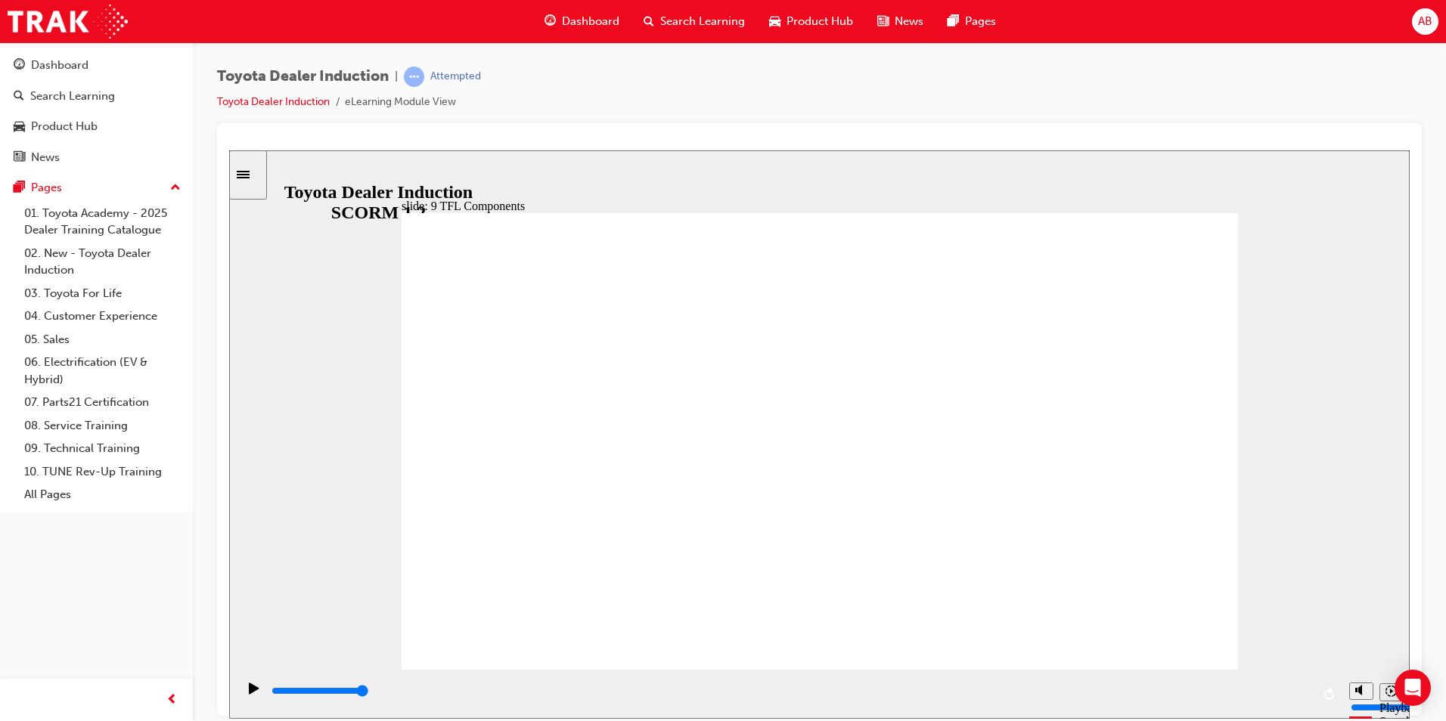
drag, startPoint x: 674, startPoint y: 587, endPoint x: 809, endPoint y: 526, distance: 148.3
drag, startPoint x: 864, startPoint y: 490, endPoint x: 761, endPoint y: 534, distance: 111.8
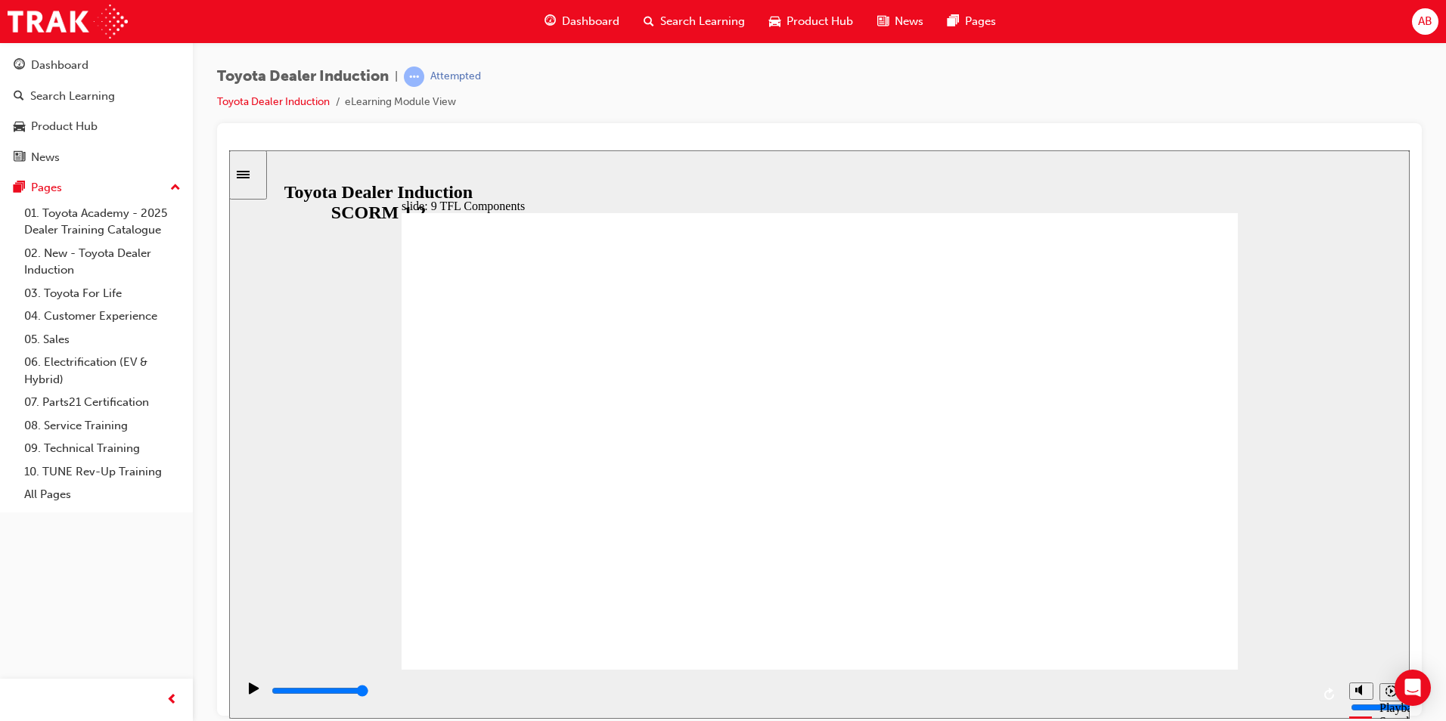
drag, startPoint x: 914, startPoint y: 304, endPoint x: 789, endPoint y: 380, distance: 146.9
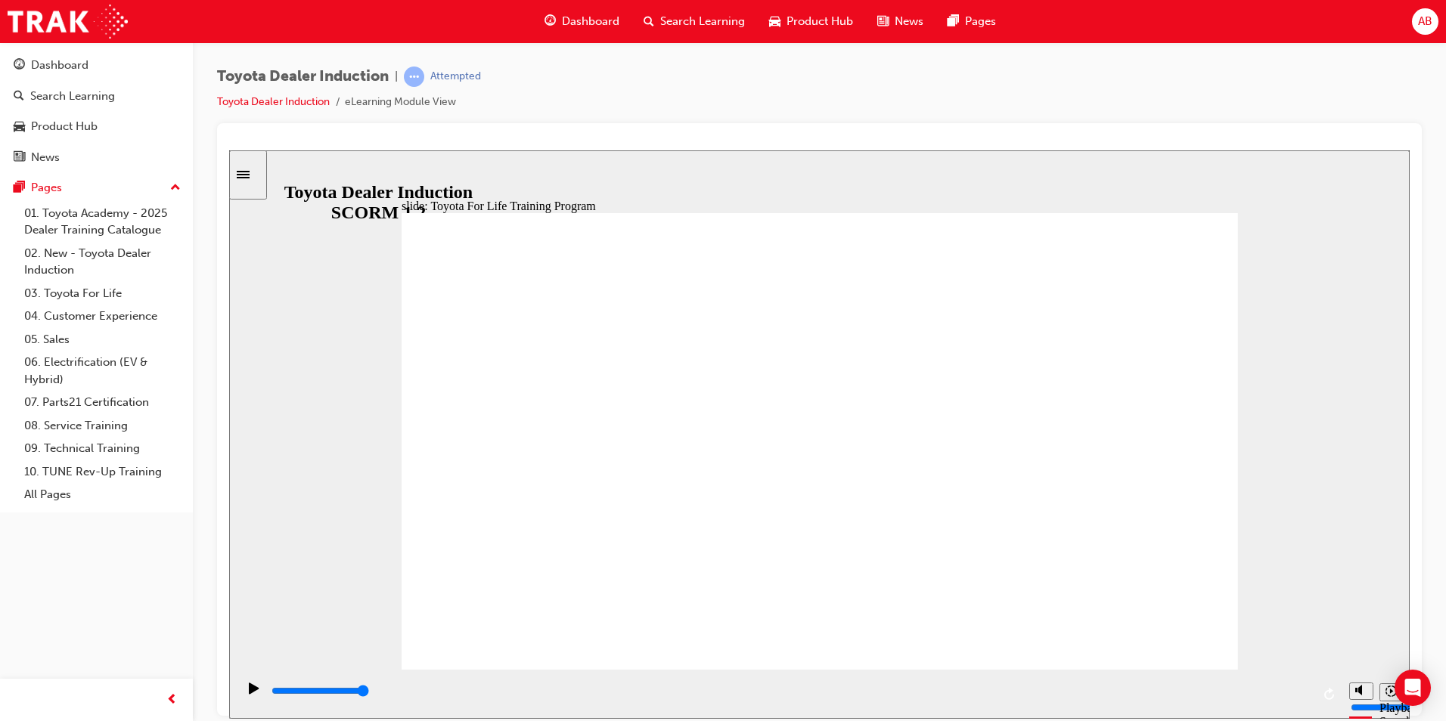
drag, startPoint x: 1198, startPoint y: 616, endPoint x: 1163, endPoint y: 644, distance: 45.1
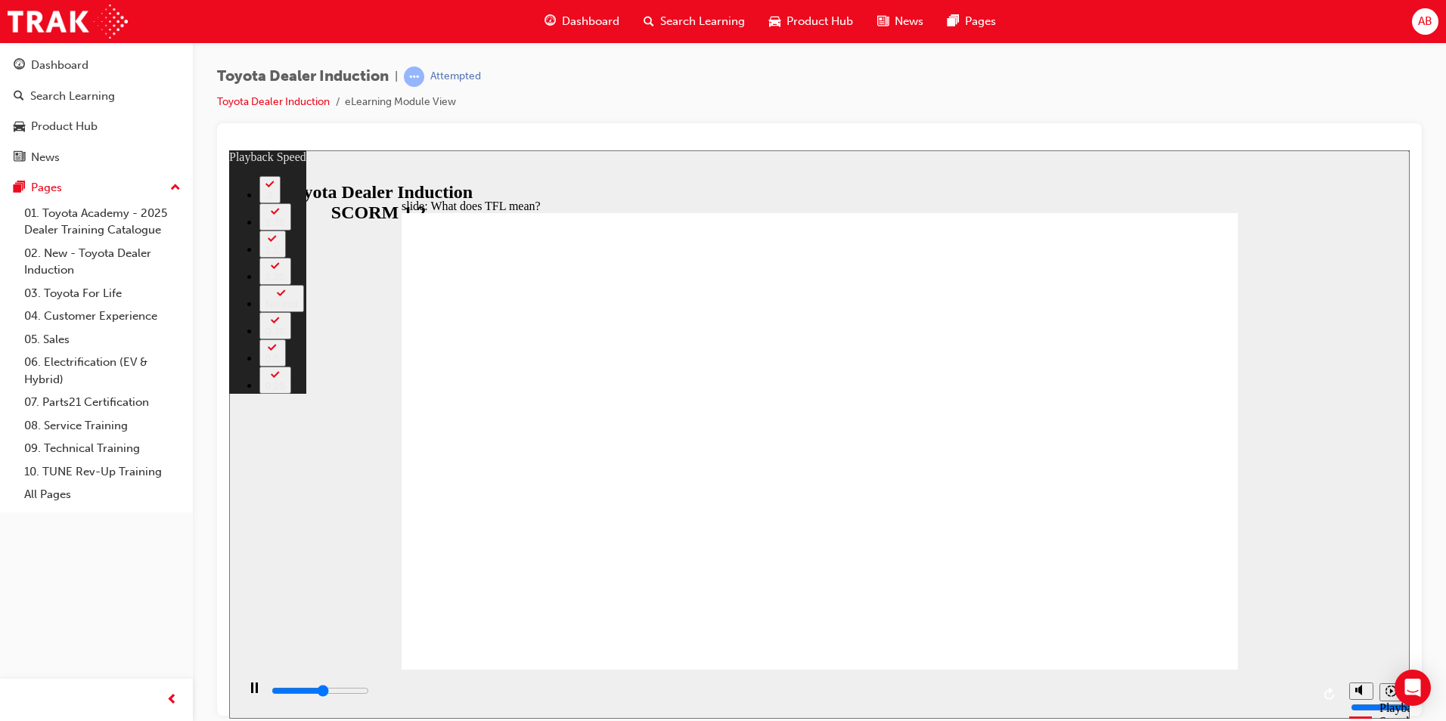
type input "5900"
type input "0"
type input "6100"
type input "0"
type input "6400"
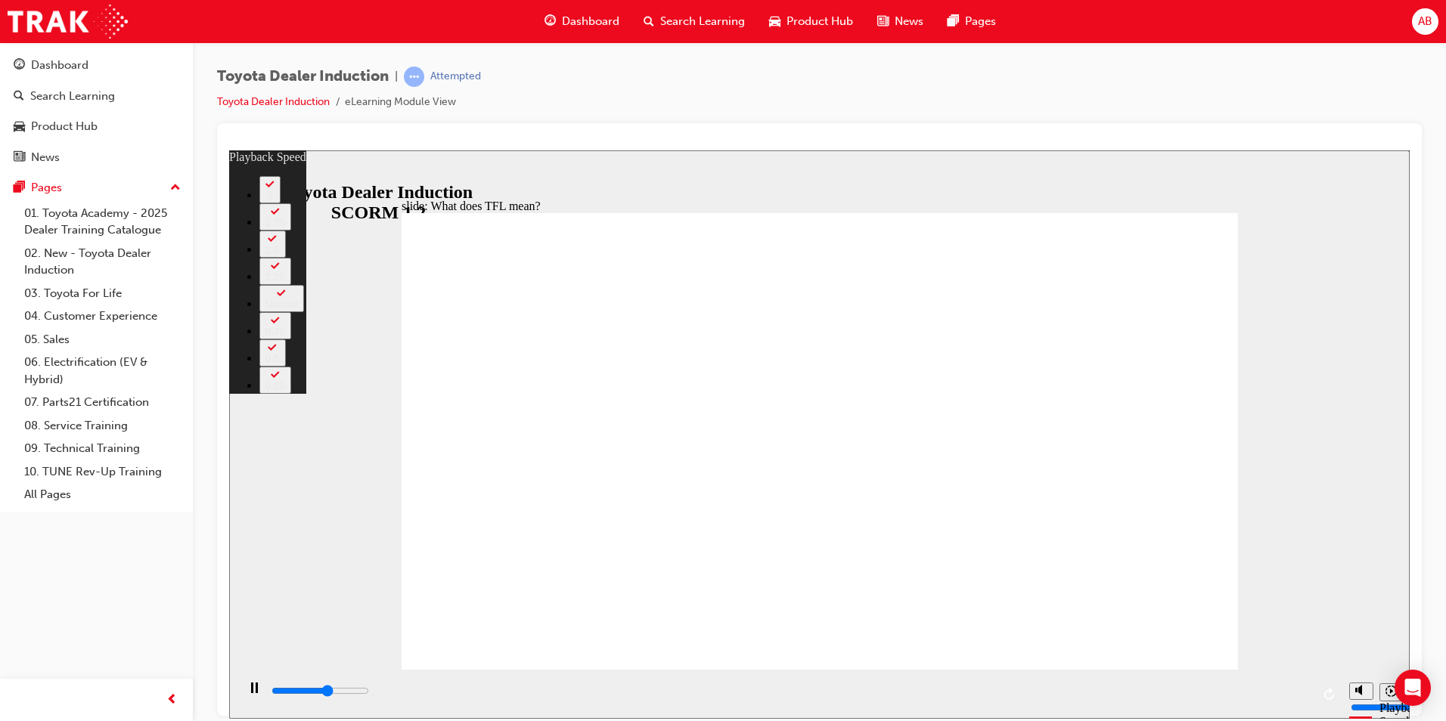
type input "1"
type input "6600"
type input "1"
type input "6900"
type input "1"
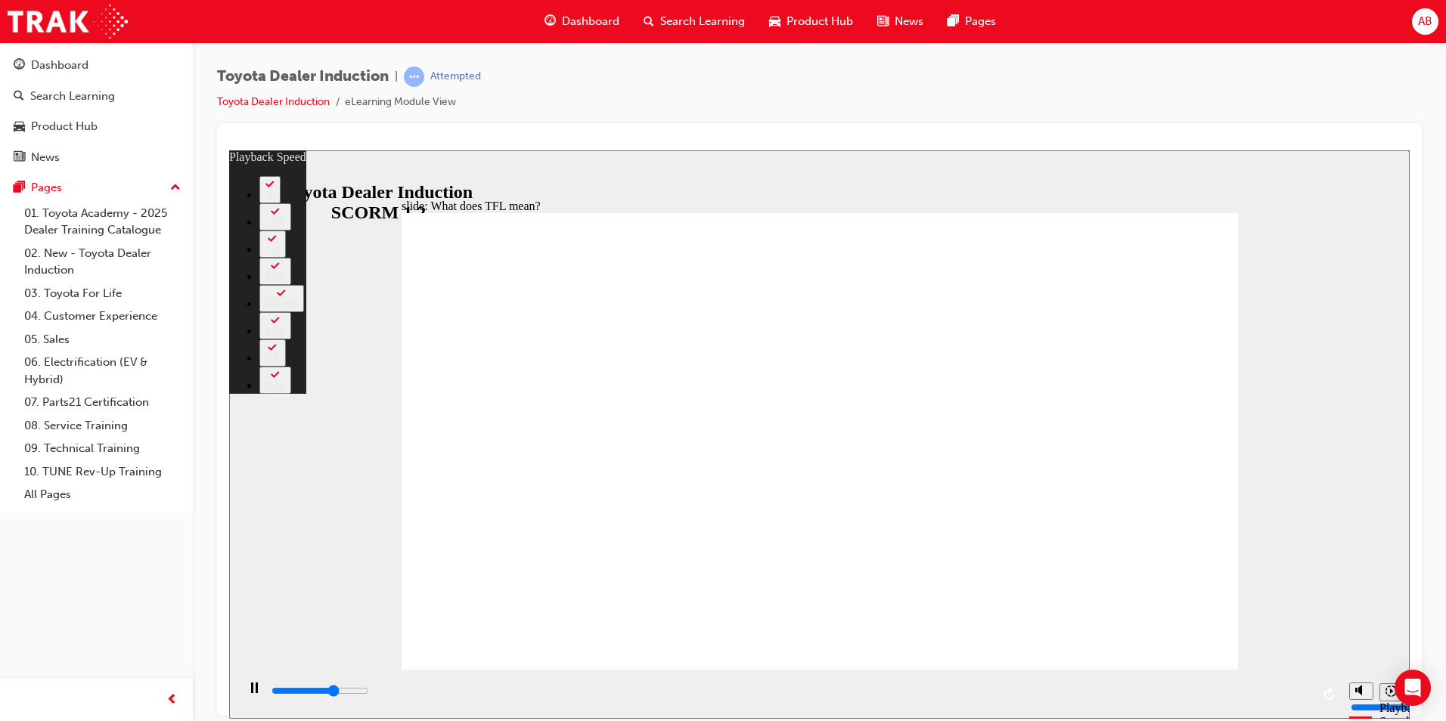
type input "7200"
type input "1"
type input "7400"
type input "1"
type input "7400"
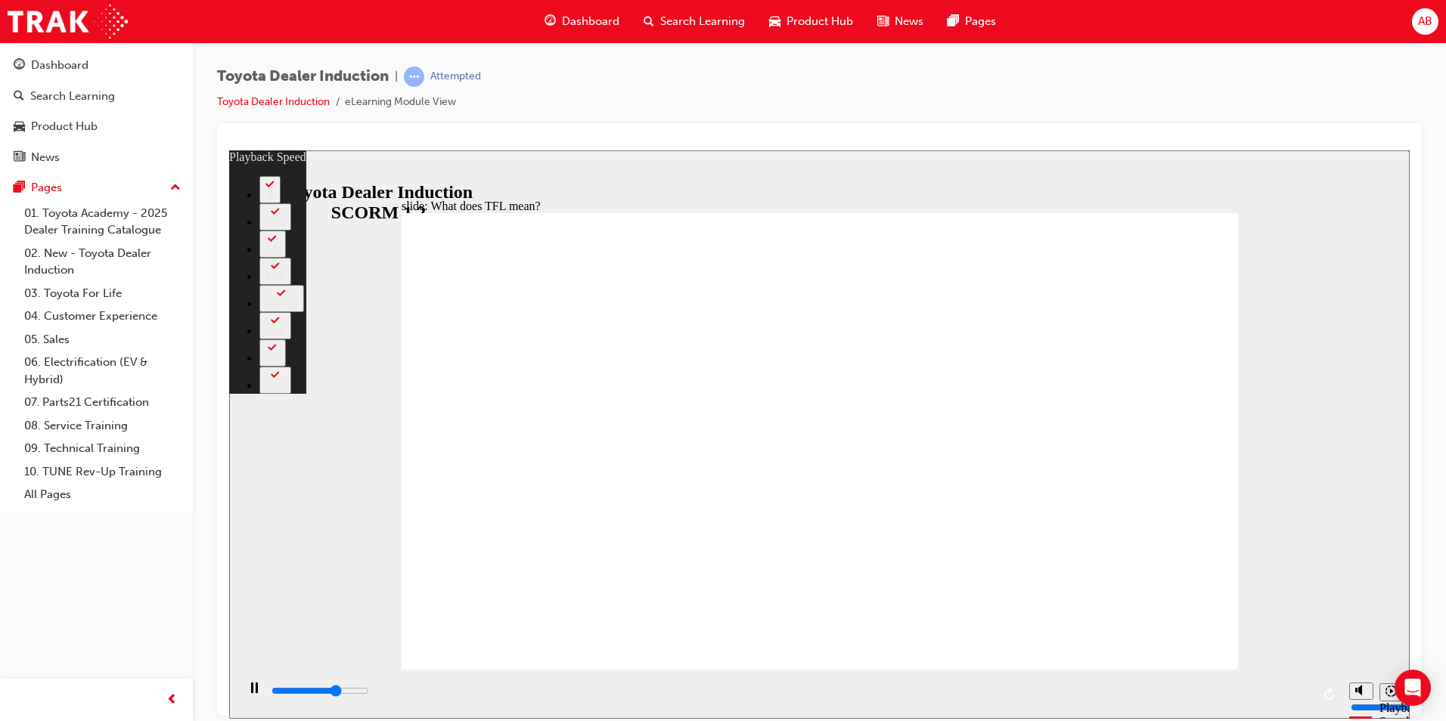
type input "2"
type input "7700"
type input "2"
type input "8000"
type input "2"
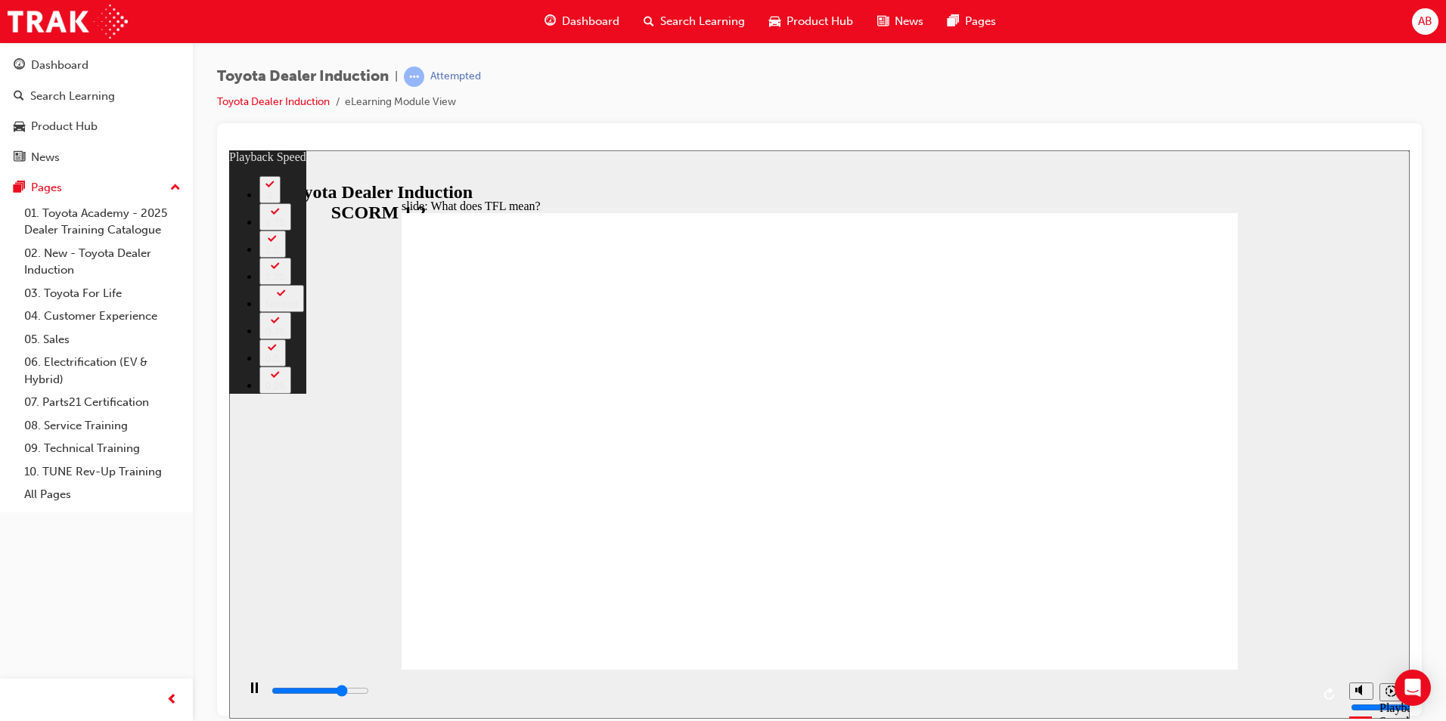
type input "8200"
type input "2"
type input "8300"
type input "2"
type input "8500"
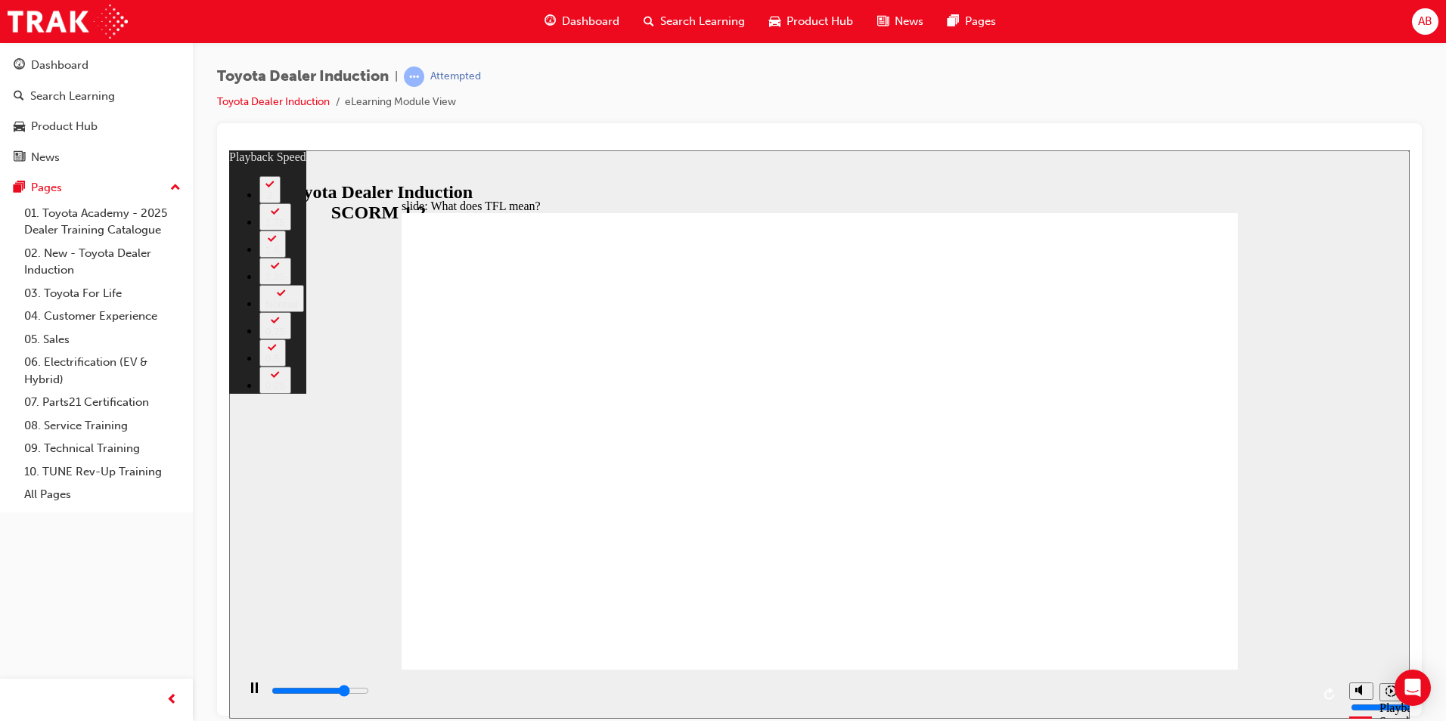
type input "3"
type input "8700"
type input "3"
type input "9000"
type input "3"
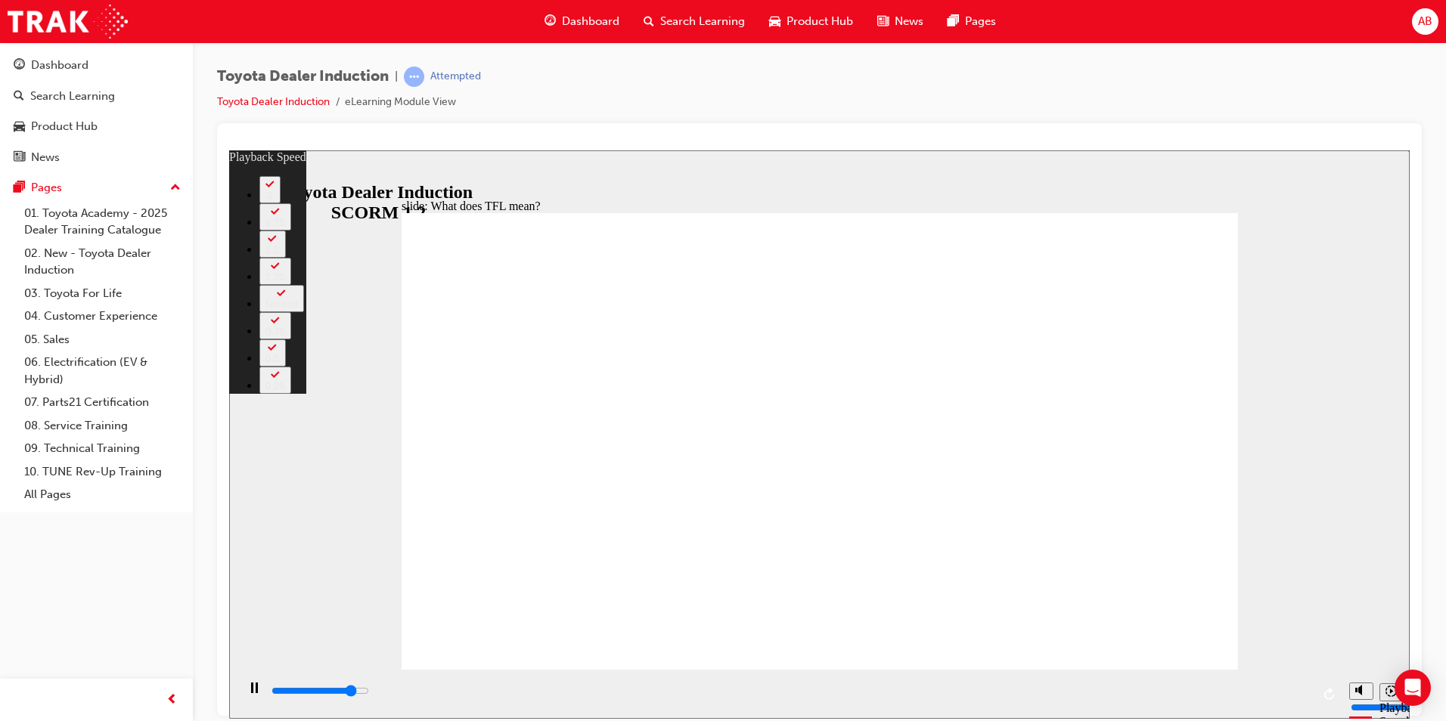
type input "9300"
type input "3"
type input "9500"
type input "4"
type input "9800"
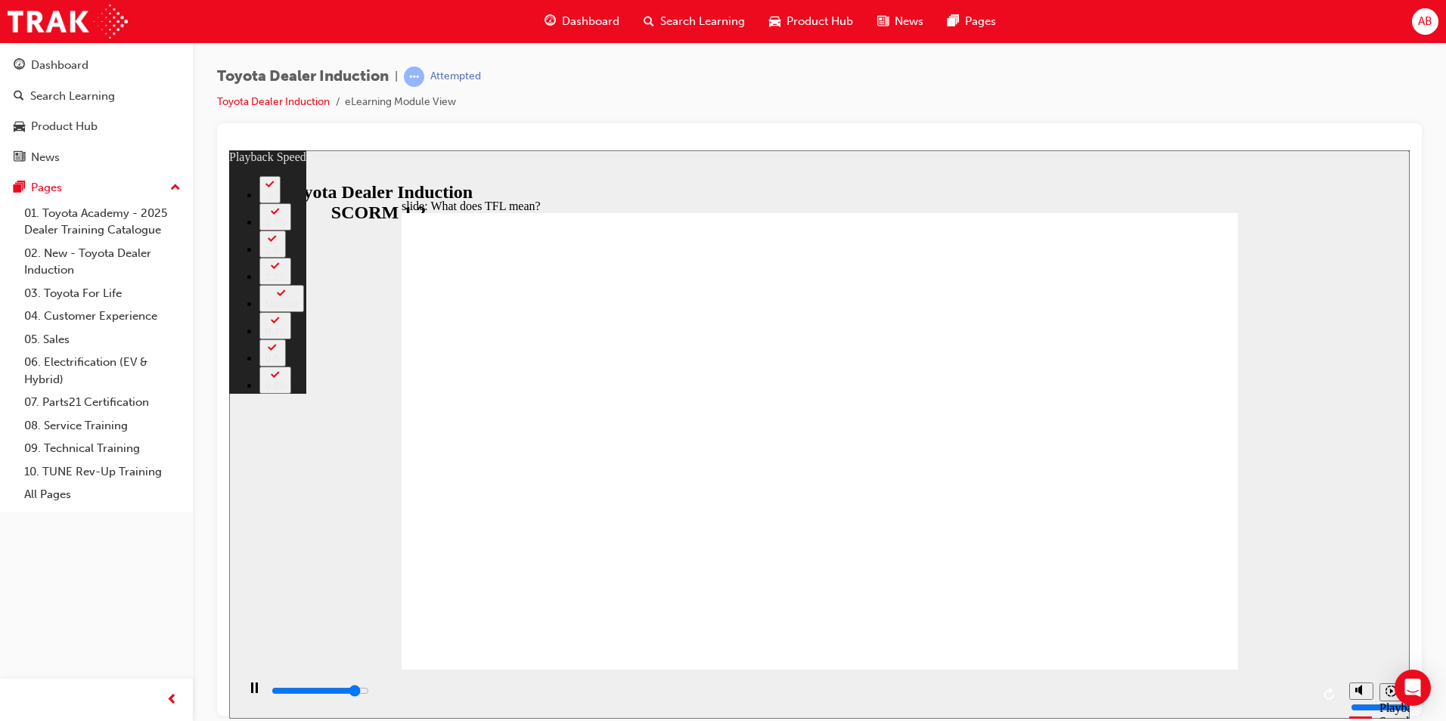
type input "4"
type input "10100"
type input "4"
type input "10300"
type input "5"
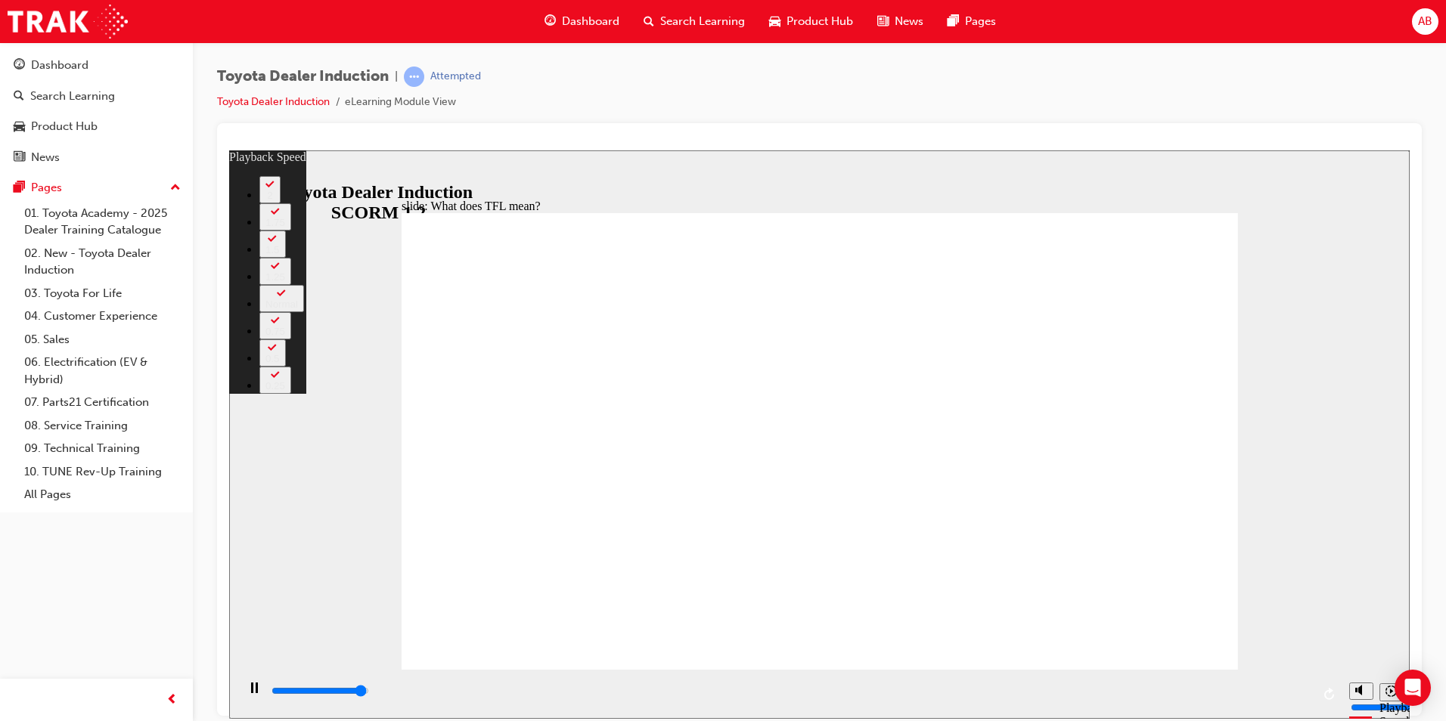
type input "10600"
type input "5"
type input "10800"
type input "139"
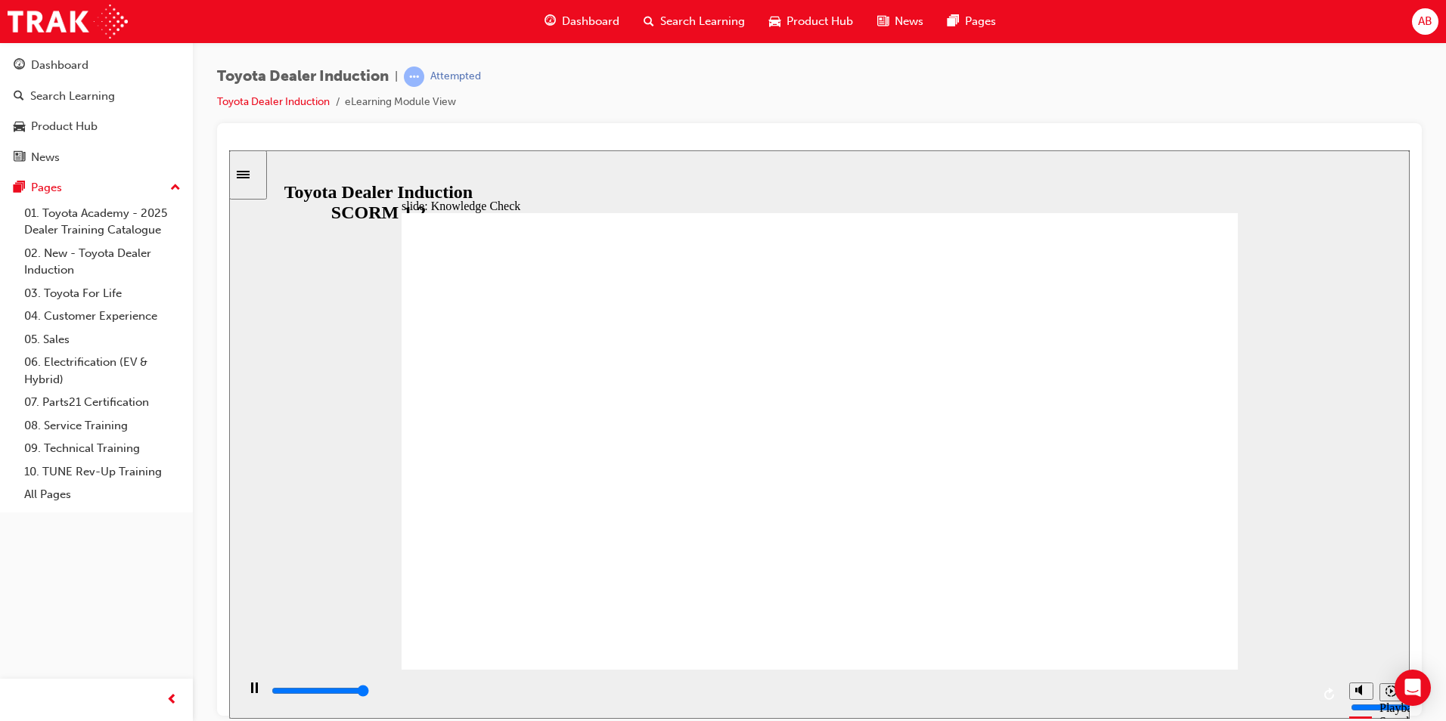
type input "5000"
radio input "false"
radio input "true"
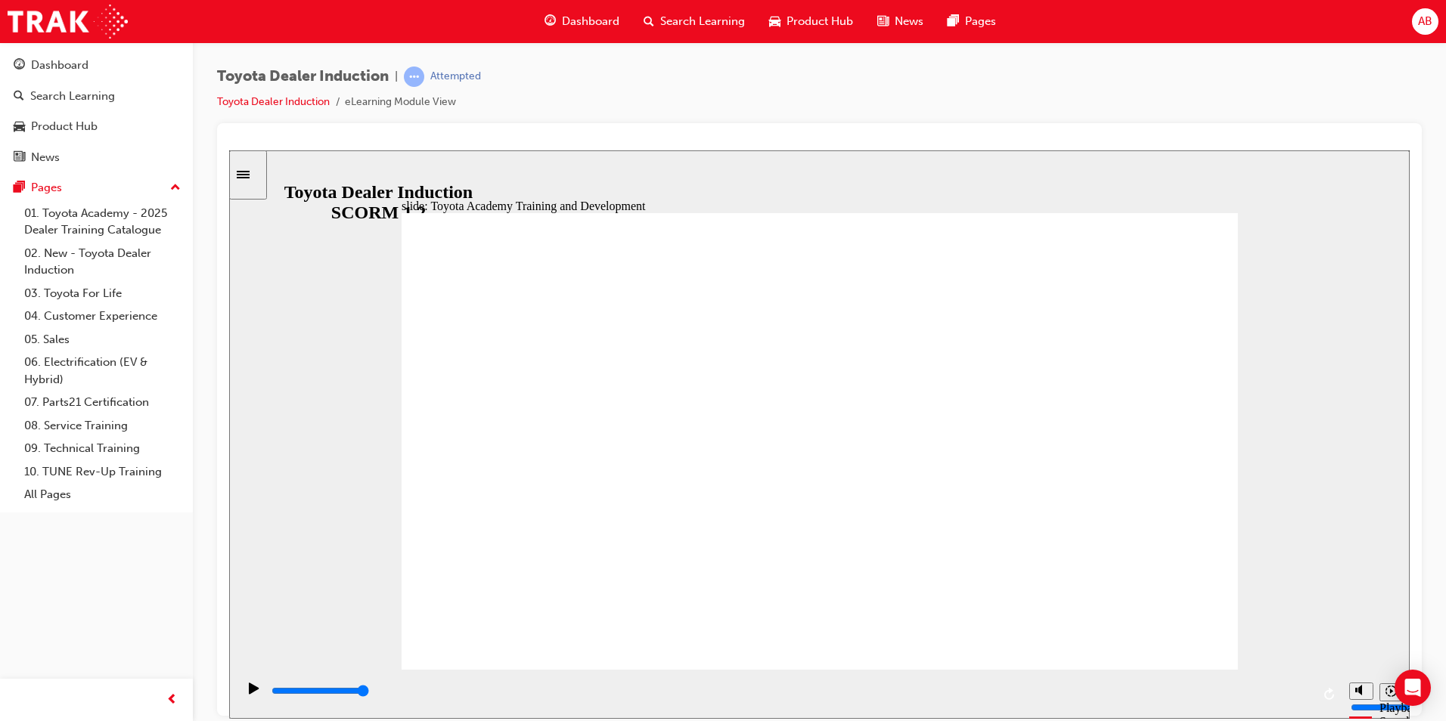
type input "42300"
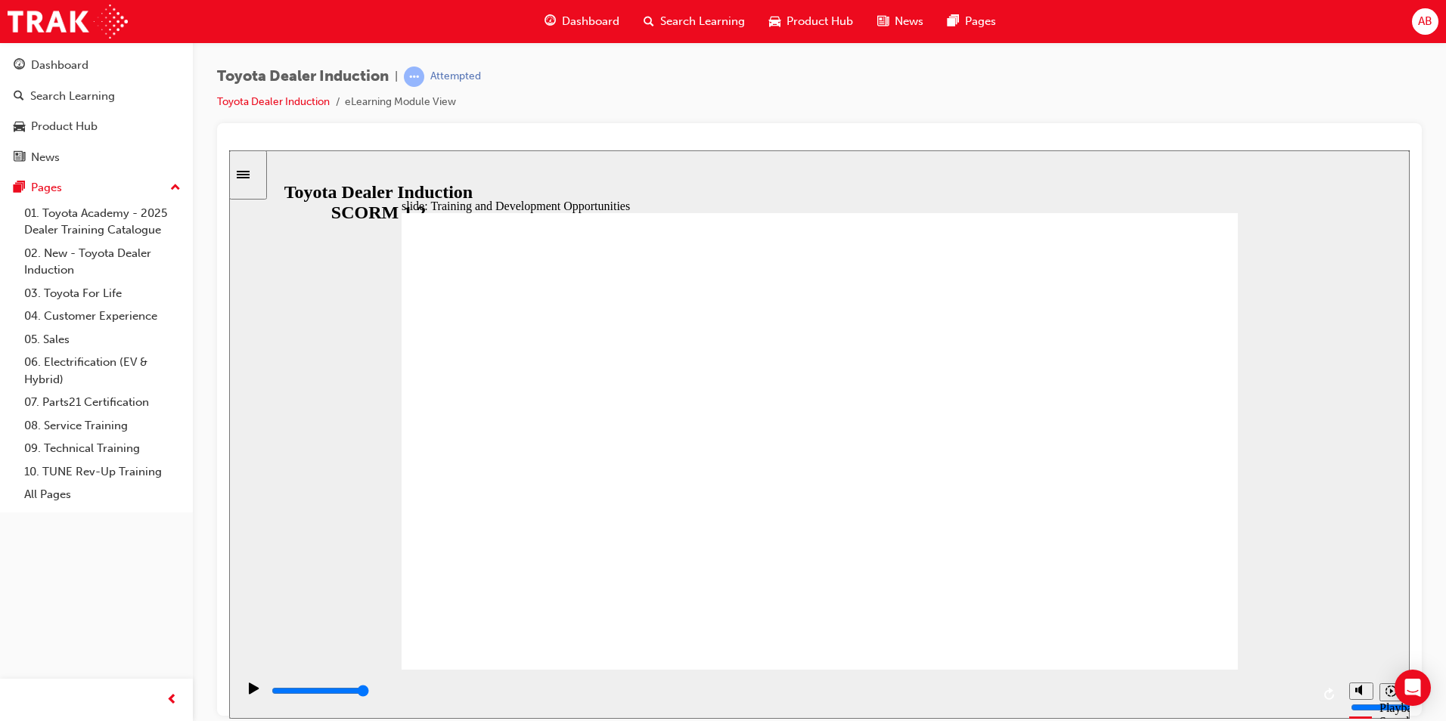
drag, startPoint x: 827, startPoint y: 448, endPoint x: 849, endPoint y: 449, distance: 21.9
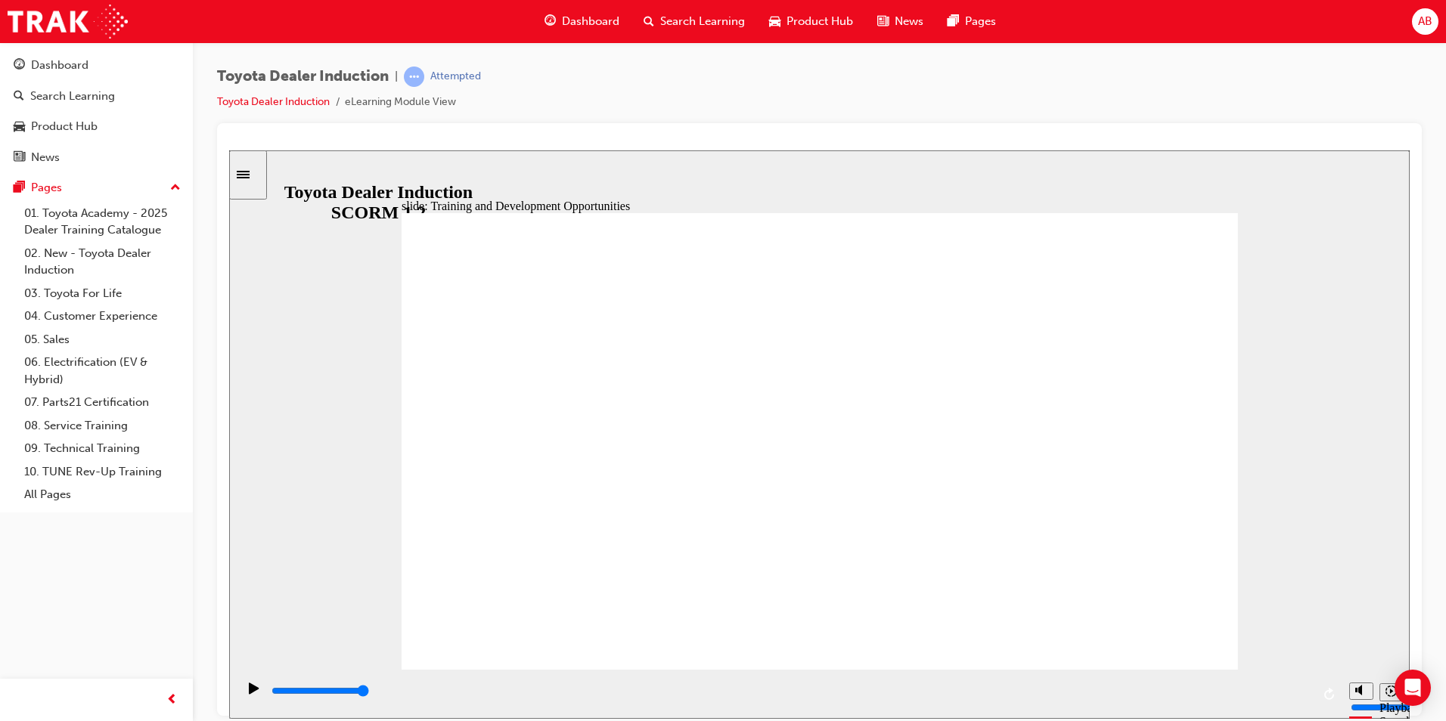
drag, startPoint x: 1179, startPoint y: 299, endPoint x: 1183, endPoint y: 312, distance: 14.1
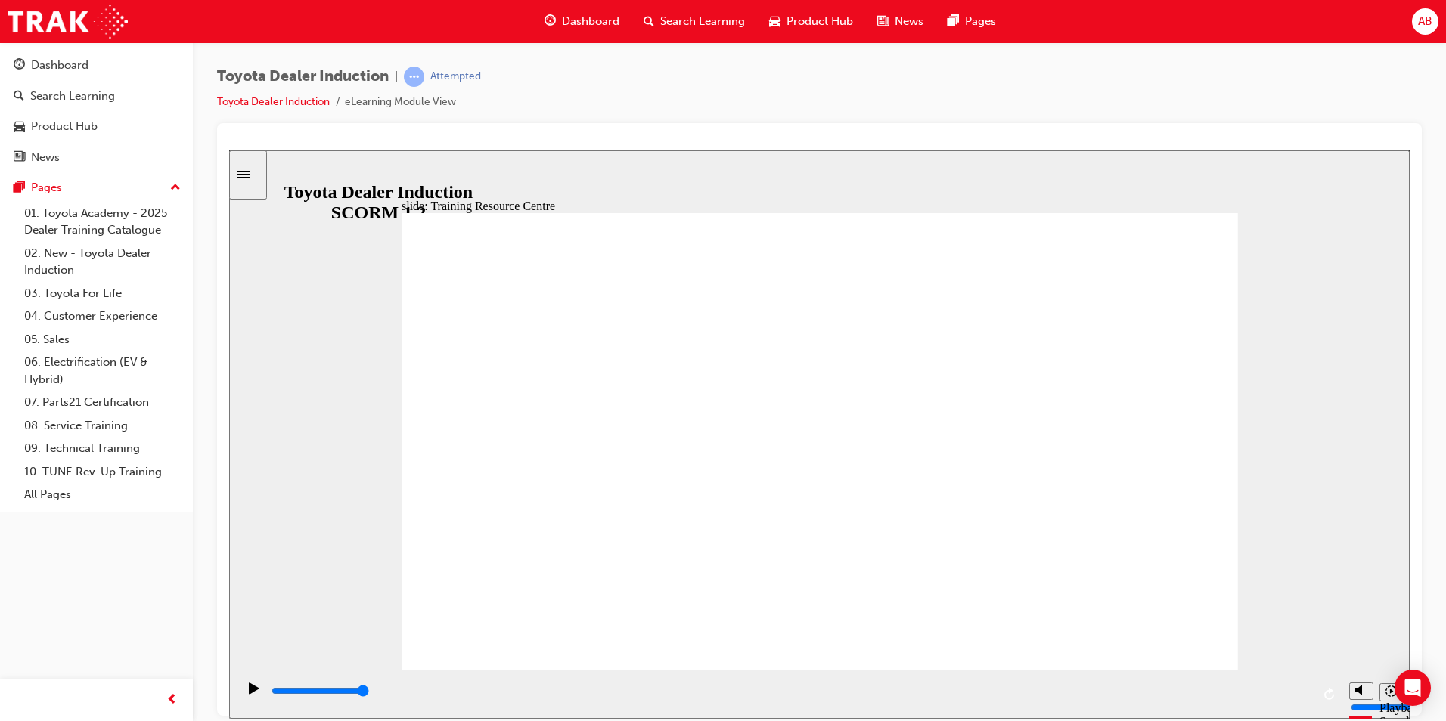
type input "5000"
radio input "true"
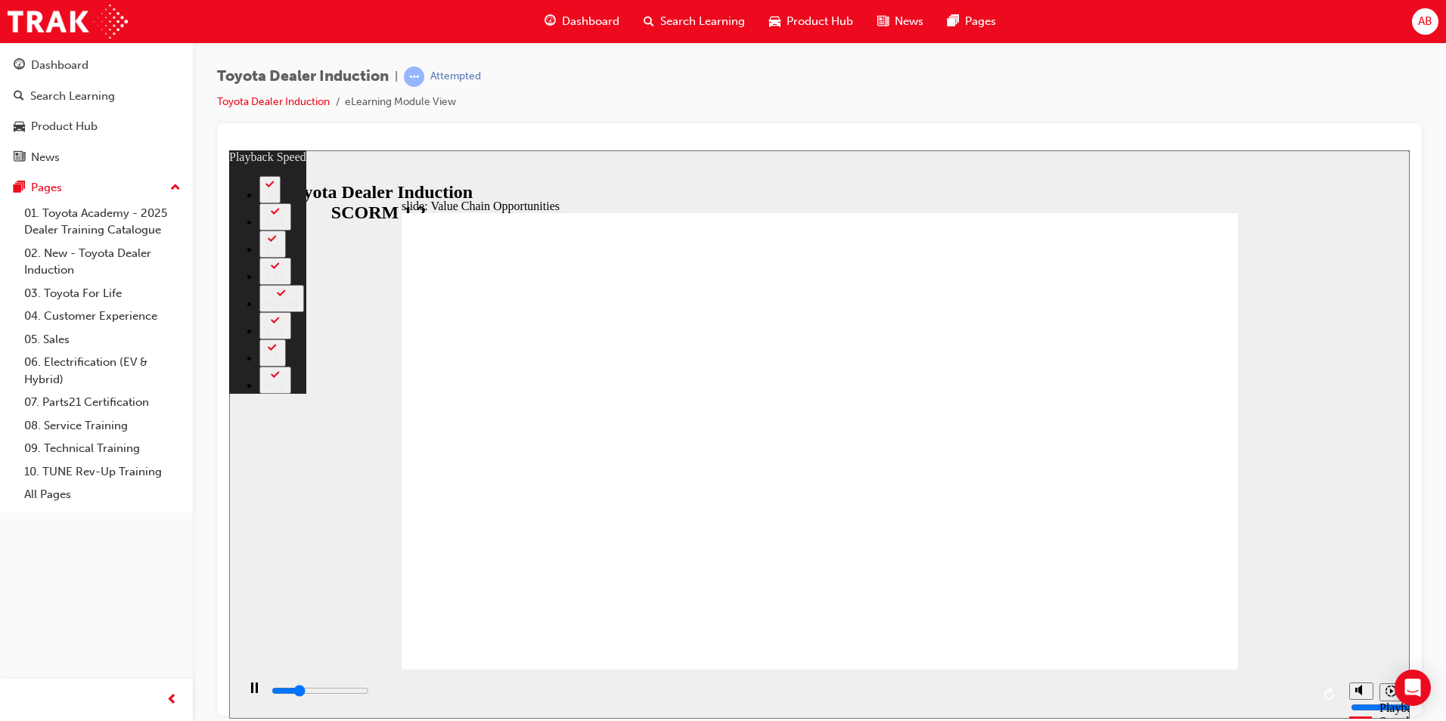
type input "2900"
type input "0"
type input "3000"
type input "0"
type input "3100"
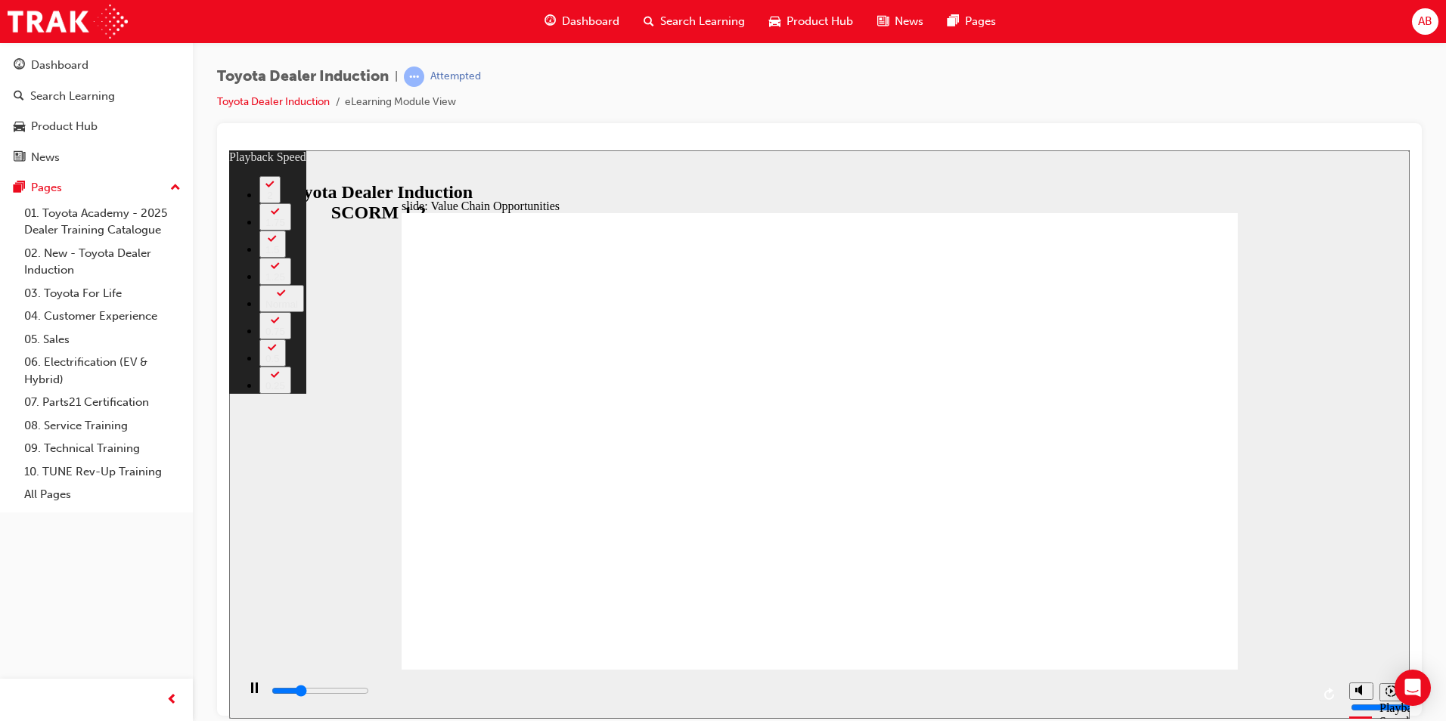
type input "0"
type input "3400"
type input "1"
type input "3600"
type input "1"
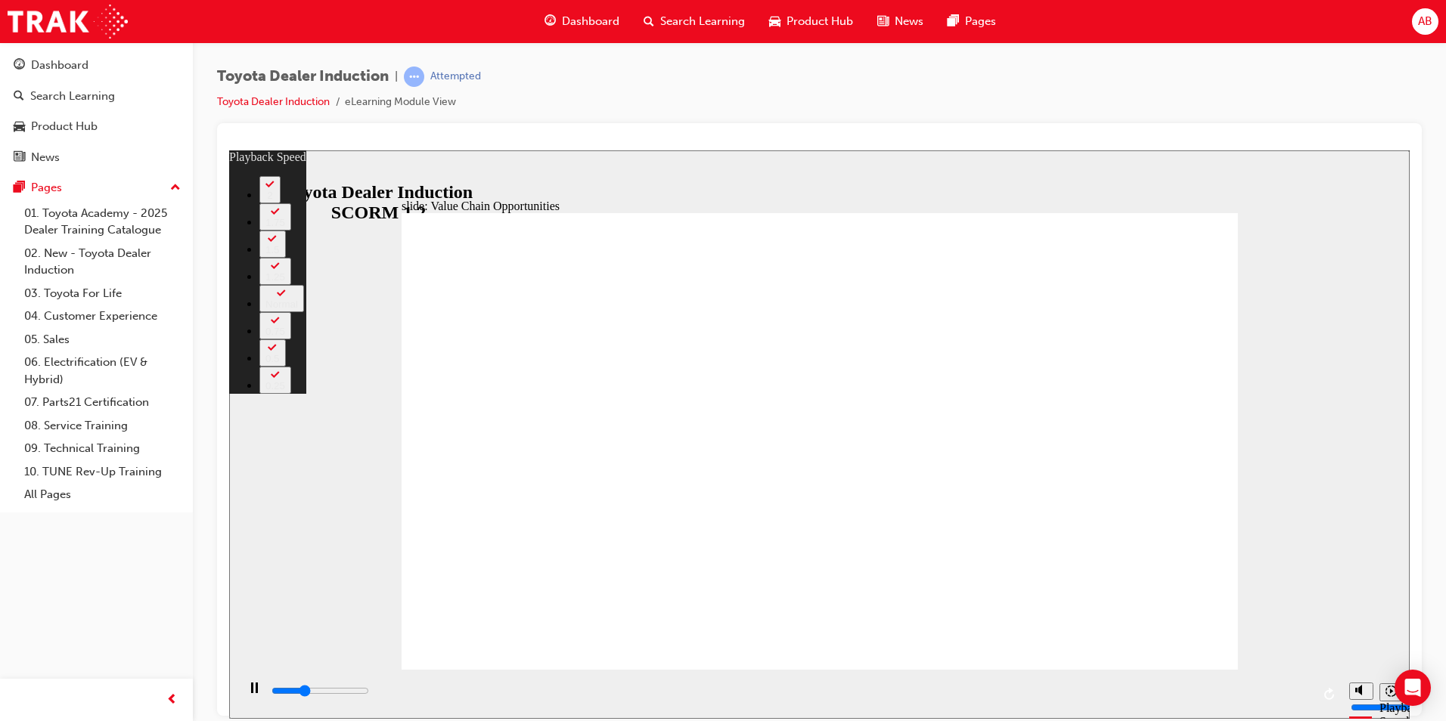
type input "3700"
type input "1"
type input "3900"
type input "1"
type input "4200"
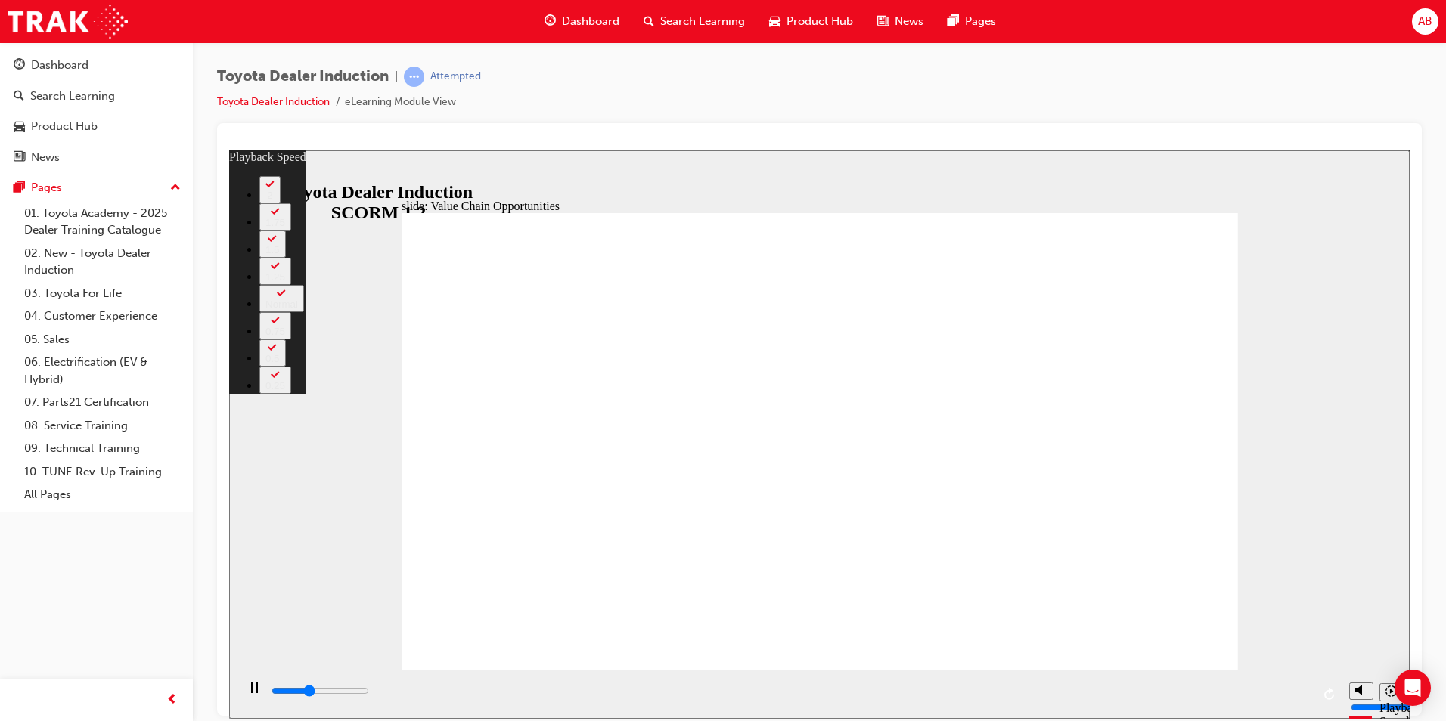
type input "1"
type input "4500"
type input "2"
type input "4700"
type input "2"
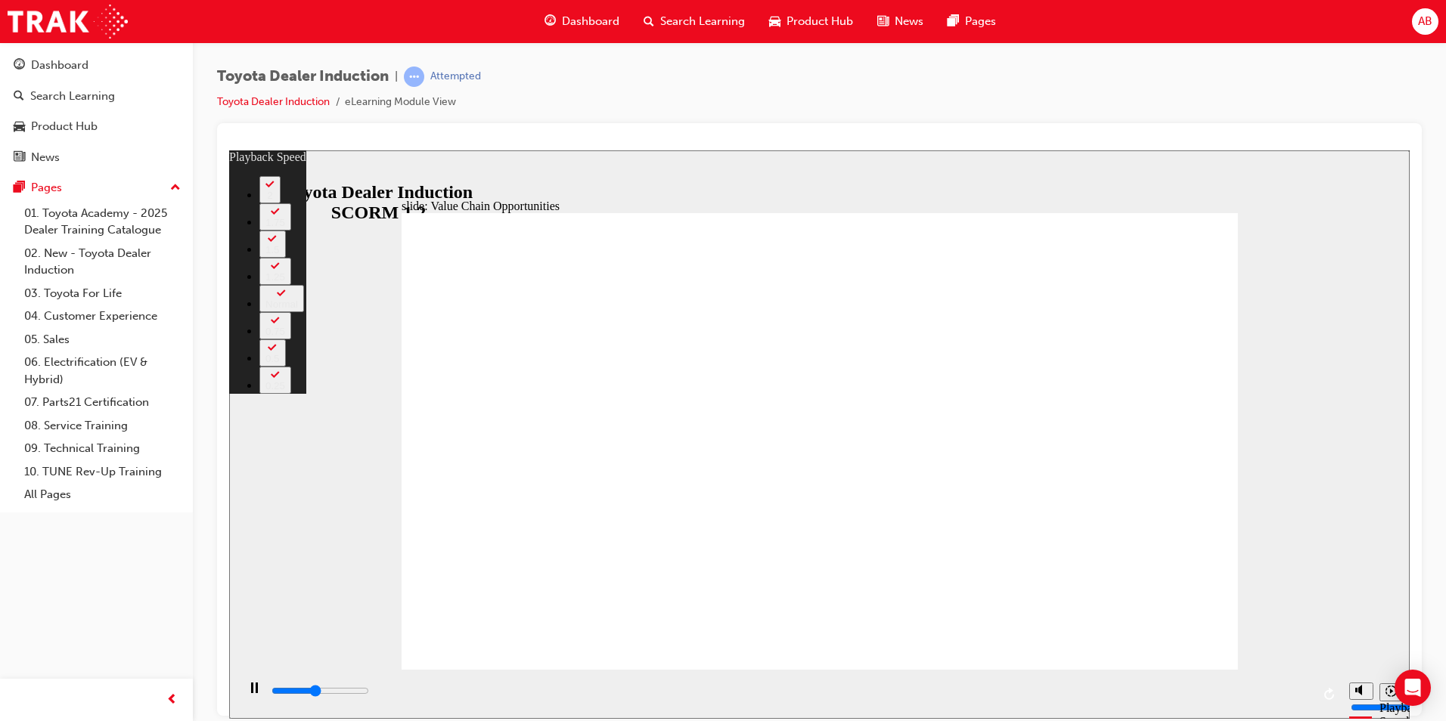
type input "5000"
type input "2"
type input "5200"
type input "2"
type input "5500"
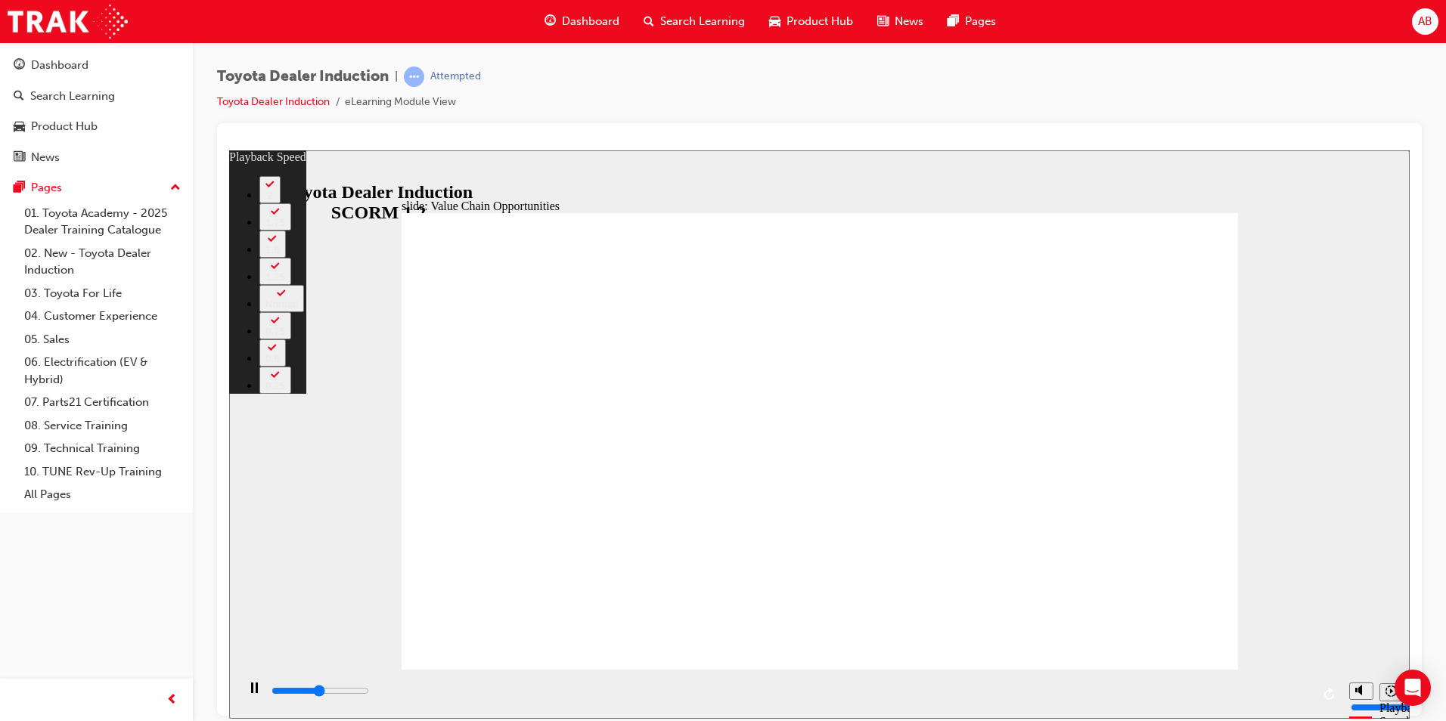
type input "3"
type input "5800"
type input "3"
type input "6100"
type input "3"
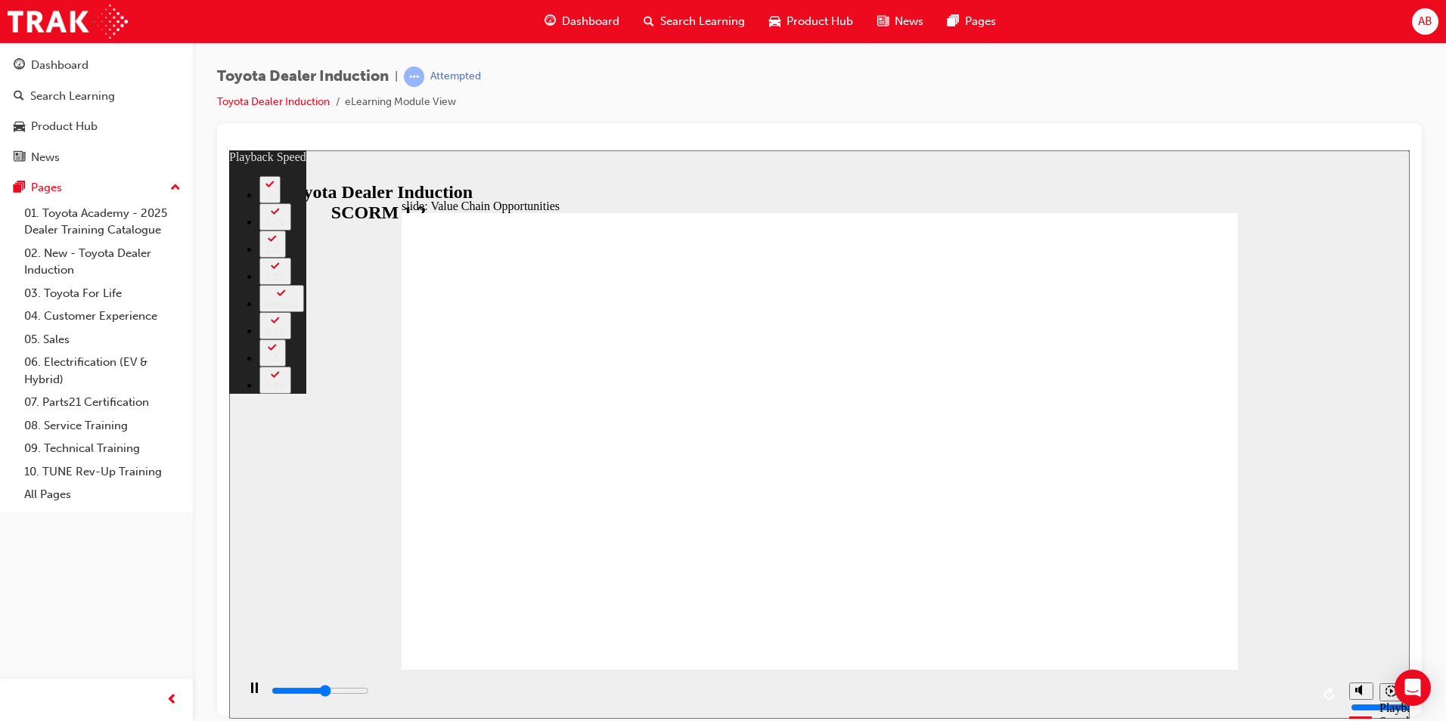
type input "6300"
type input "3"
type input "6600"
type input "4"
type input "6900"
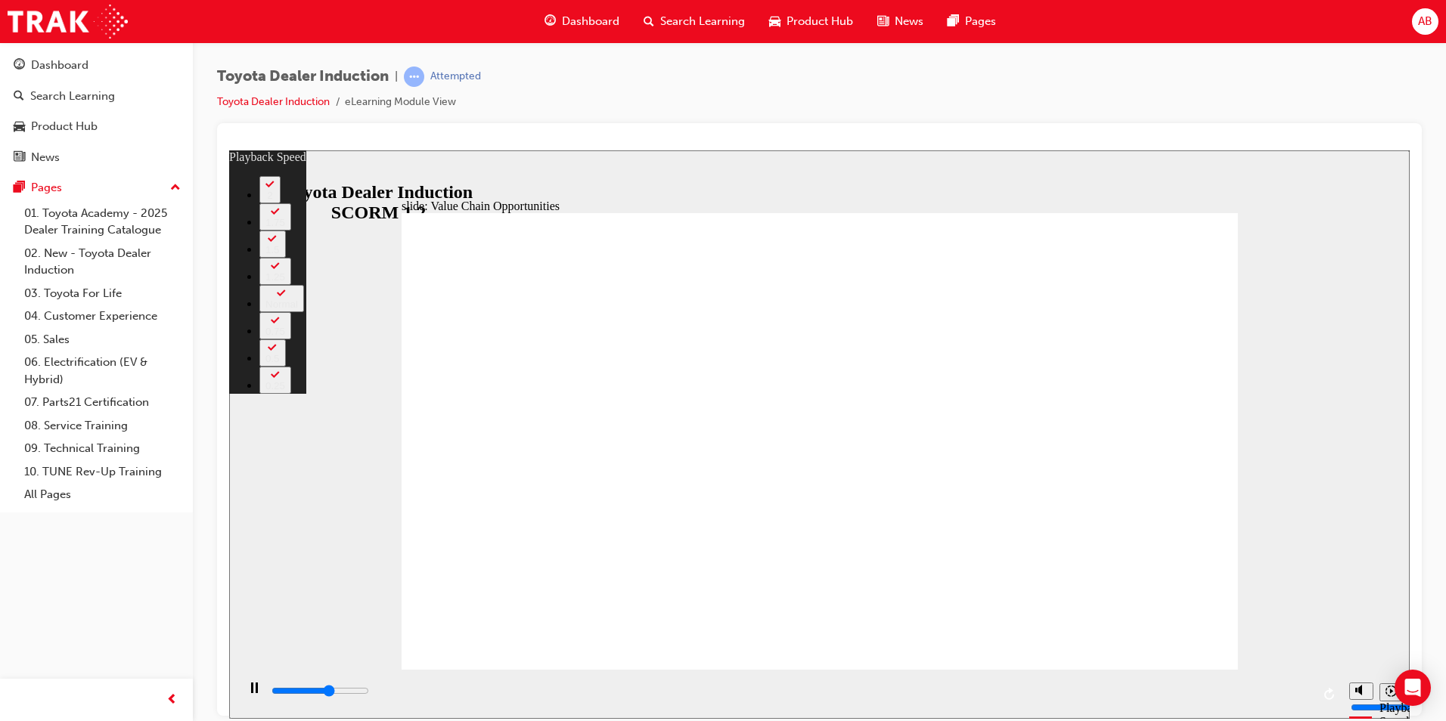
type input "4"
type input "7100"
type input "4"
type input "7200"
type input "4"
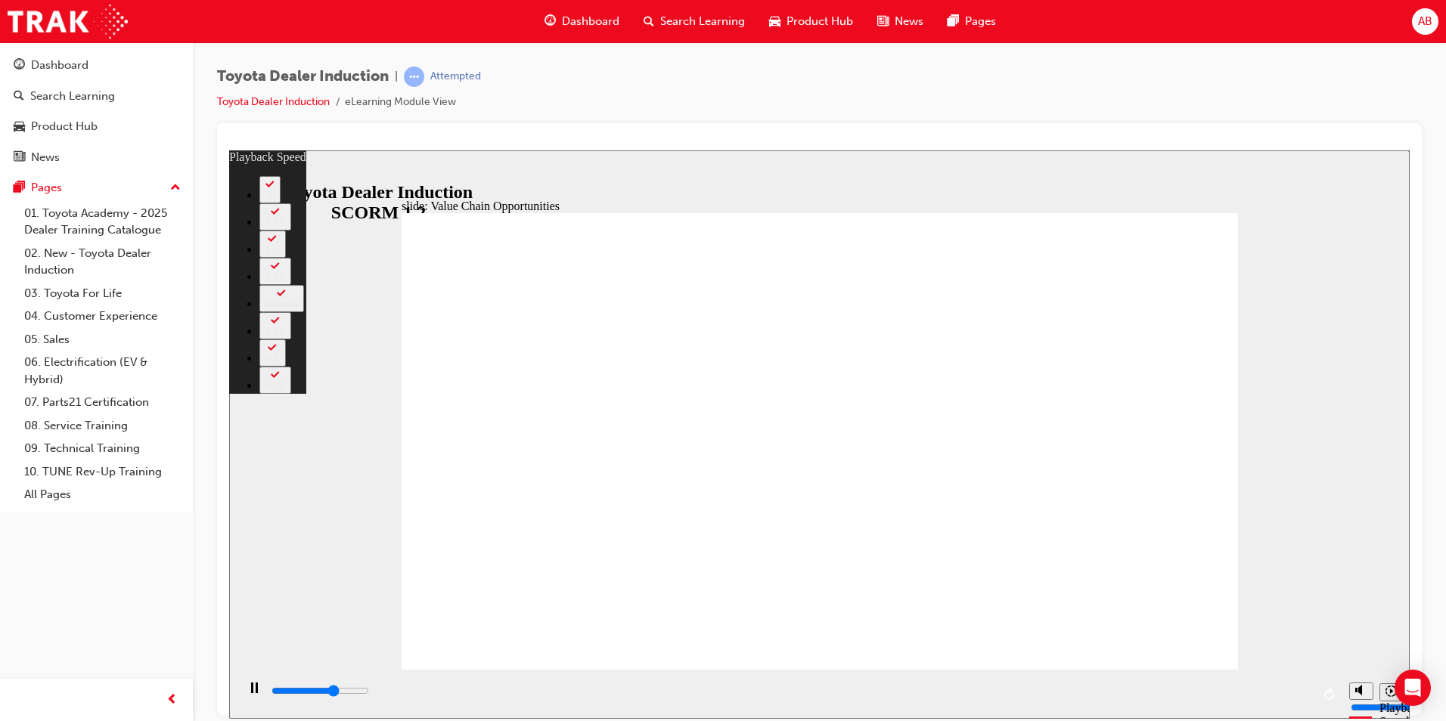
type input "7400"
type input "5"
type input "7600"
type input "5"
type input "7900"
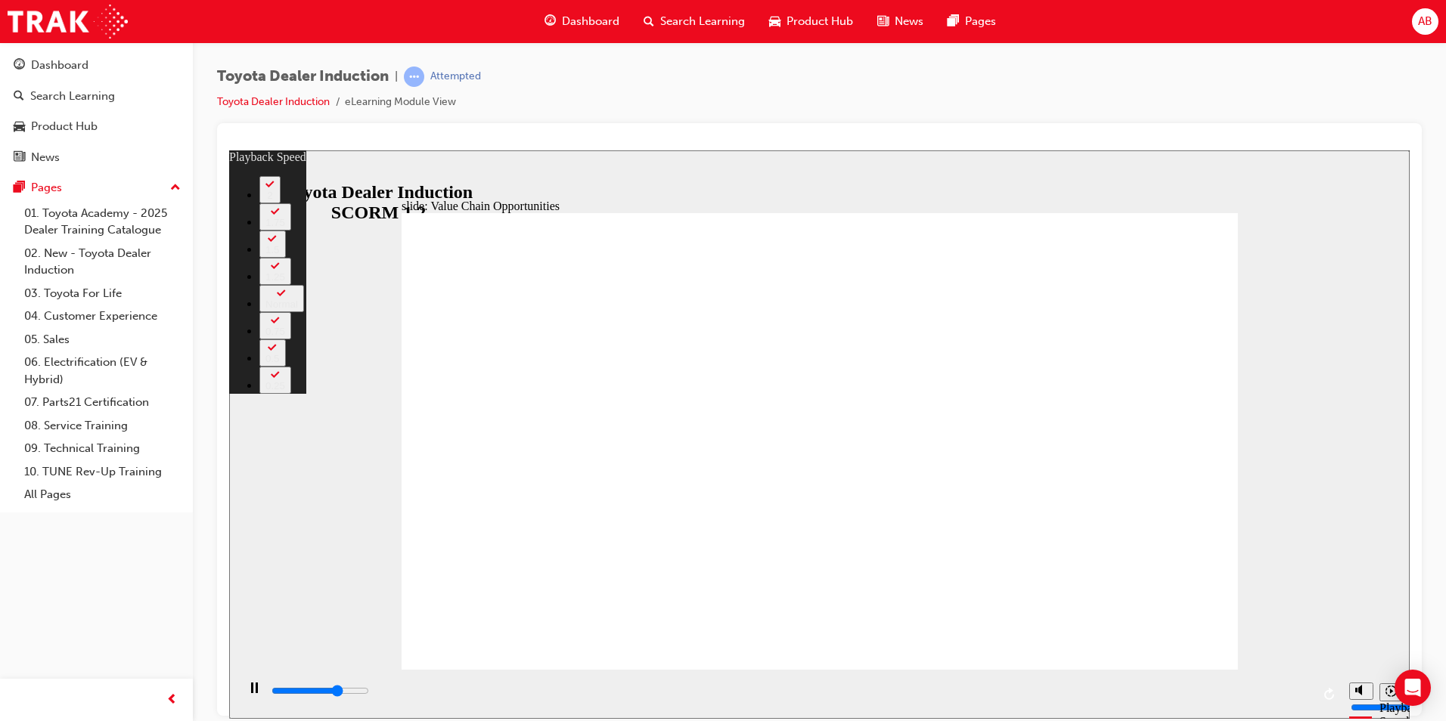
type input "5"
type input "8200"
type input "5"
type input "8400"
type input "6"
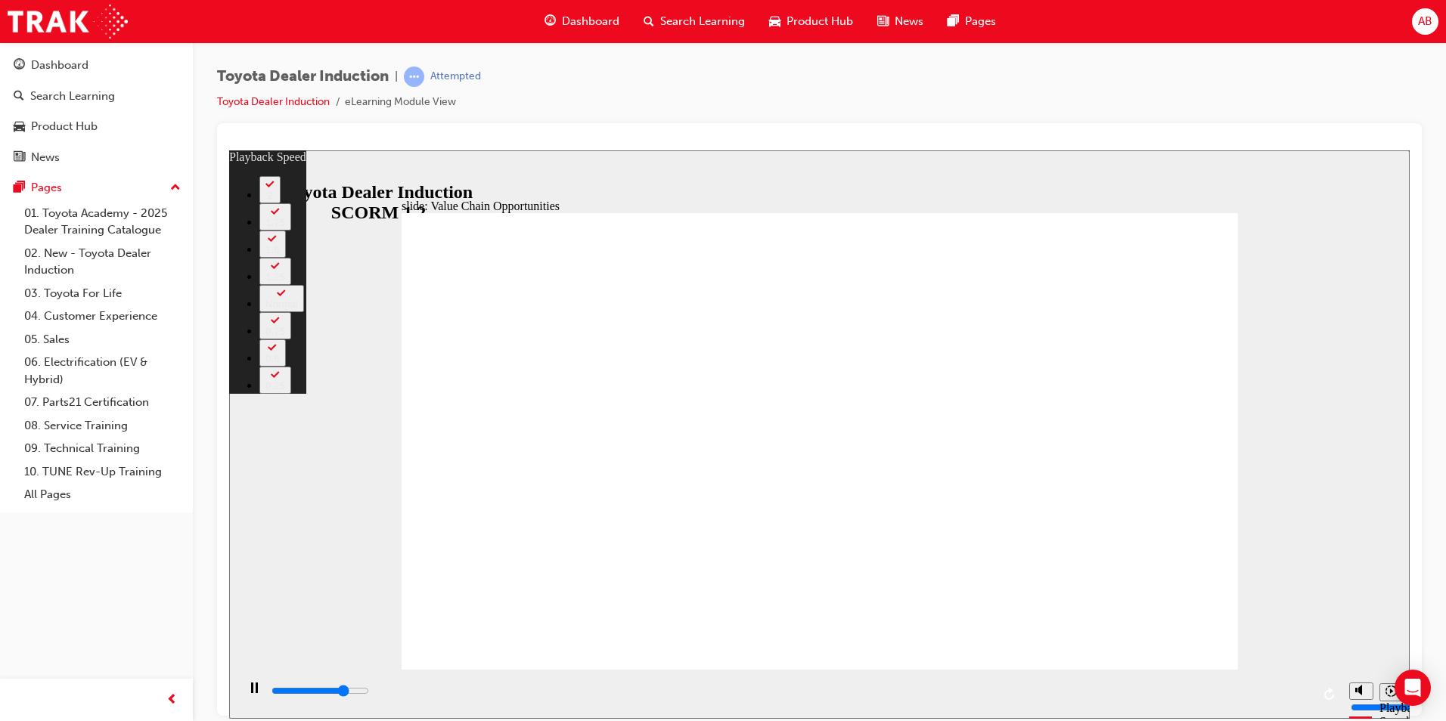
type input "8700"
type input "6"
type input "9000"
type input "6"
type input "9200"
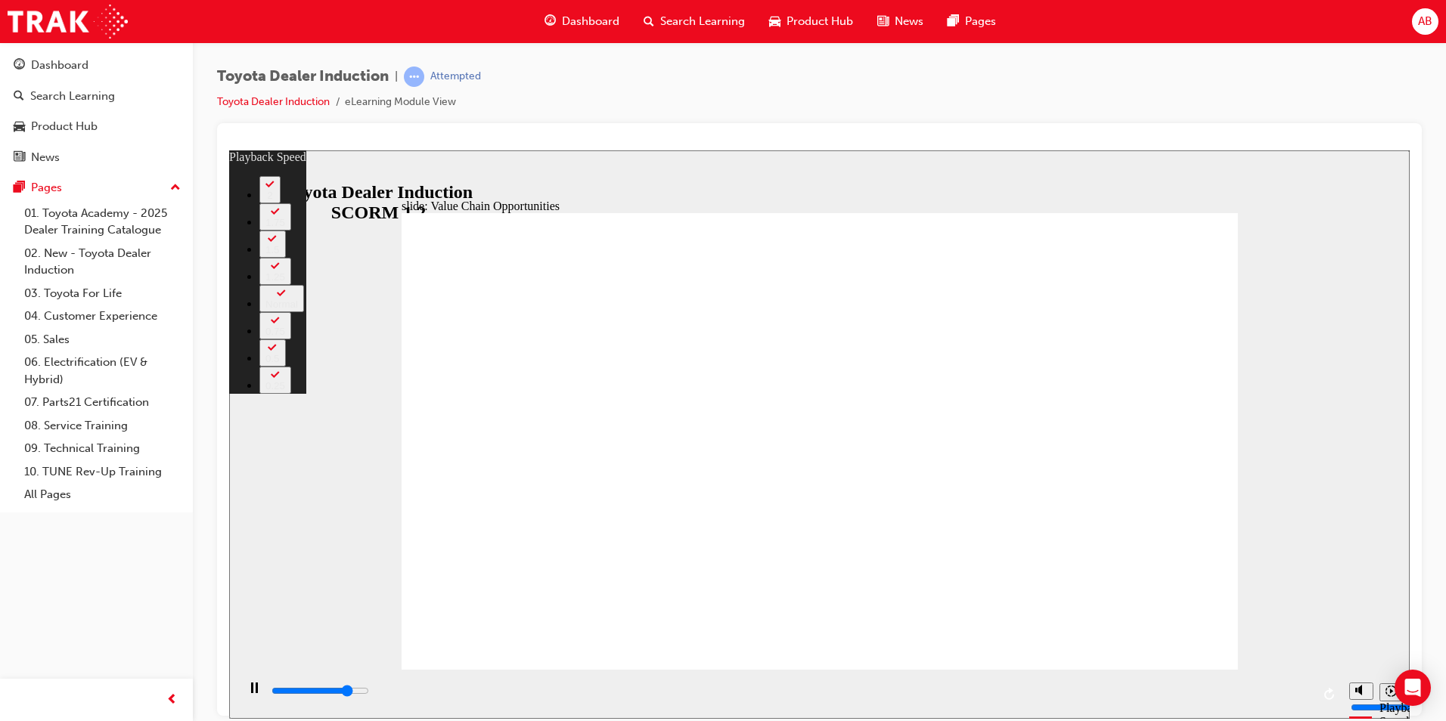
type input "6"
type input "9500"
type input "7"
type input "9800"
type input "7"
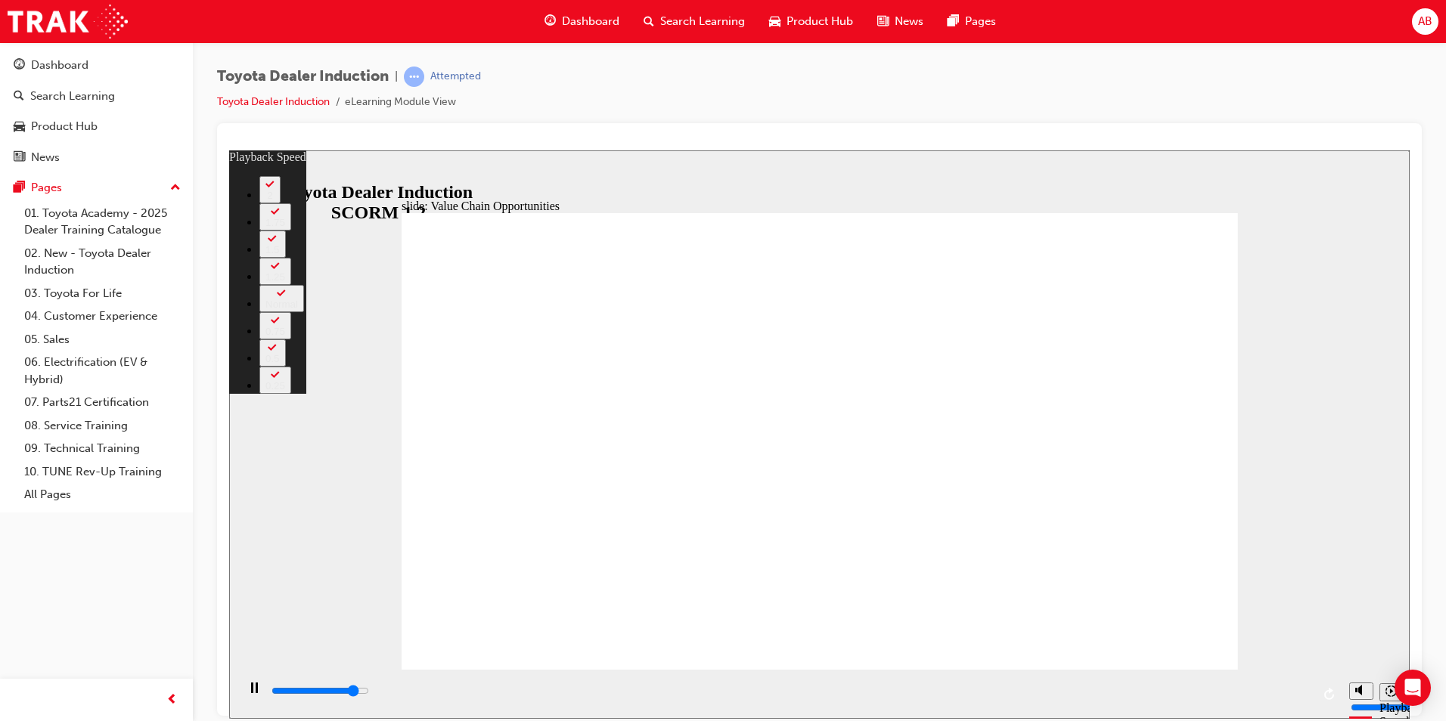
type input "10000"
type input "7"
type input "10300"
type input "7"
type input "10600"
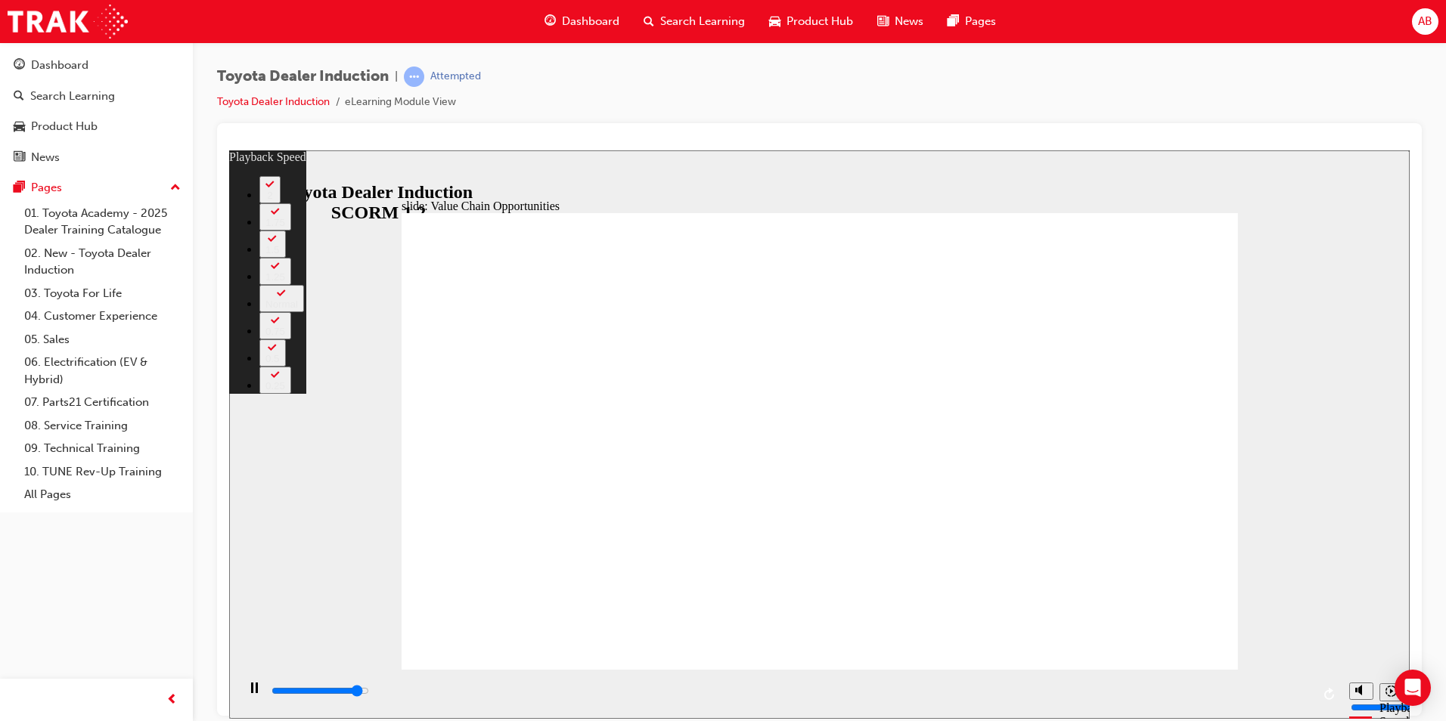
type input "8"
type input "10800"
type input "8"
type input "11100"
type input "8"
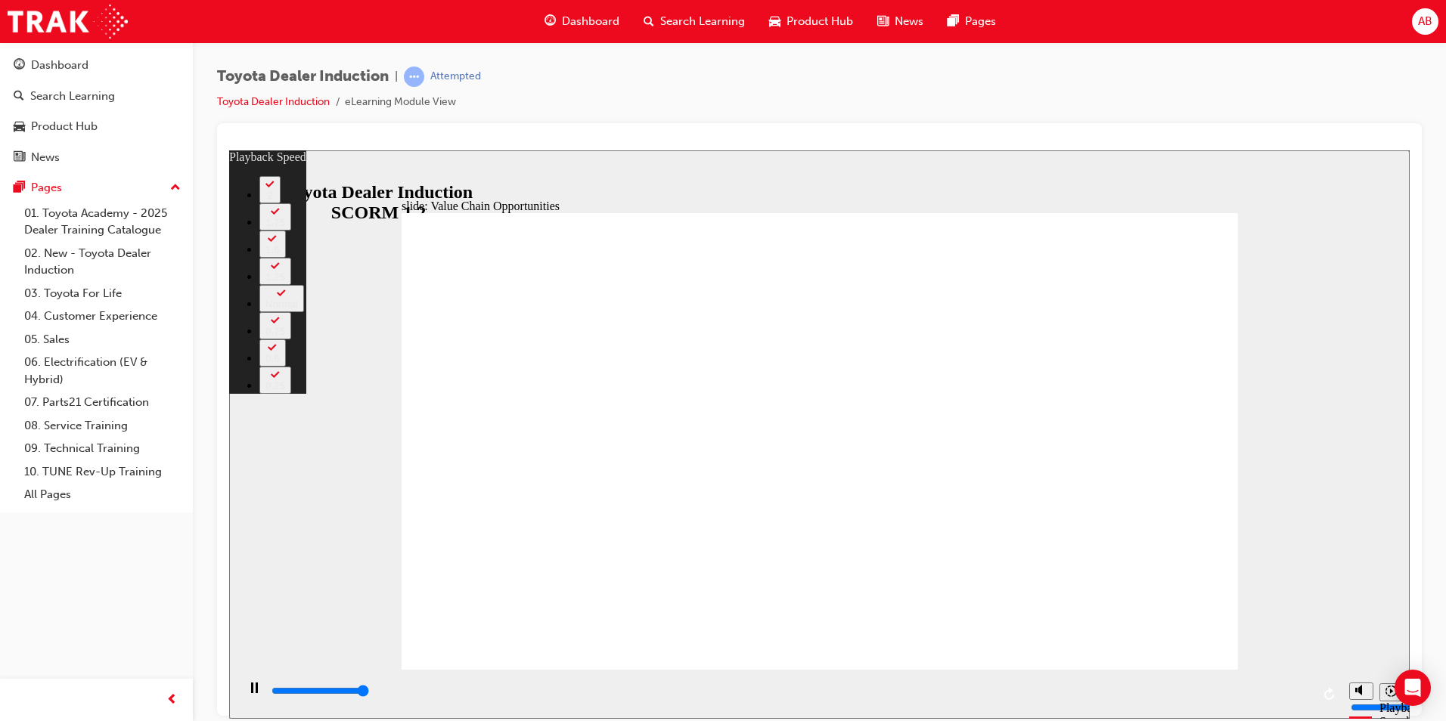
type input "11300"
type input "64"
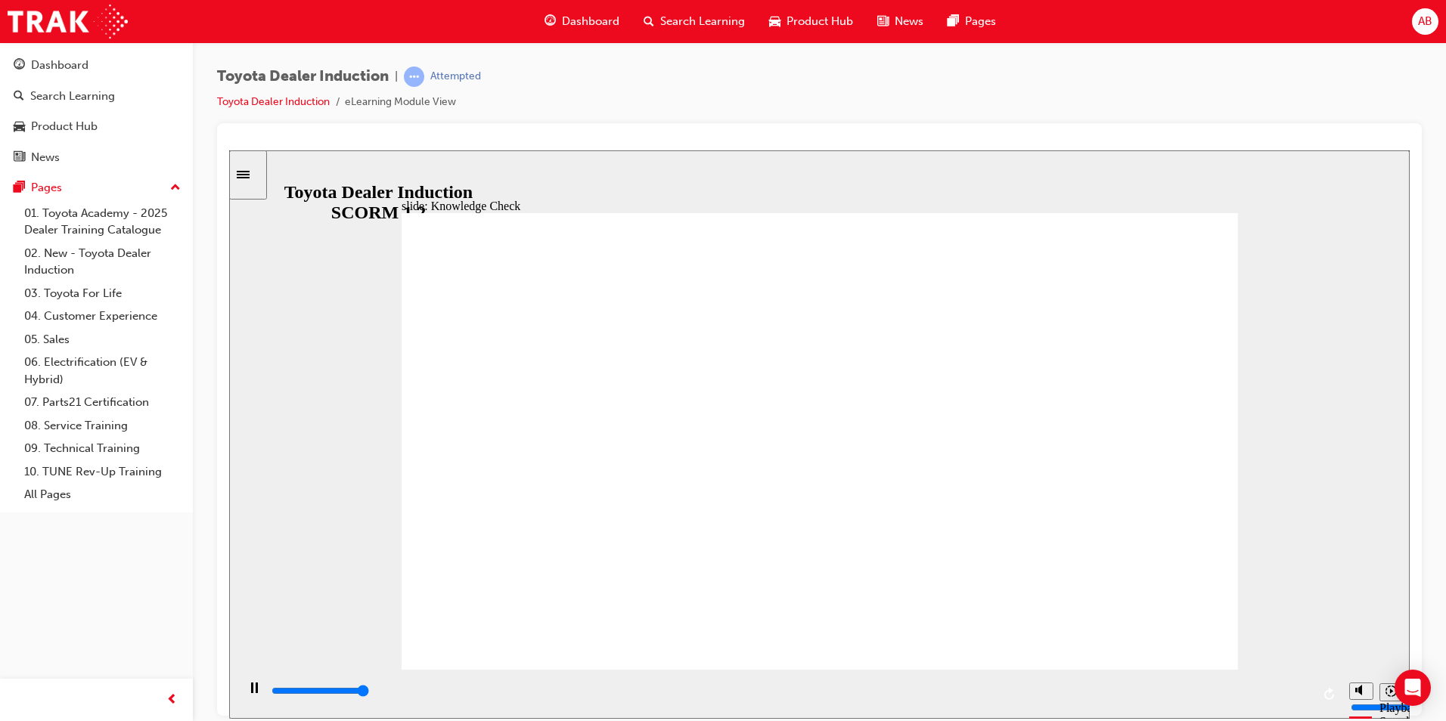
type input "5000"
radio input "true"
type input "3600"
radio input "true"
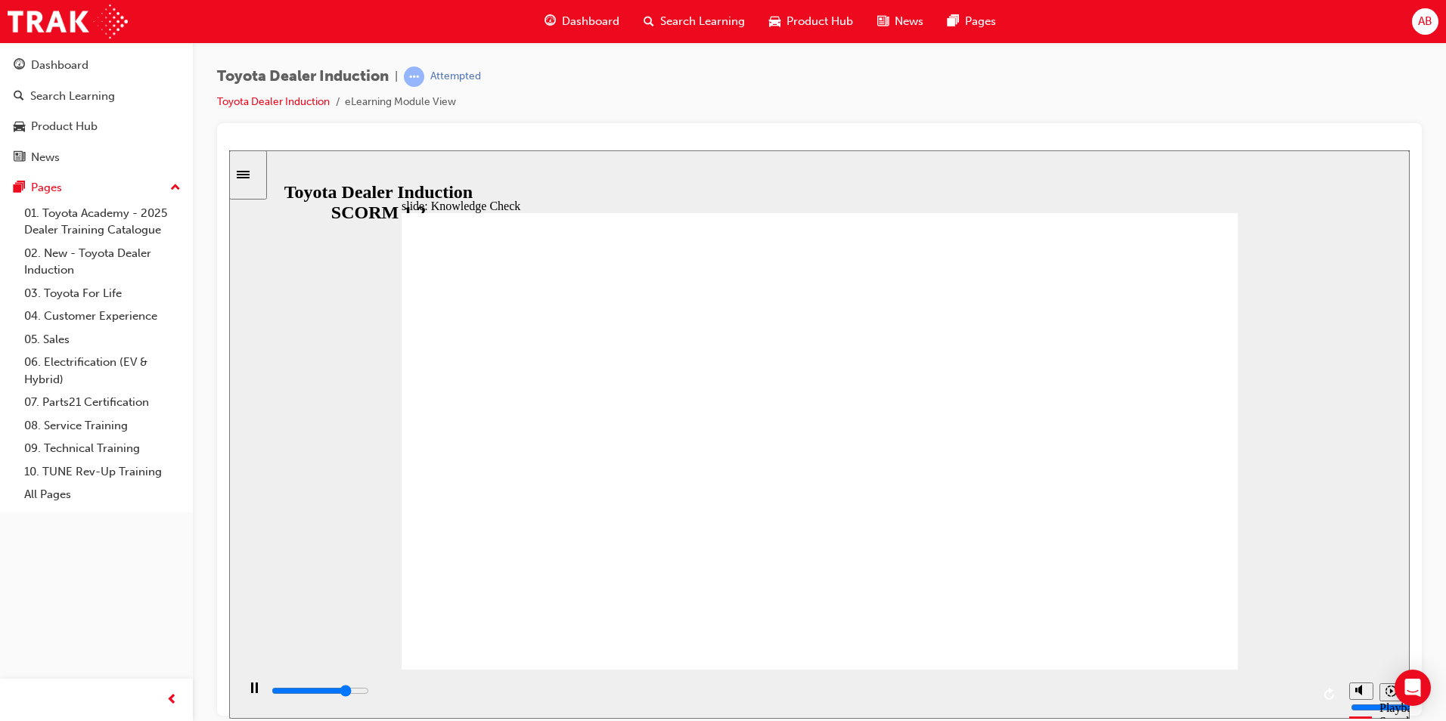
type input "4100"
radio input "false"
radio input "true"
type input "5000"
radio input "false"
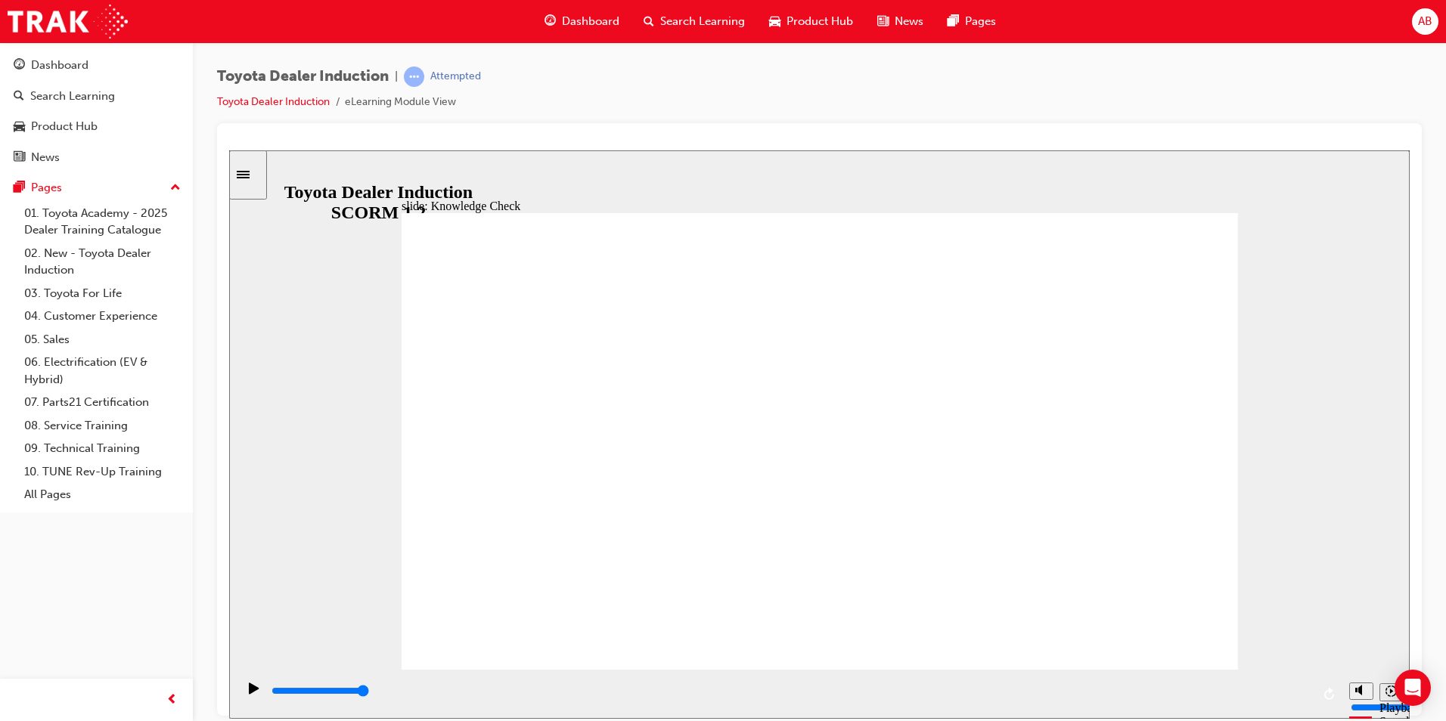
radio input "true"
drag, startPoint x: 1155, startPoint y: 224, endPoint x: 1130, endPoint y: 268, distance: 50.1
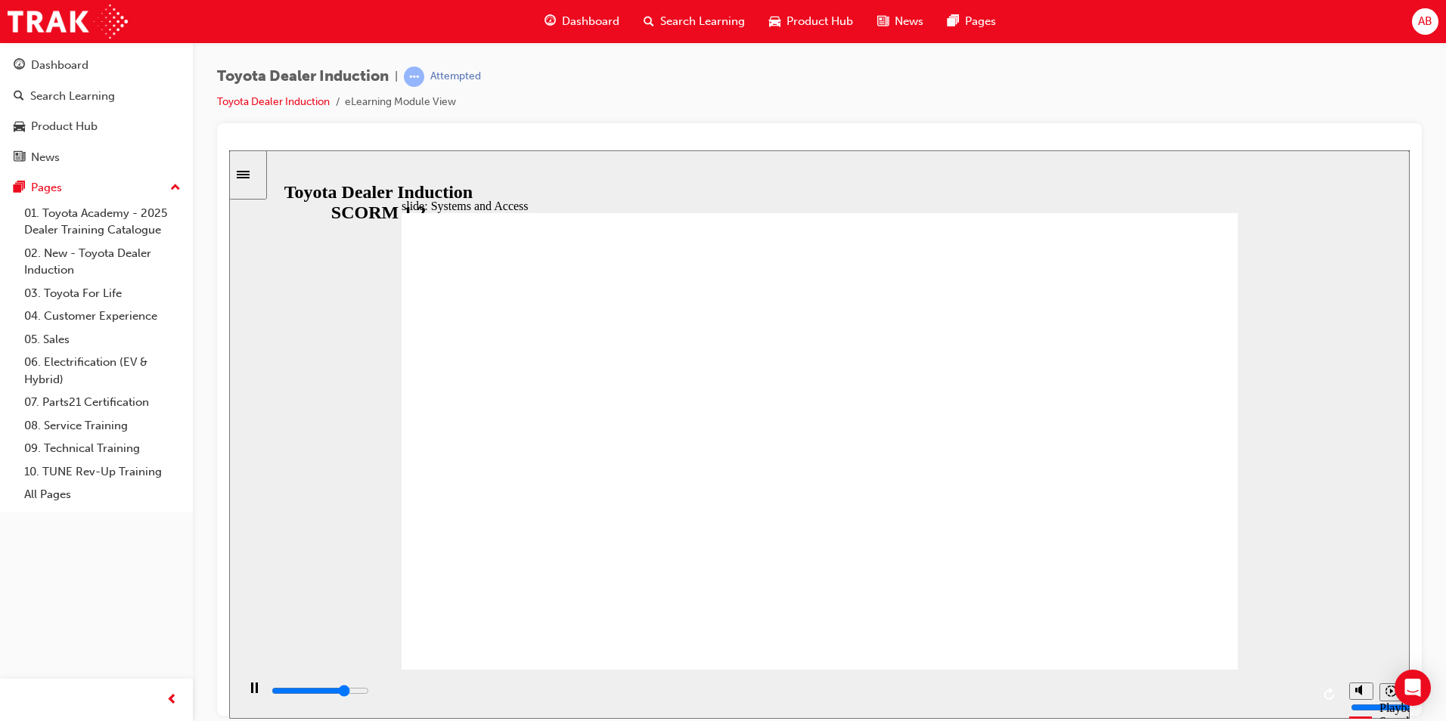
drag, startPoint x: 1211, startPoint y: 215, endPoint x: 1177, endPoint y: 240, distance: 42.8
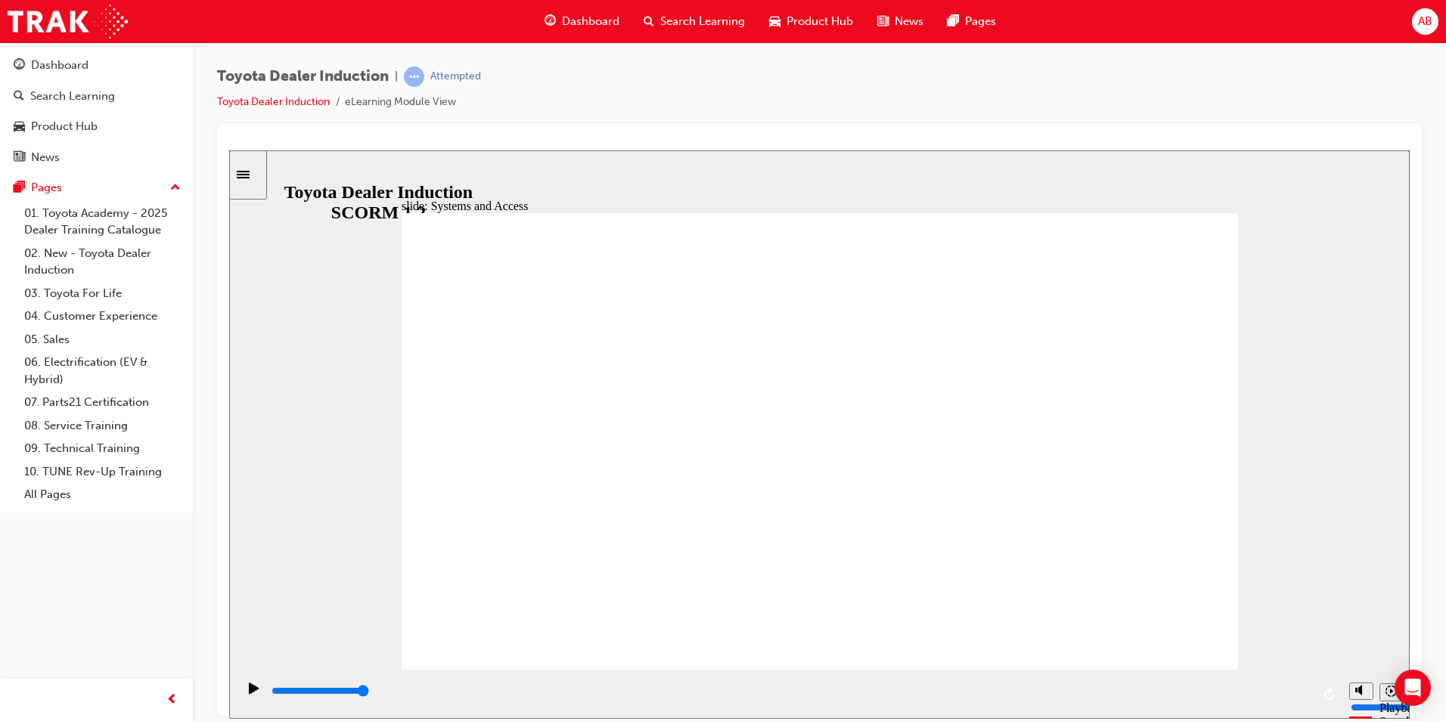
drag, startPoint x: 1214, startPoint y: 216, endPoint x: 1198, endPoint y: 240, distance: 29.4
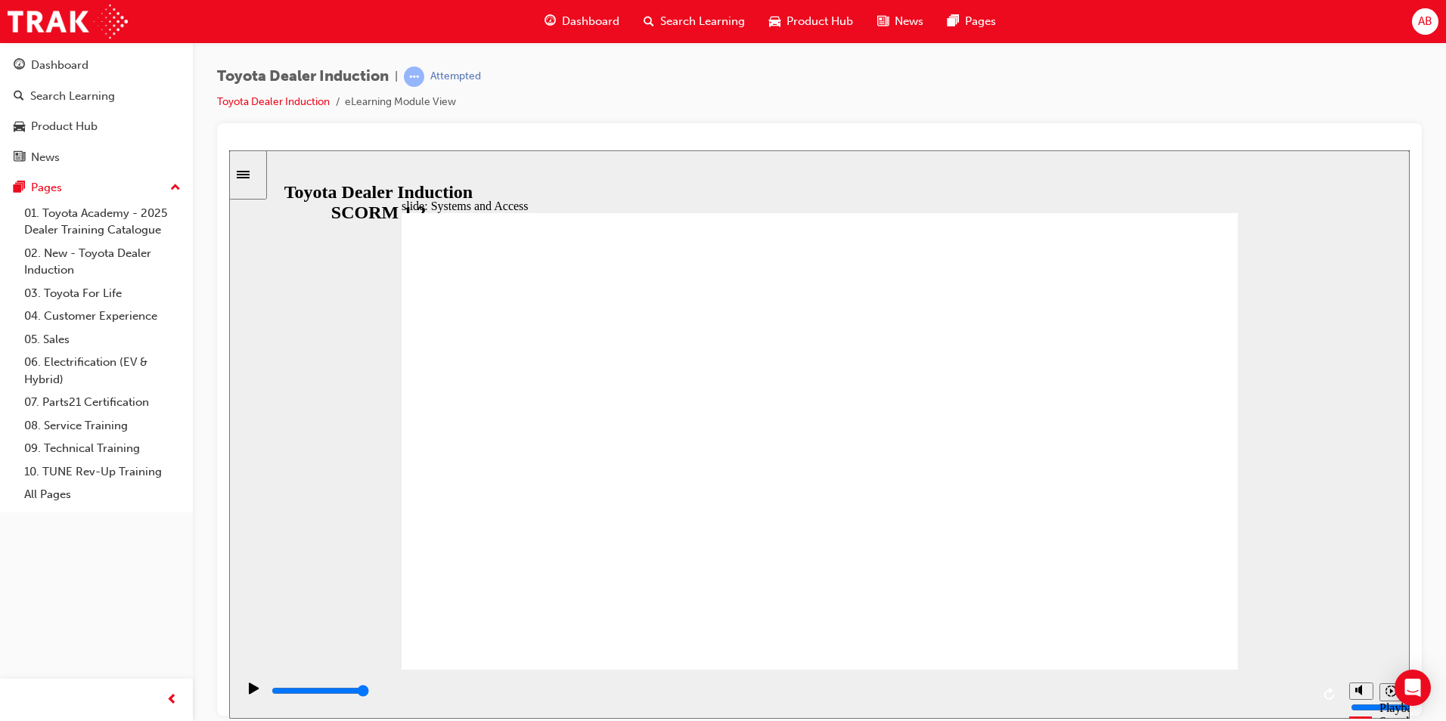
drag, startPoint x: 1186, startPoint y: 620, endPoint x: 1154, endPoint y: 635, distance: 35.2
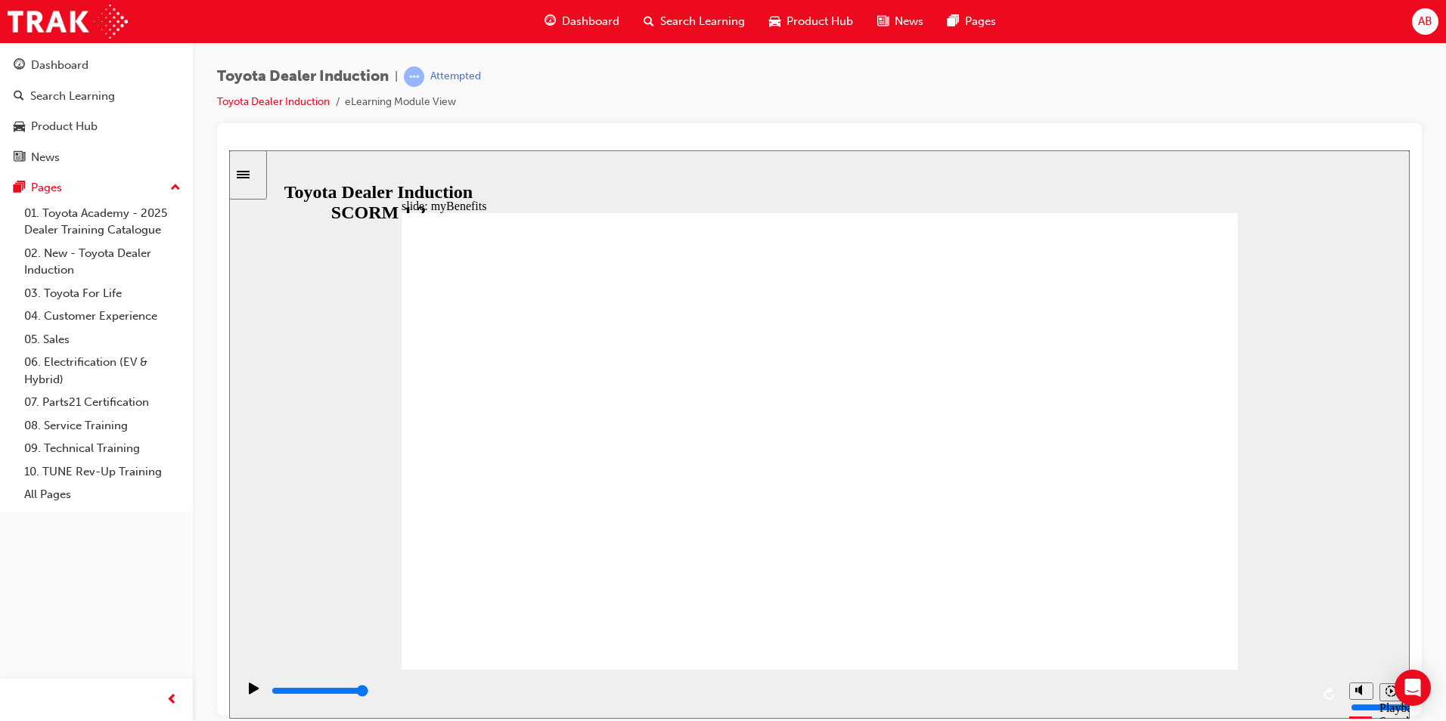
type input "5000"
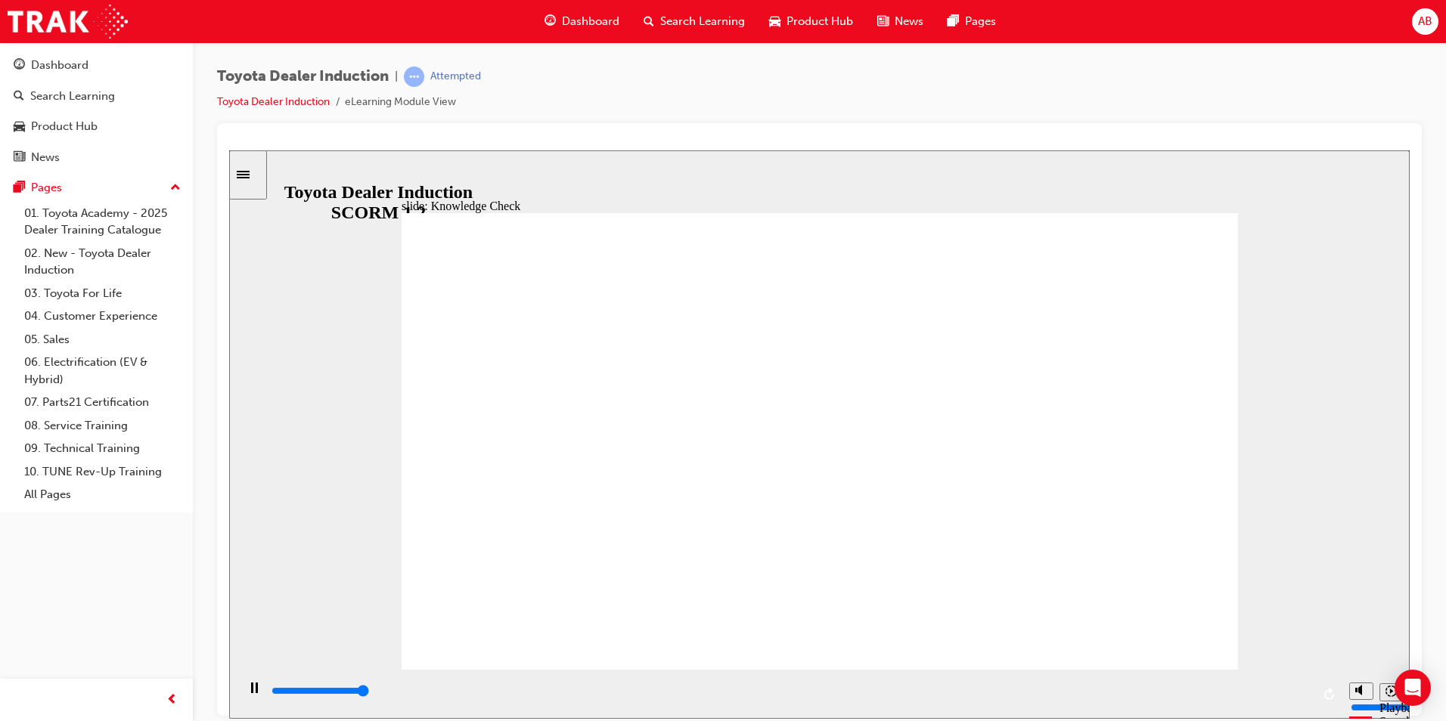
type input "toyota ENGAGE"
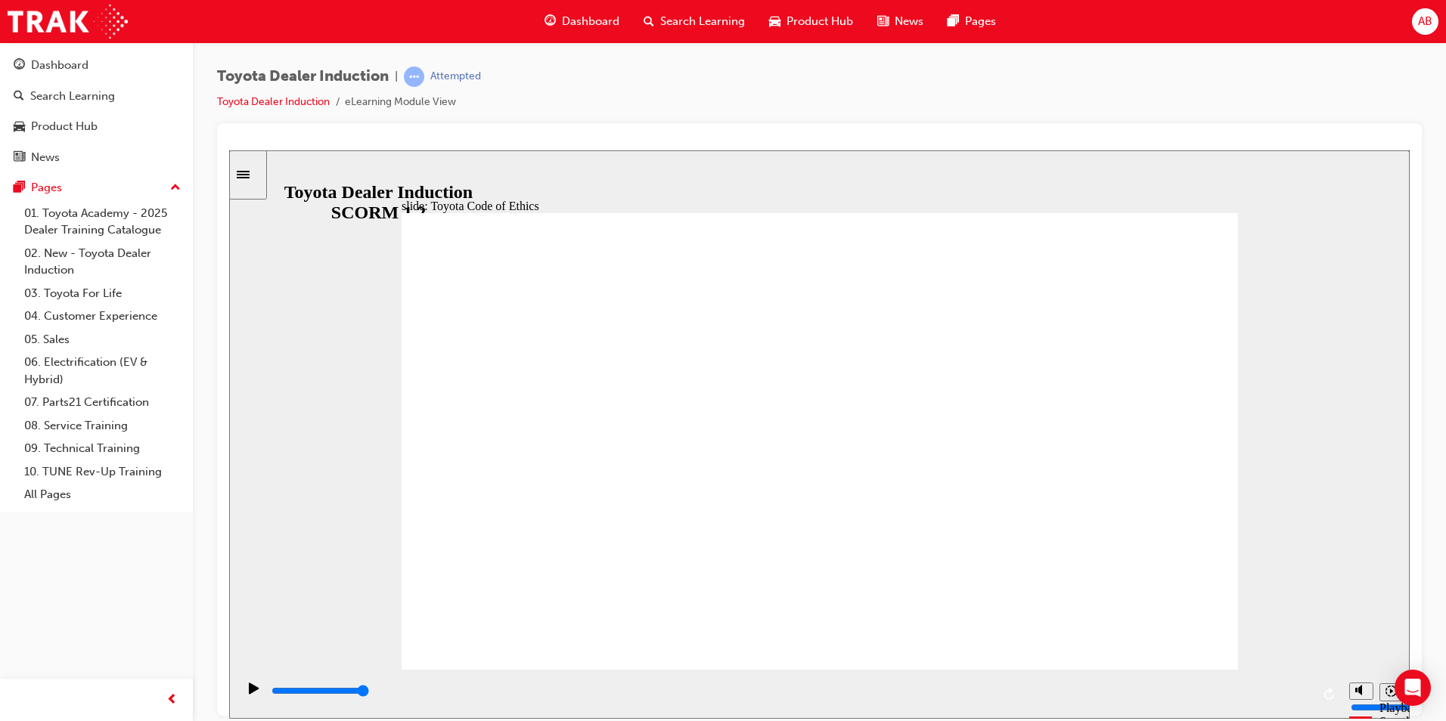
type input "6000"
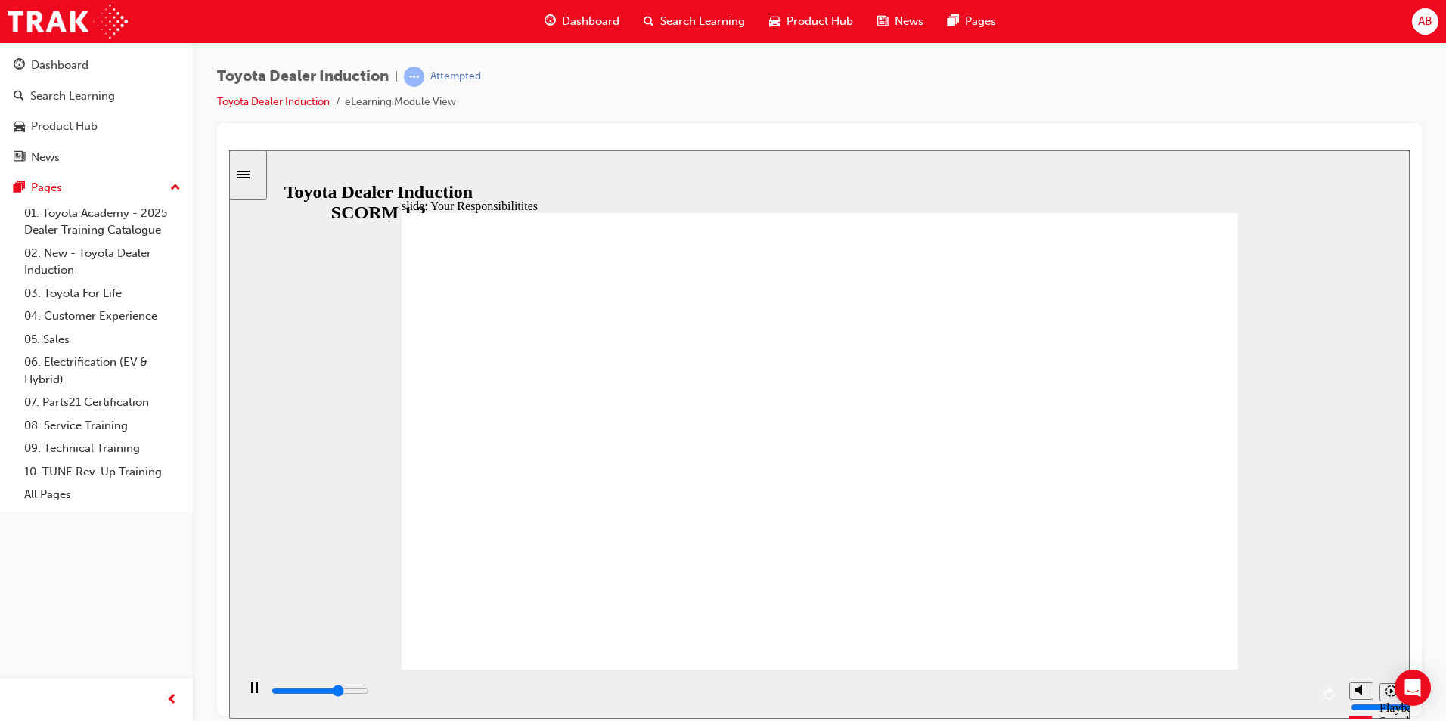
checkbox input "true"
type input "8400"
checkbox input "true"
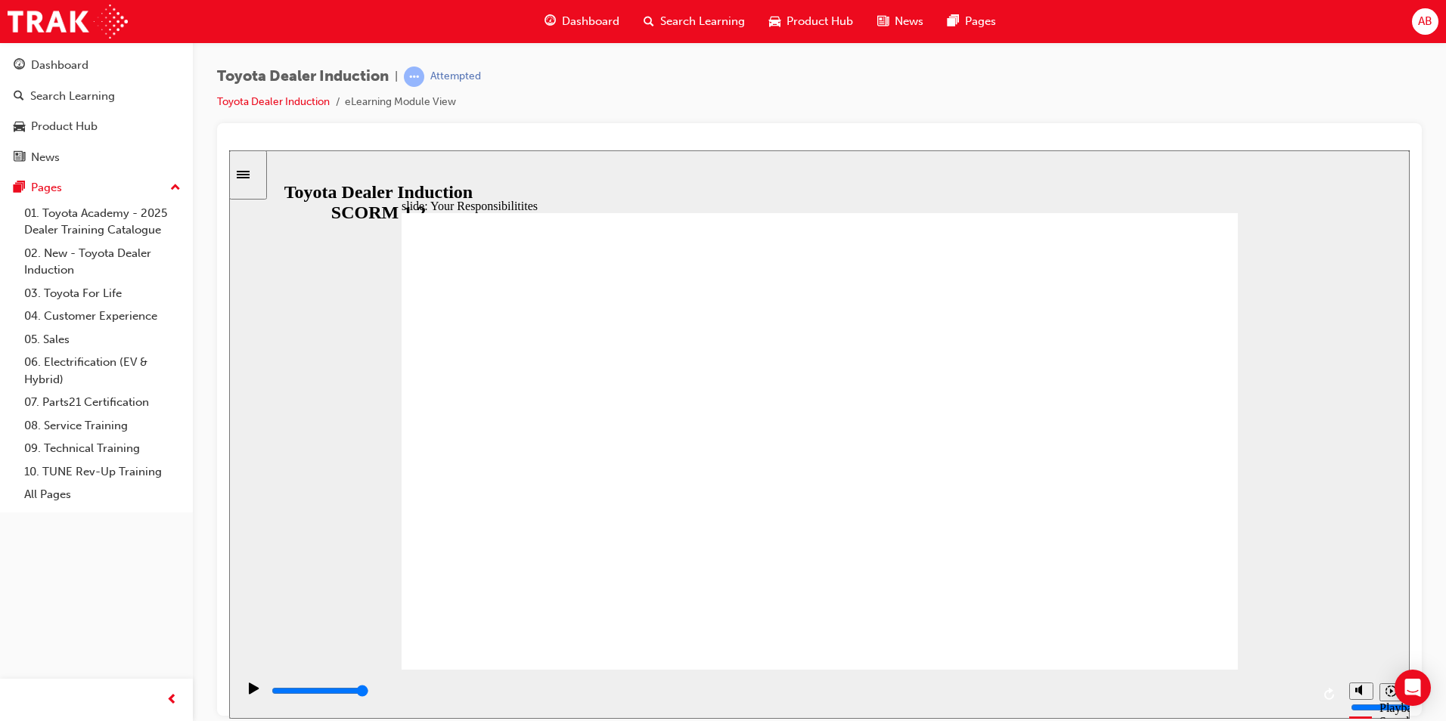
checkbox input "true"
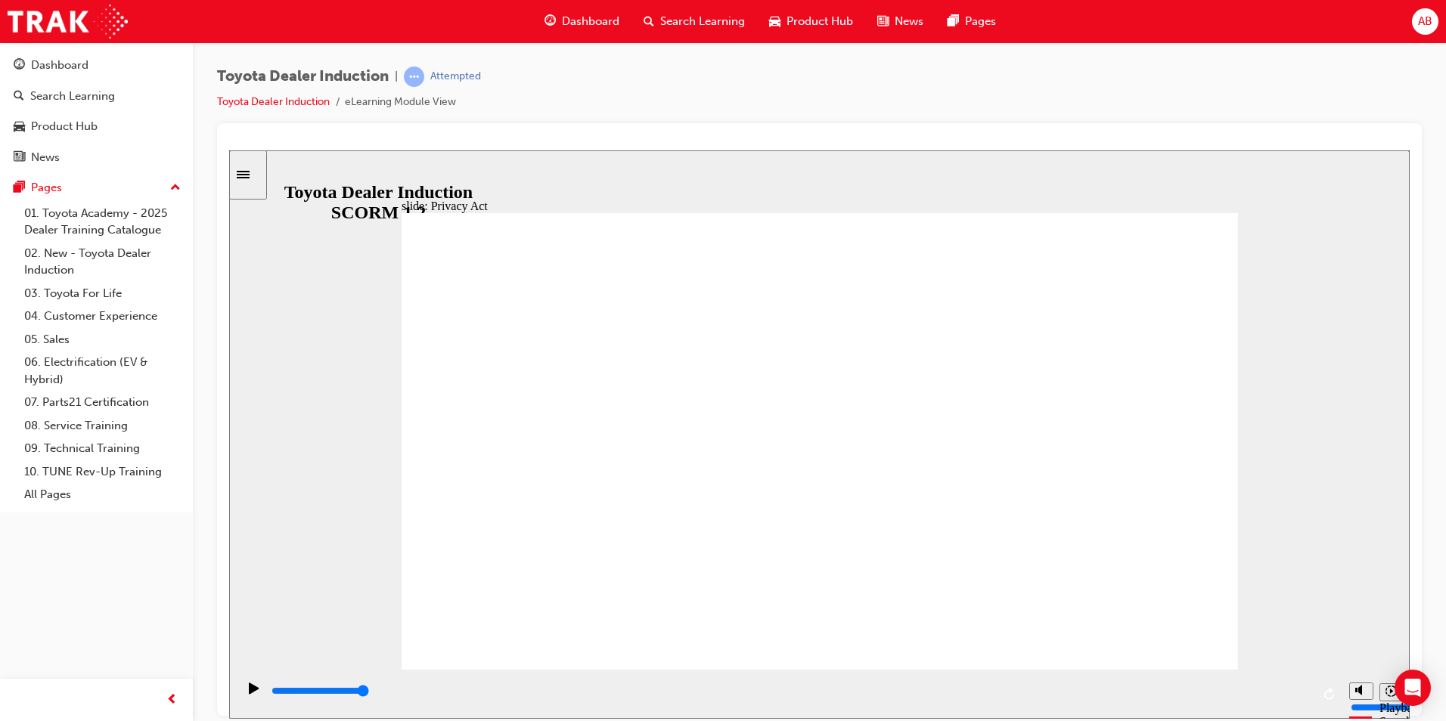
drag, startPoint x: 1130, startPoint y: 610, endPoint x: 1137, endPoint y: 622, distance: 13.6
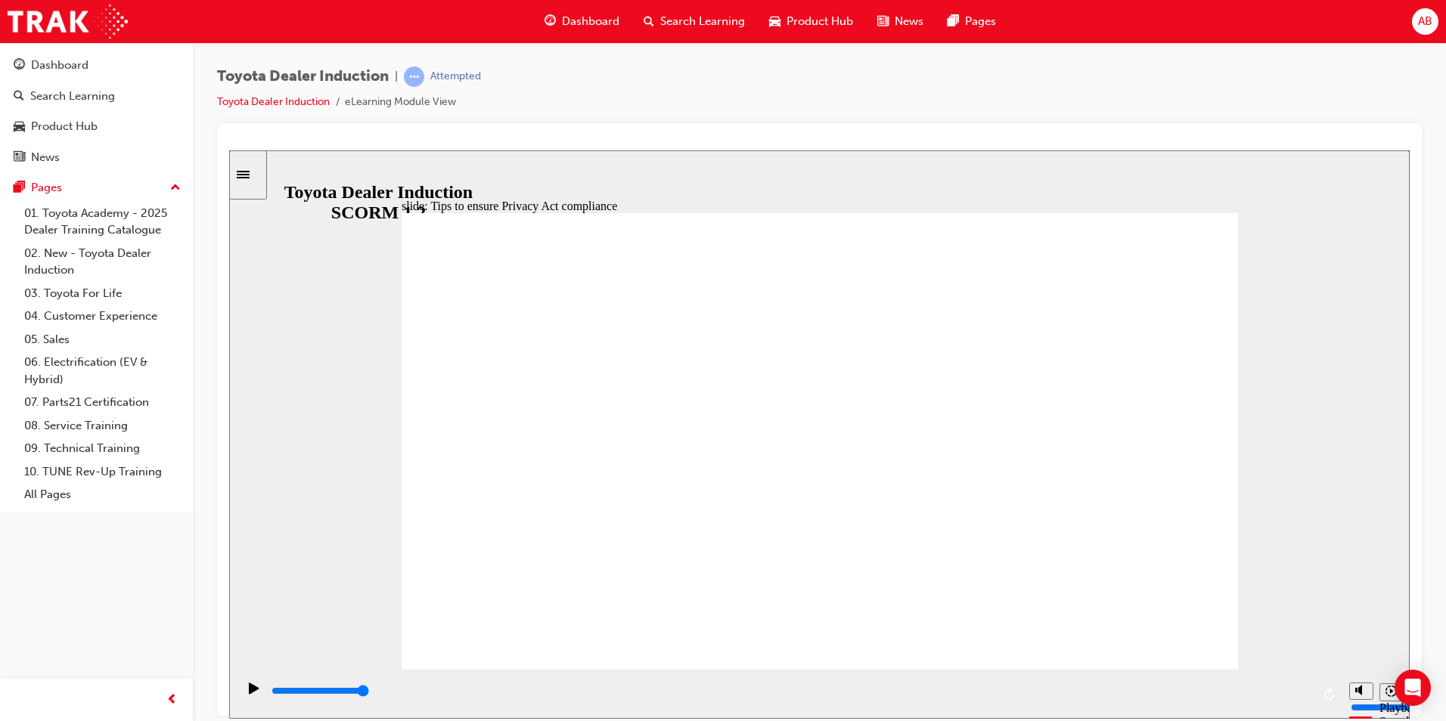
type input "5000"
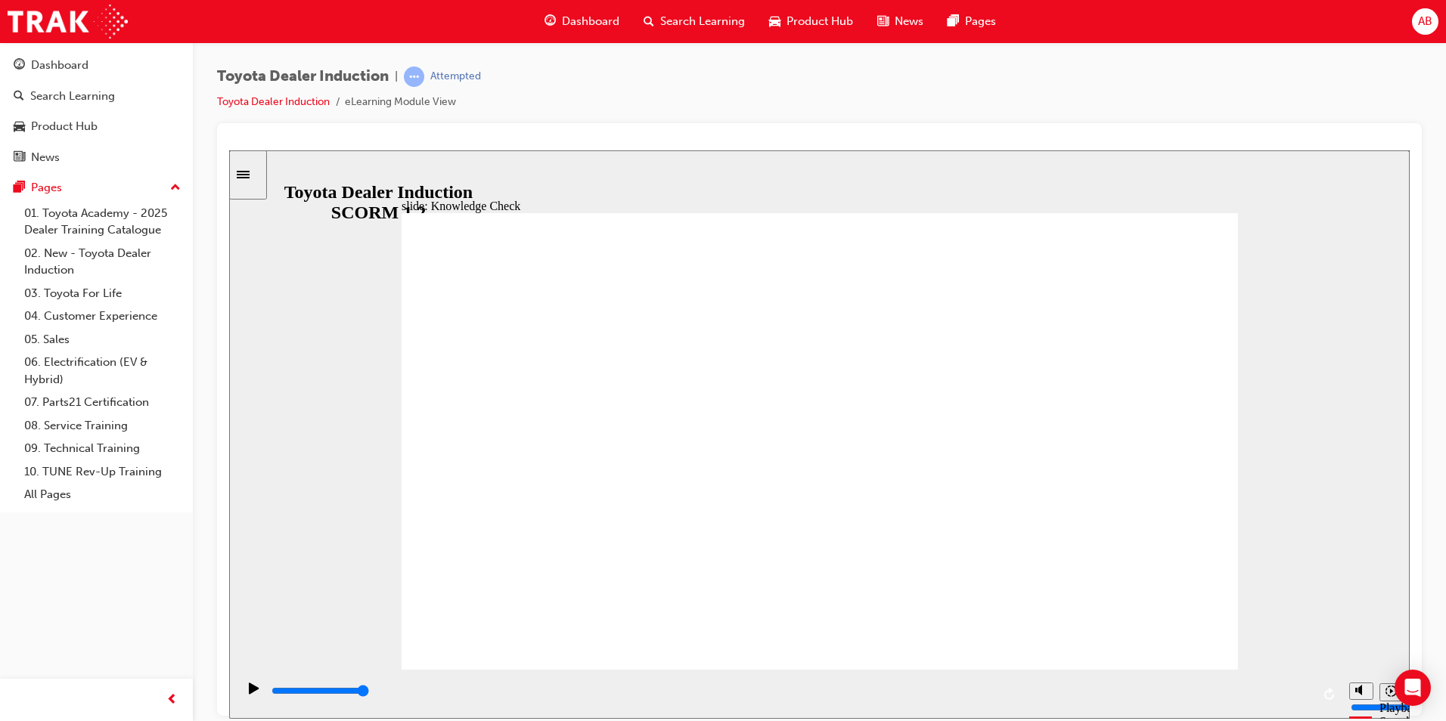
checkbox input "true"
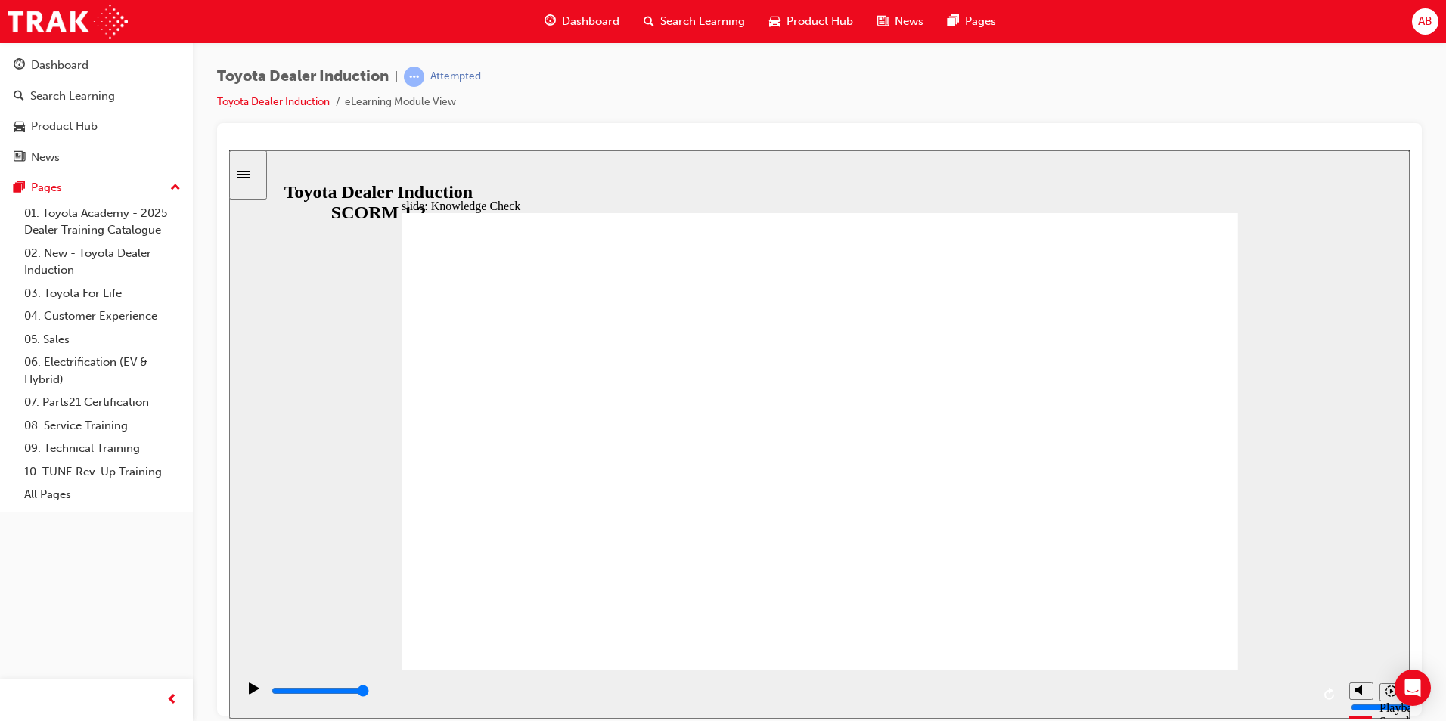
type input "900"
checkbox input "true"
type input "1000"
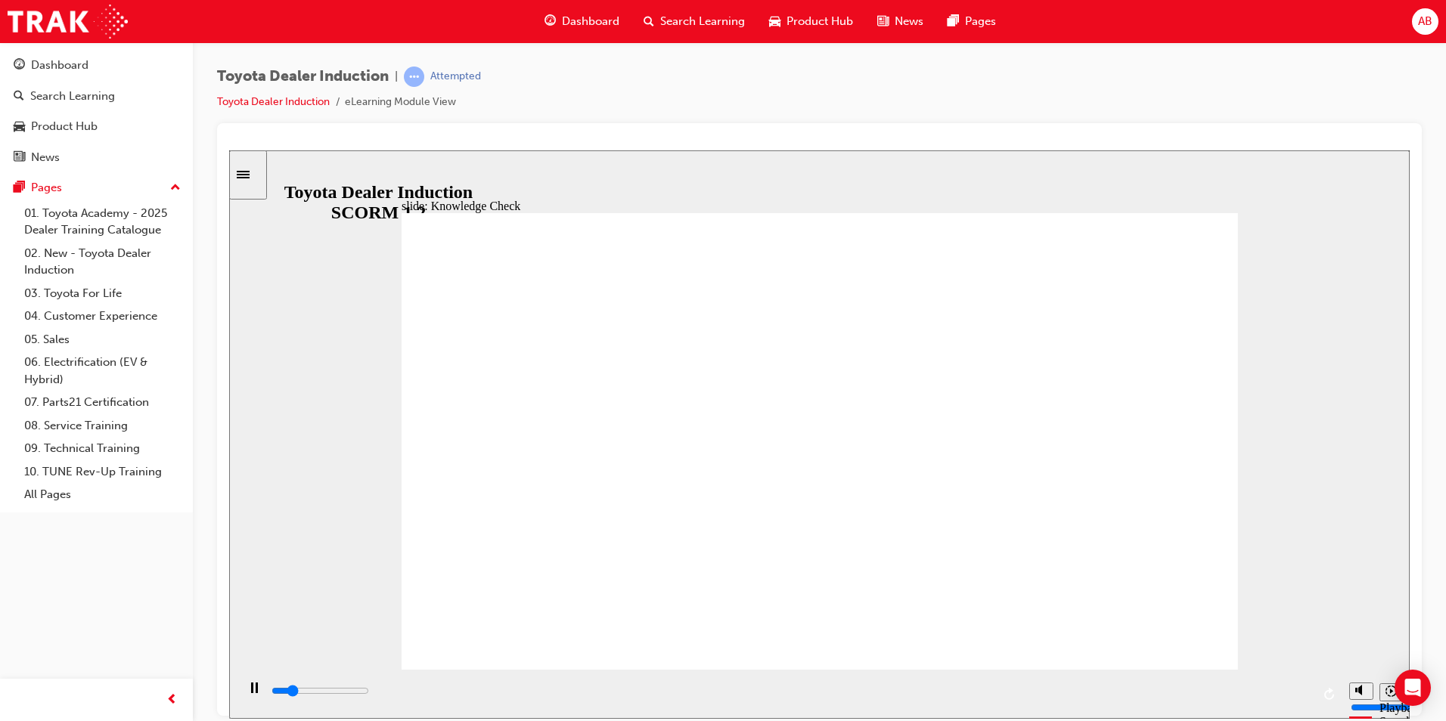
checkbox input "true"
type input "1500"
checkbox input "true"
type input "1900"
checkbox input "true"
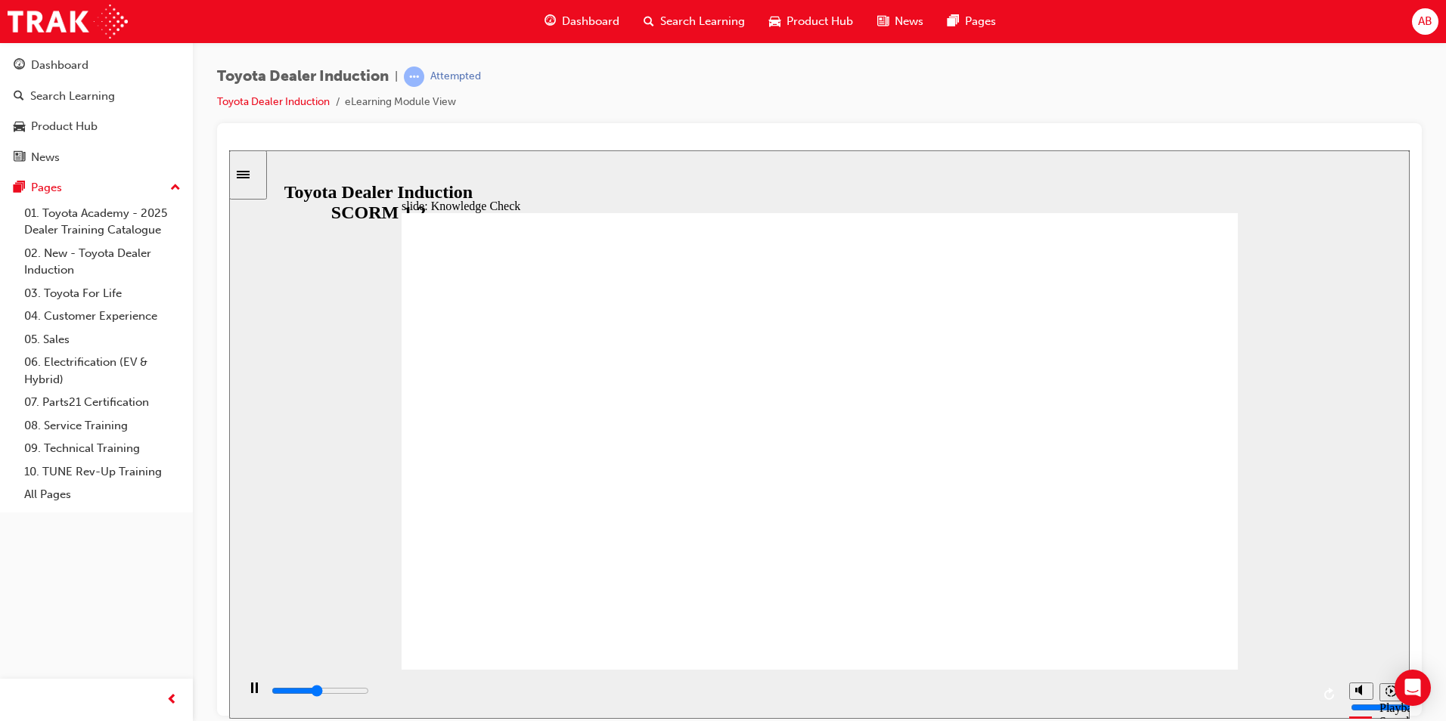
drag, startPoint x: 675, startPoint y: 540, endPoint x: 668, endPoint y: 563, distance: 23.9
type input "2300"
checkbox input "true"
drag, startPoint x: 663, startPoint y: 625, endPoint x: 1016, endPoint y: 195, distance: 555.5
type input "2700"
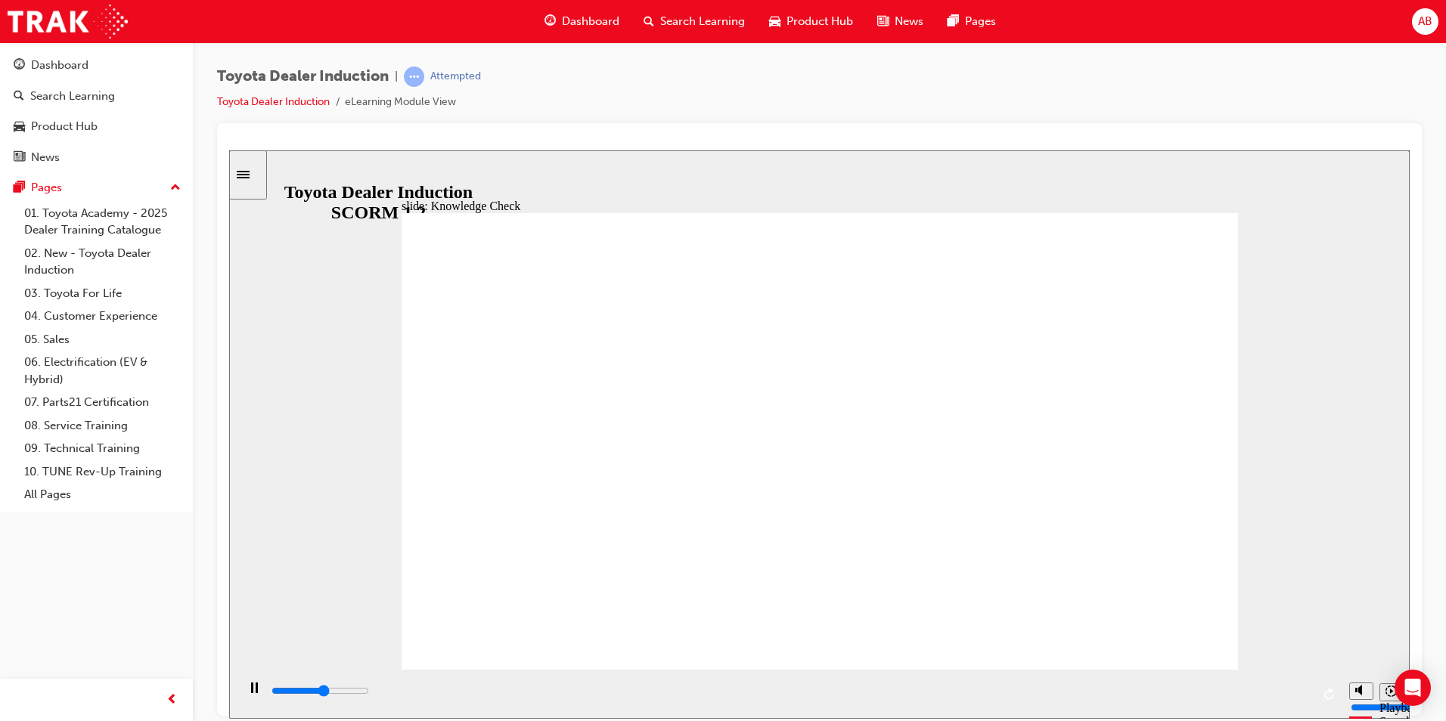
checkbox input "true"
type input "4300"
radio input "true"
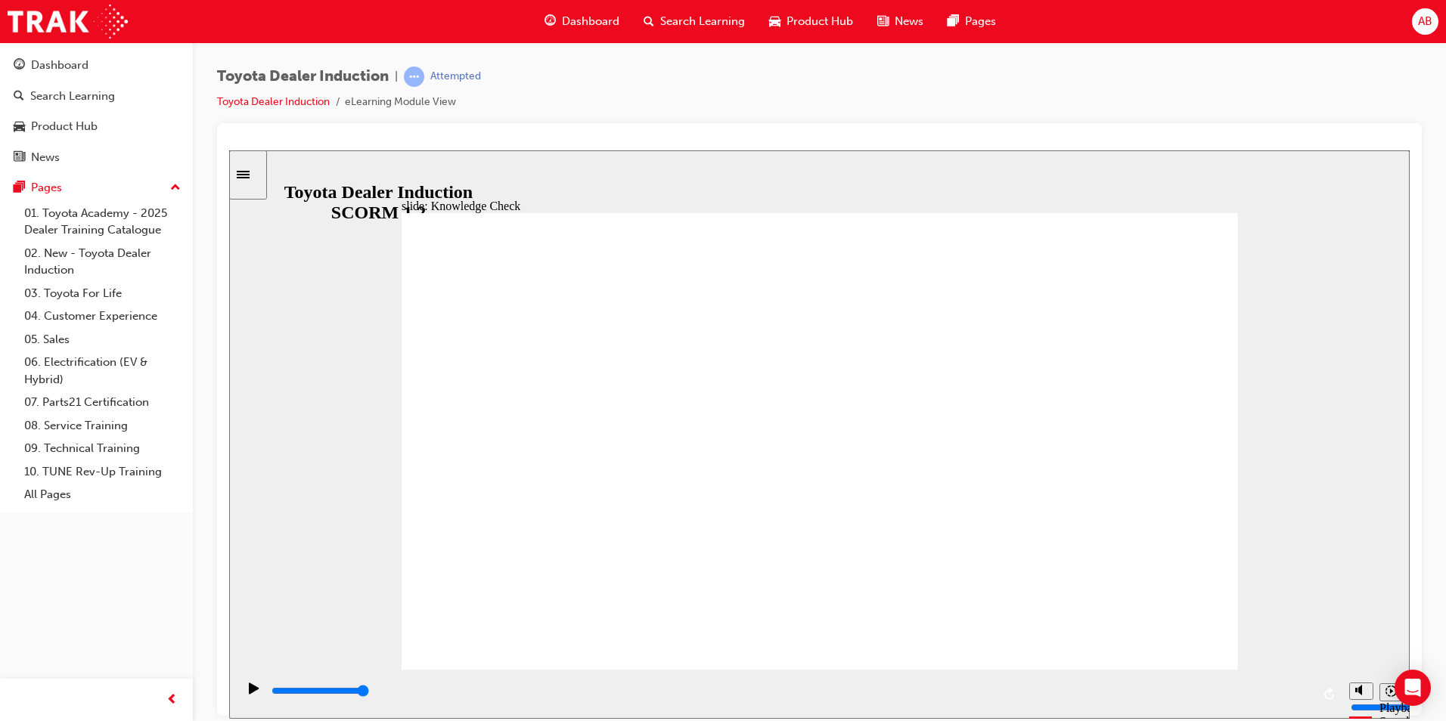
type input "4300"
checkbox input "true"
type input "5000"
checkbox input "true"
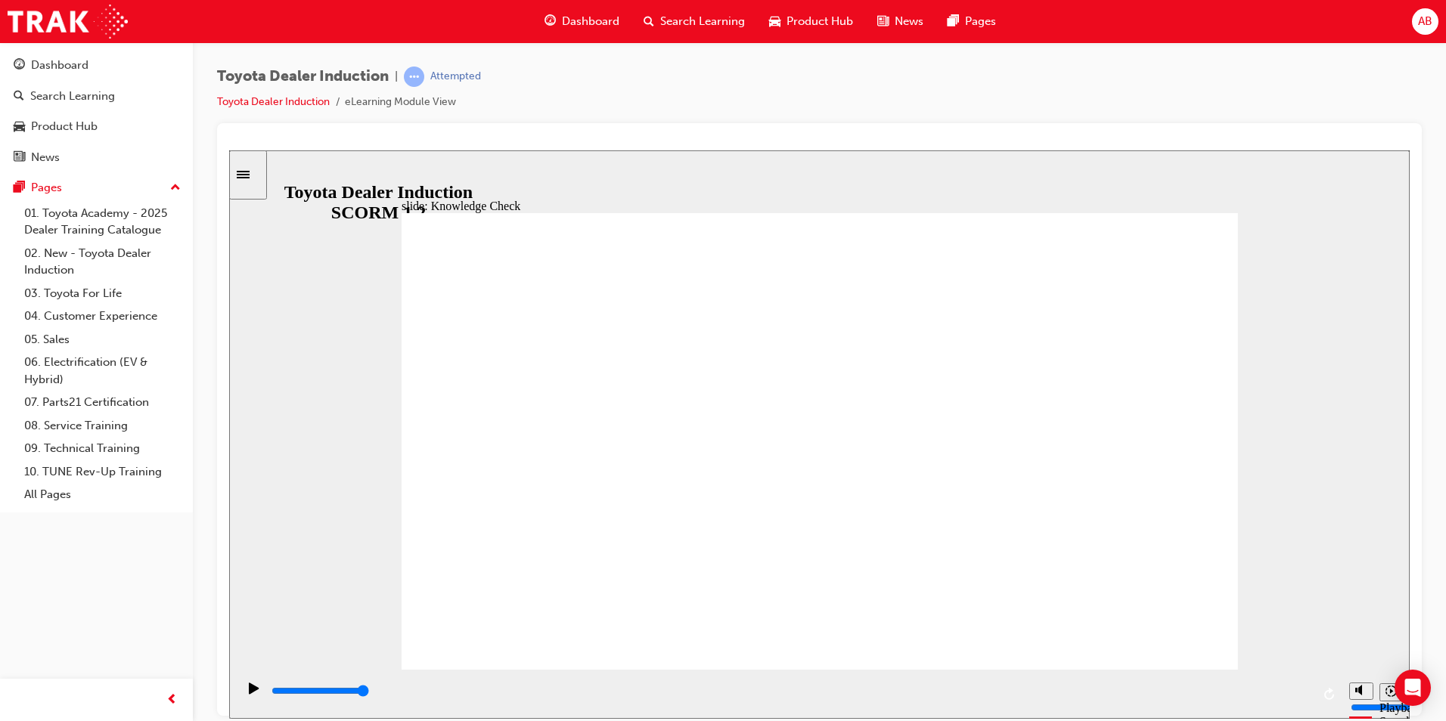
checkbox input "true"
type input "3900"
checkbox input "true"
type input "4300"
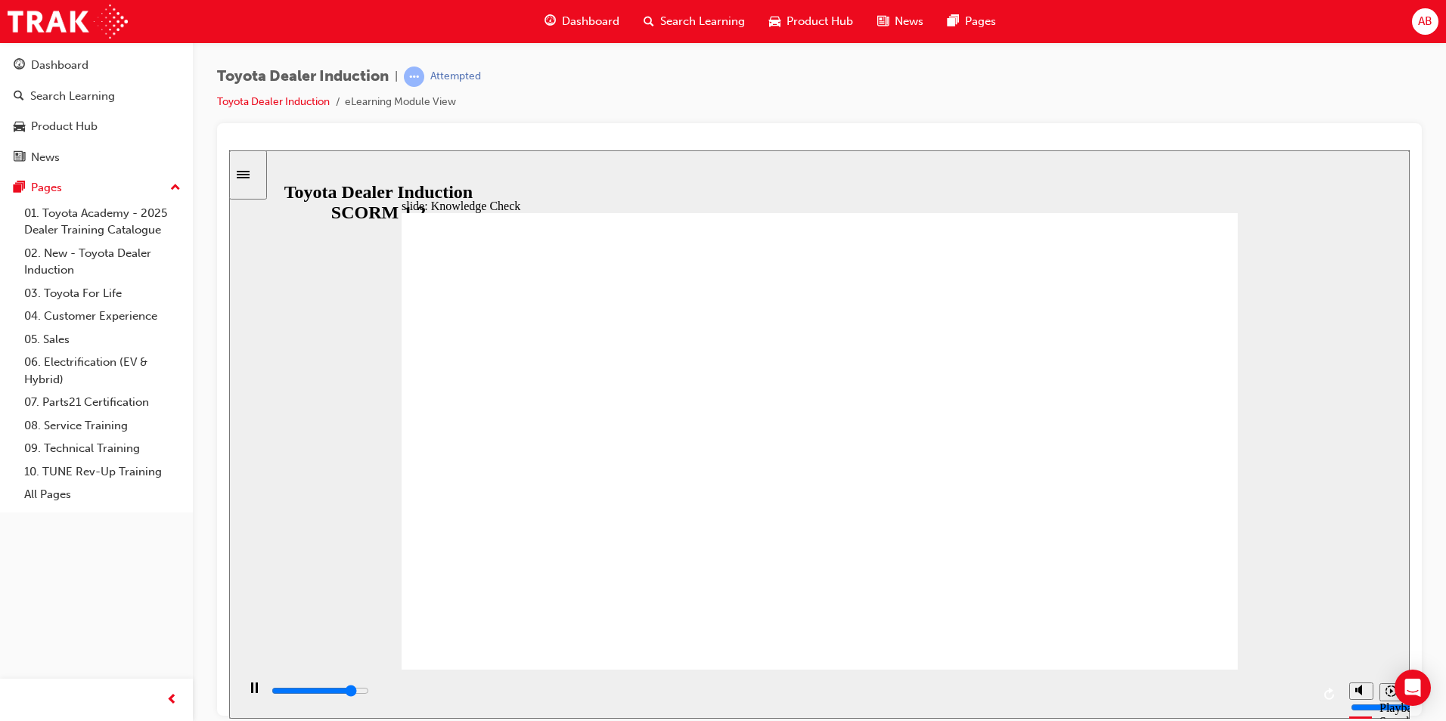
checkbox input "true"
type input "4800"
checkbox input "true"
type input "5000"
checkbox input "true"
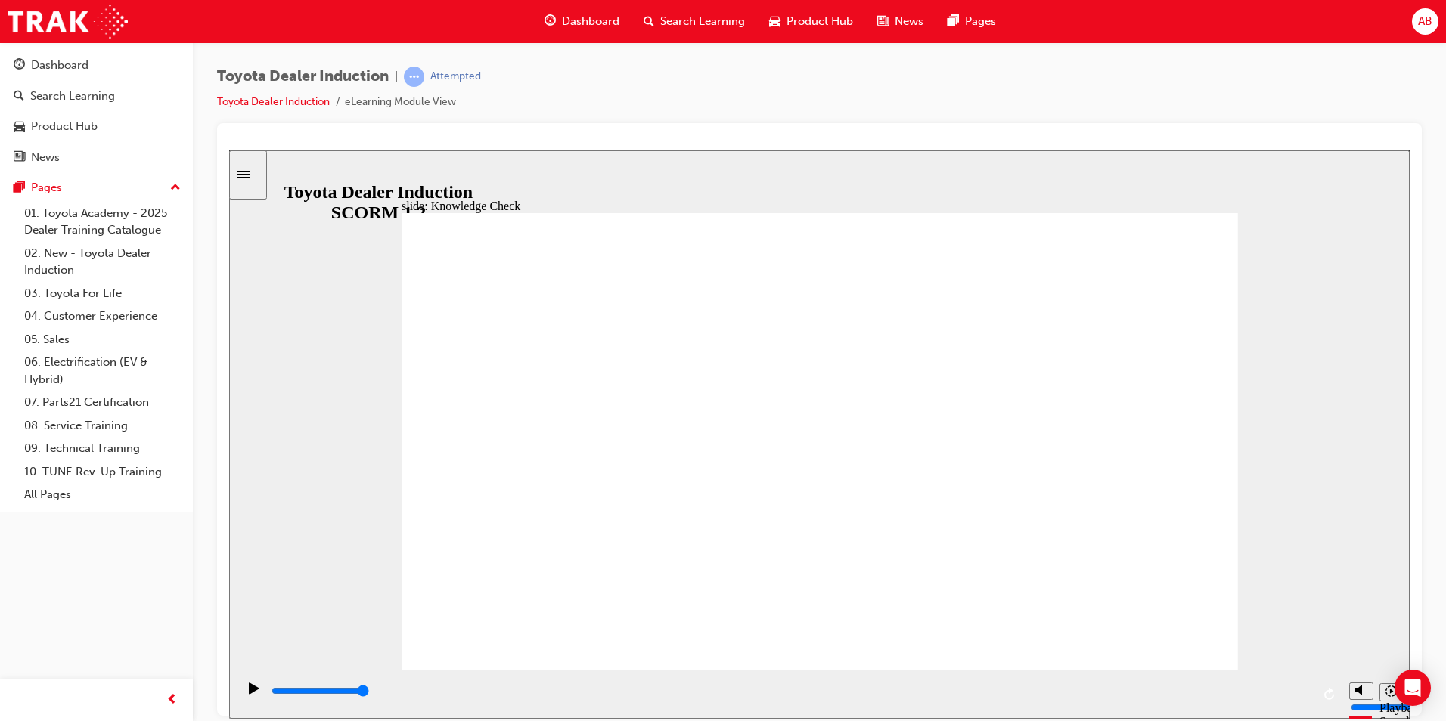
type input "9900"
click at [586, 23] on span "Dashboard" at bounding box center [590, 21] width 57 height 17
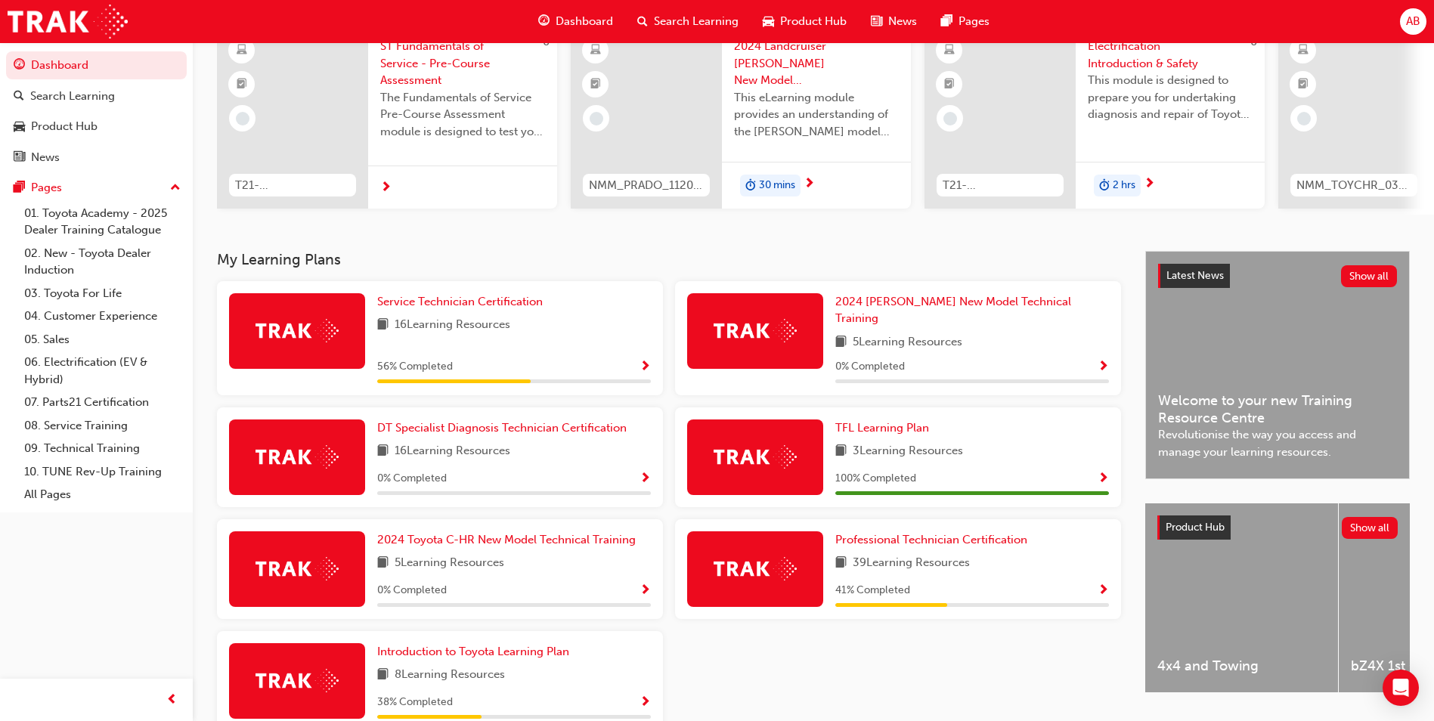
scroll to position [209, 0]
